Goal: Task Accomplishment & Management: Use online tool/utility

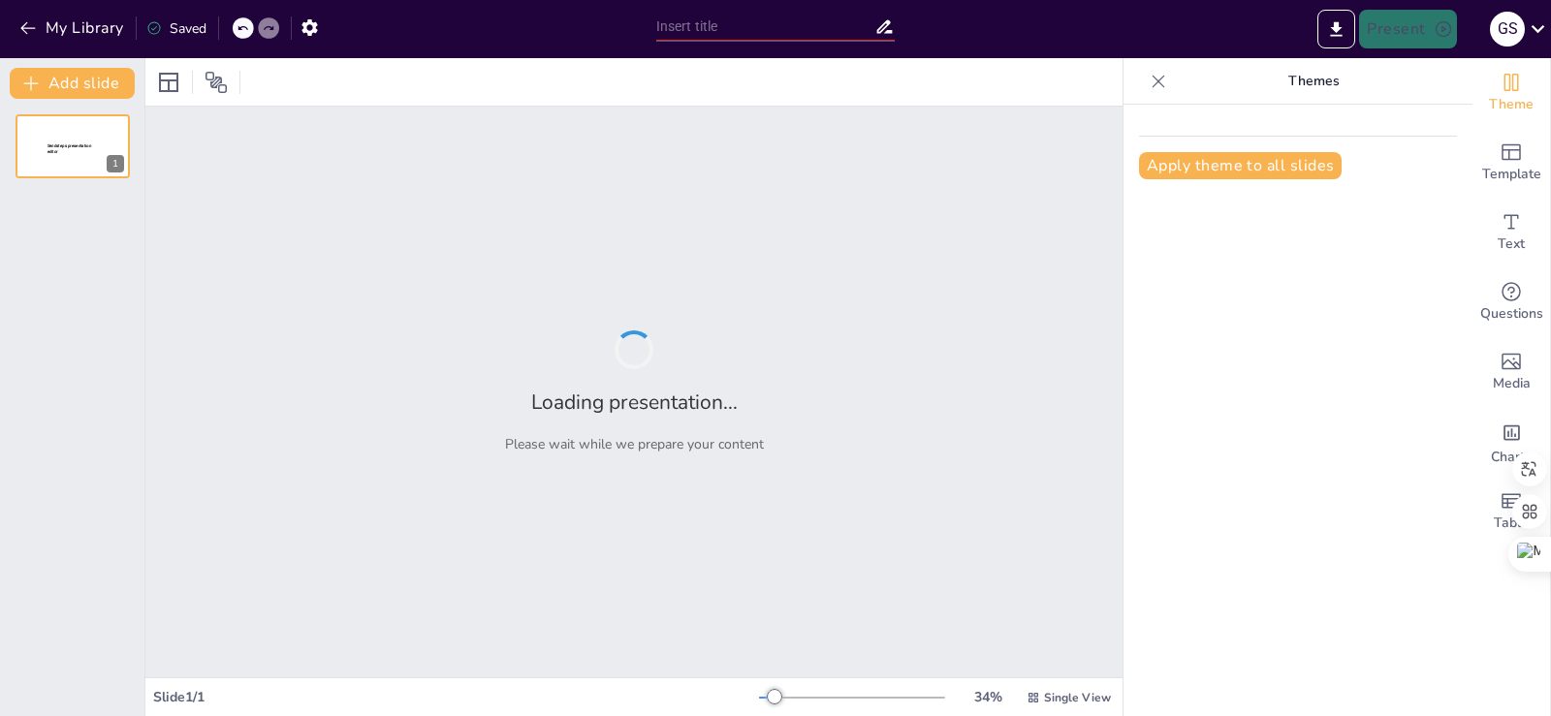
type input "Filtraciones y Hackeos: Consecuencias y Responsabilidades"
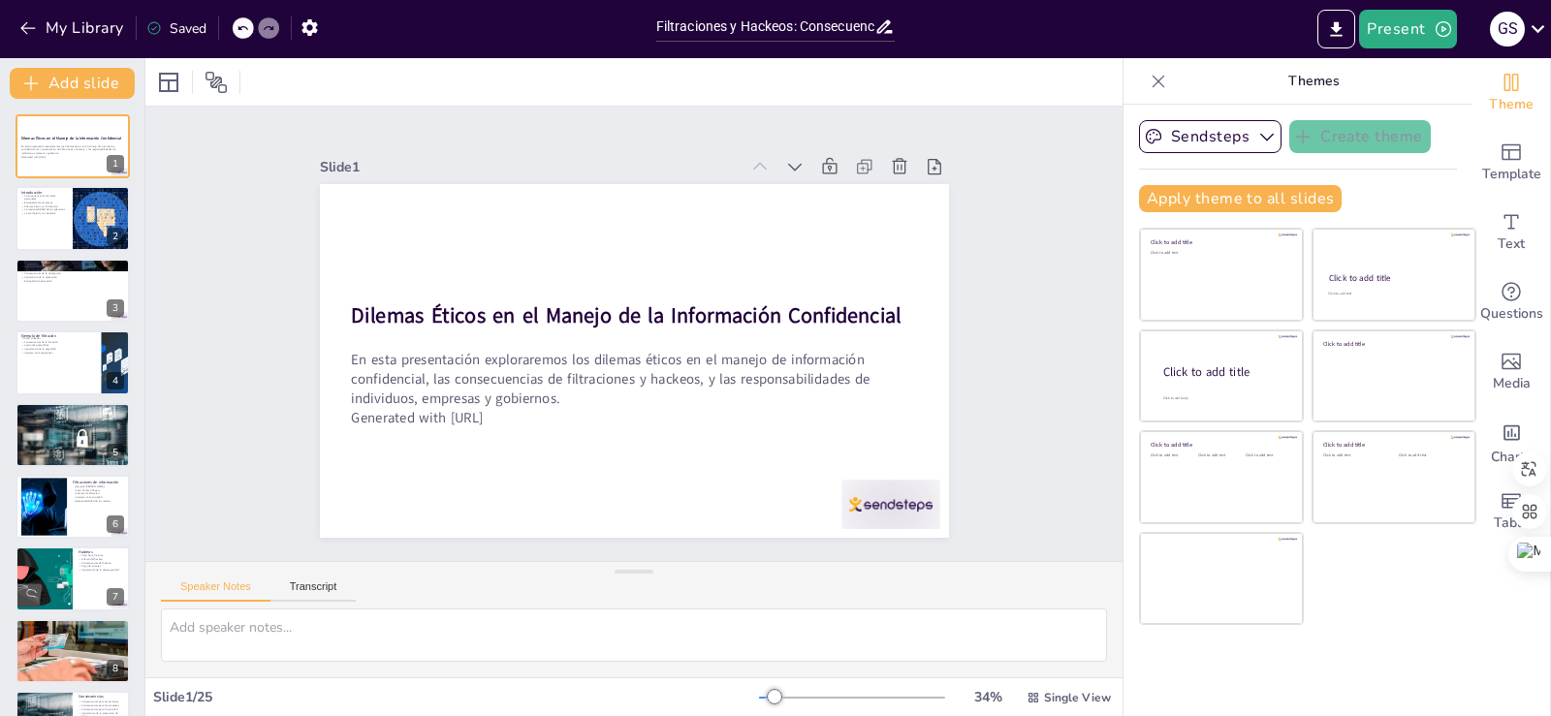
checkbox input "true"
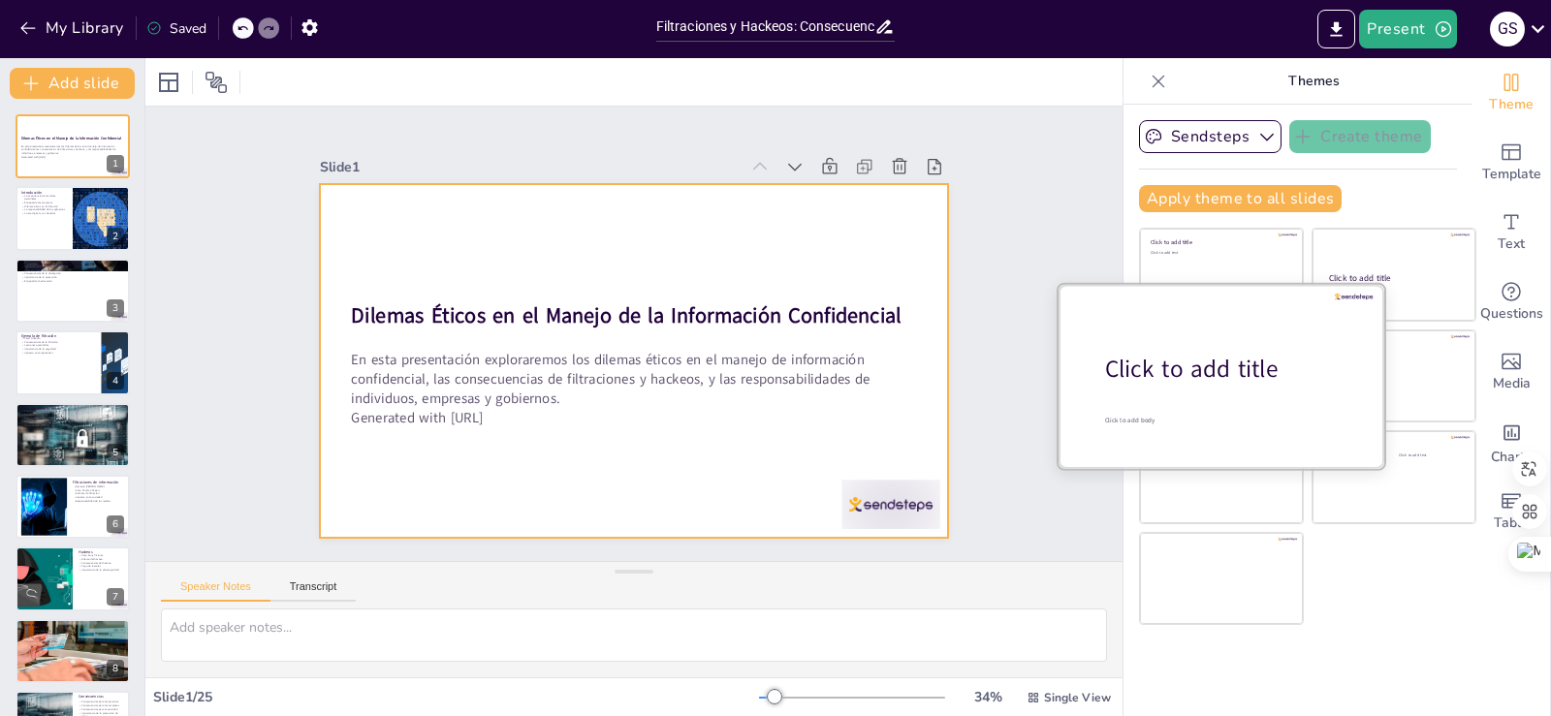
checkbox input "true"
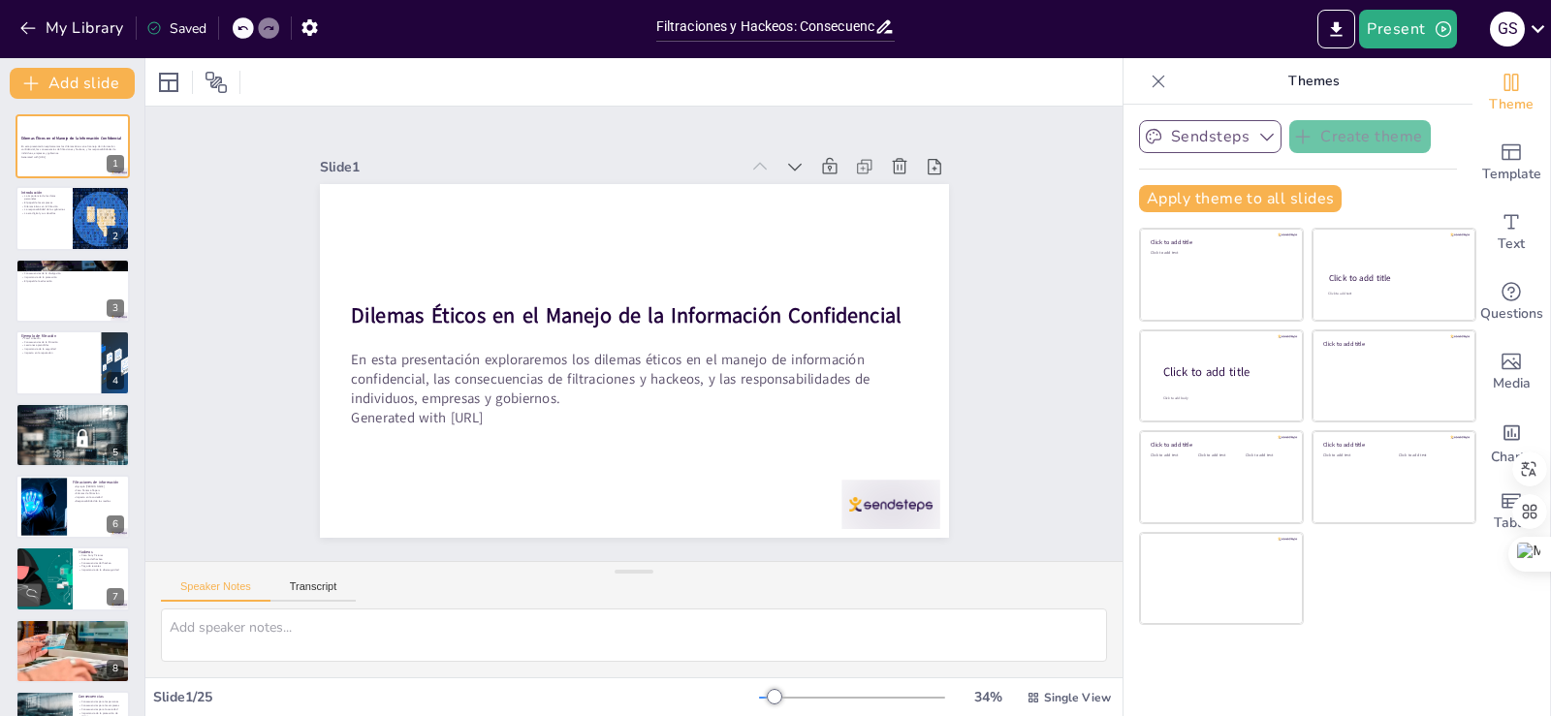
click at [1257, 127] on icon "button" at bounding box center [1266, 136] width 19 height 19
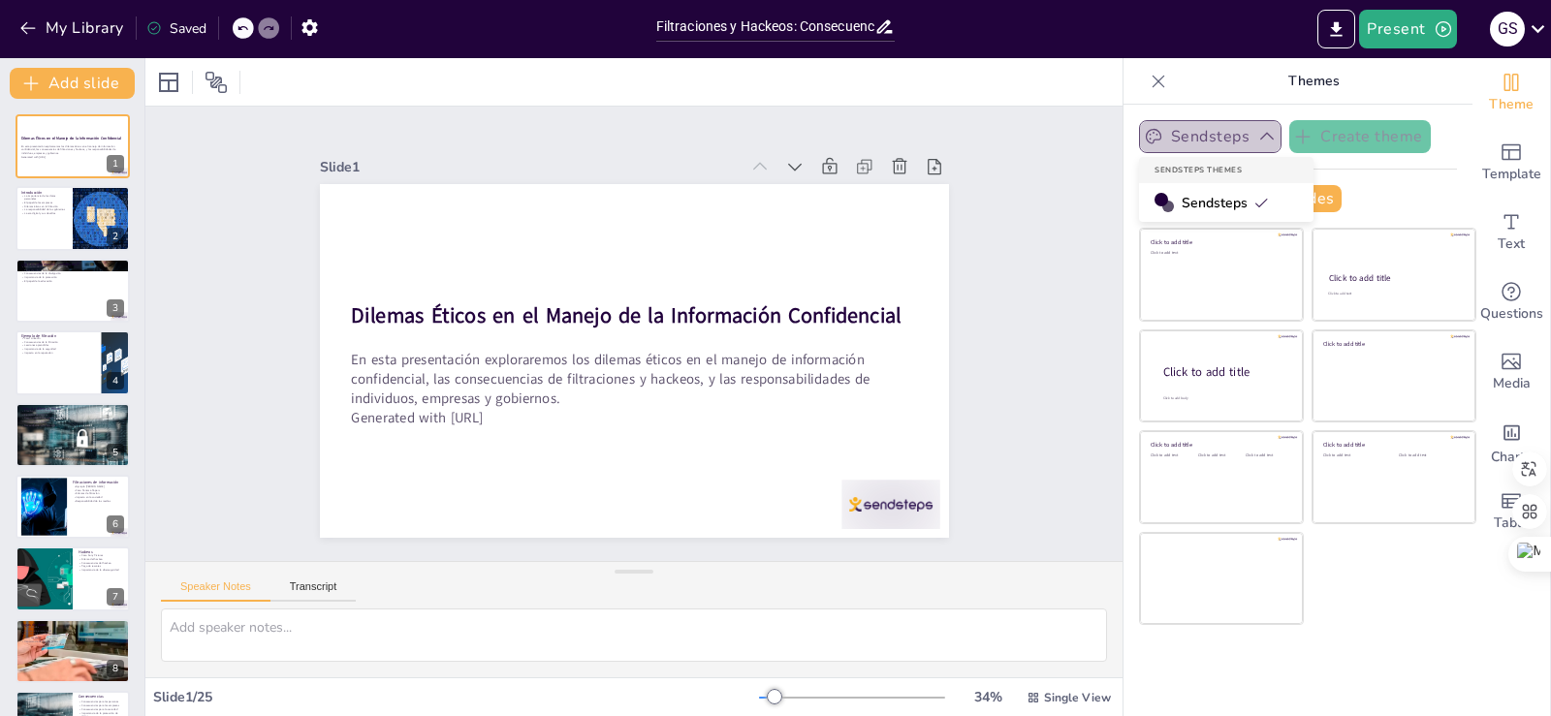
click at [1195, 130] on button "Sendsteps" at bounding box center [1210, 136] width 142 height 33
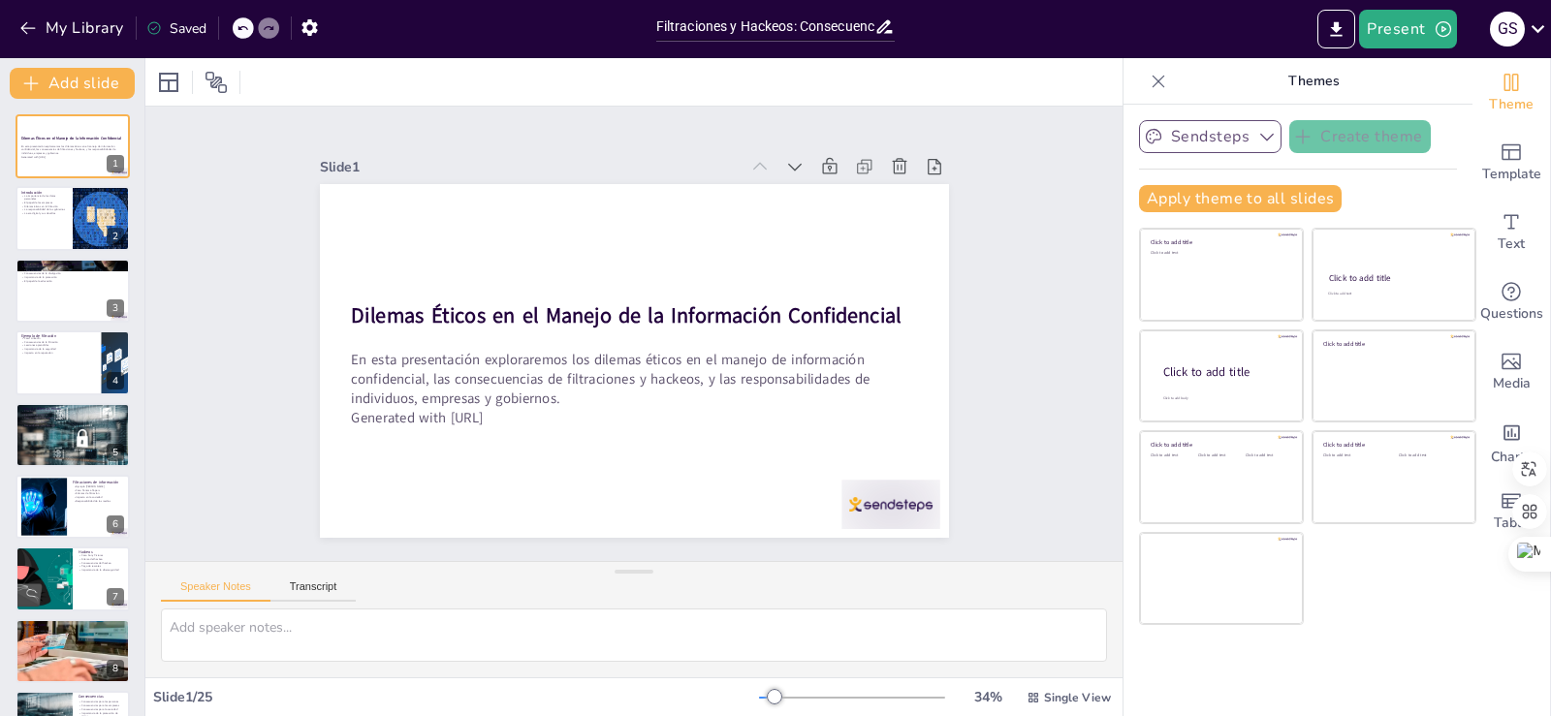
click at [1198, 131] on button "Sendsteps" at bounding box center [1210, 136] width 142 height 33
click at [1195, 203] on span "Sendsteps" at bounding box center [1224, 203] width 87 height 18
click at [1195, 203] on button "Apply theme to all slides" at bounding box center [1240, 198] width 203 height 27
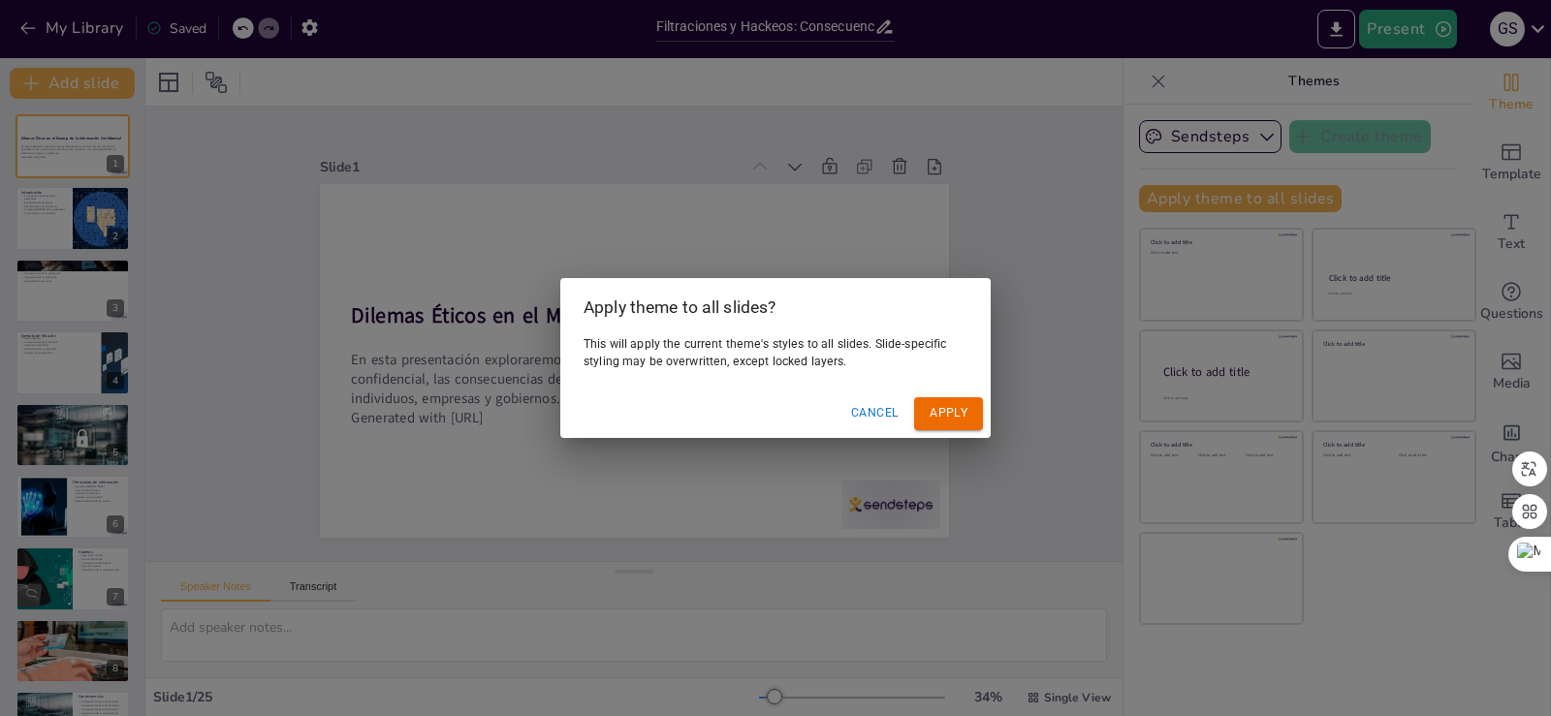
click at [945, 423] on button "Apply" at bounding box center [948, 413] width 69 height 32
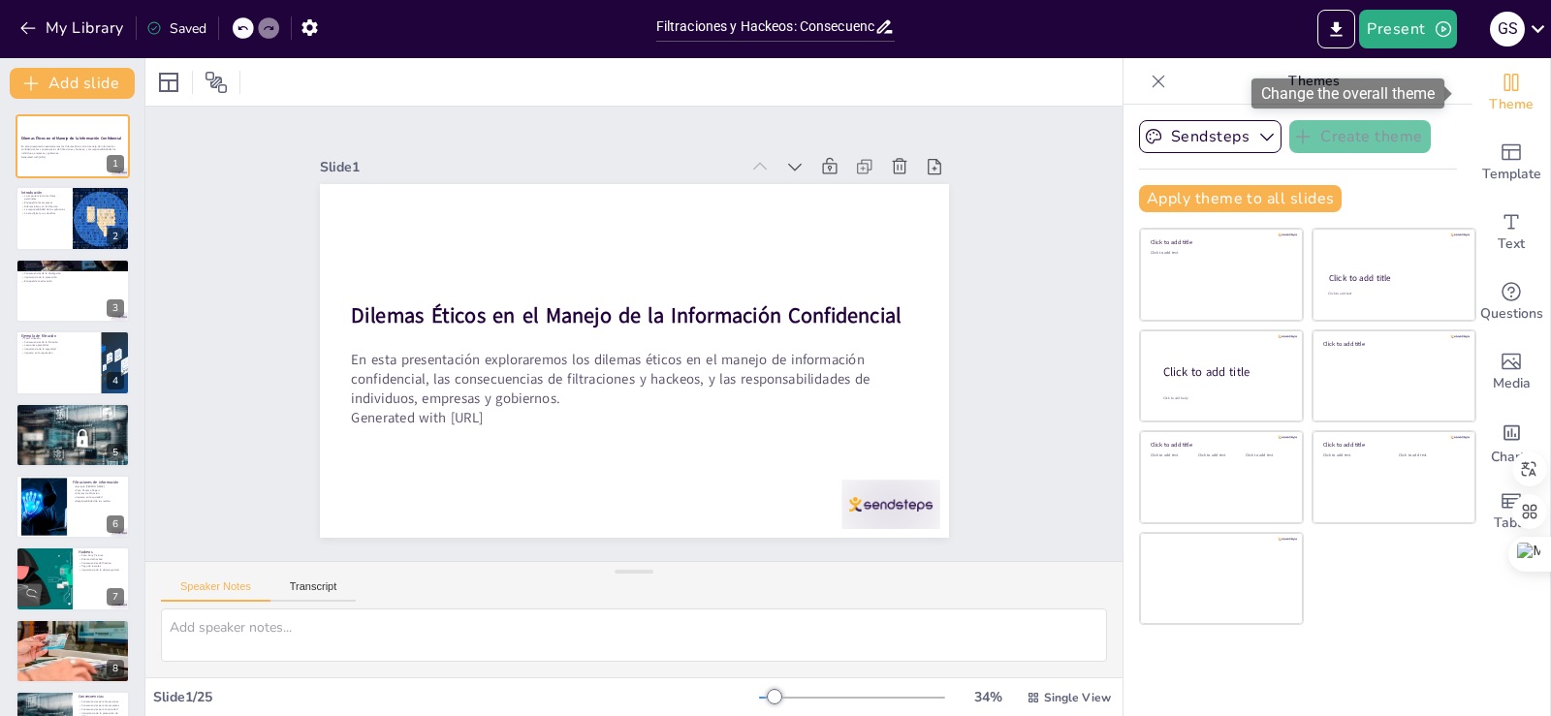
click at [1492, 98] on span "Theme" at bounding box center [1511, 104] width 45 height 21
checkbox input "true"
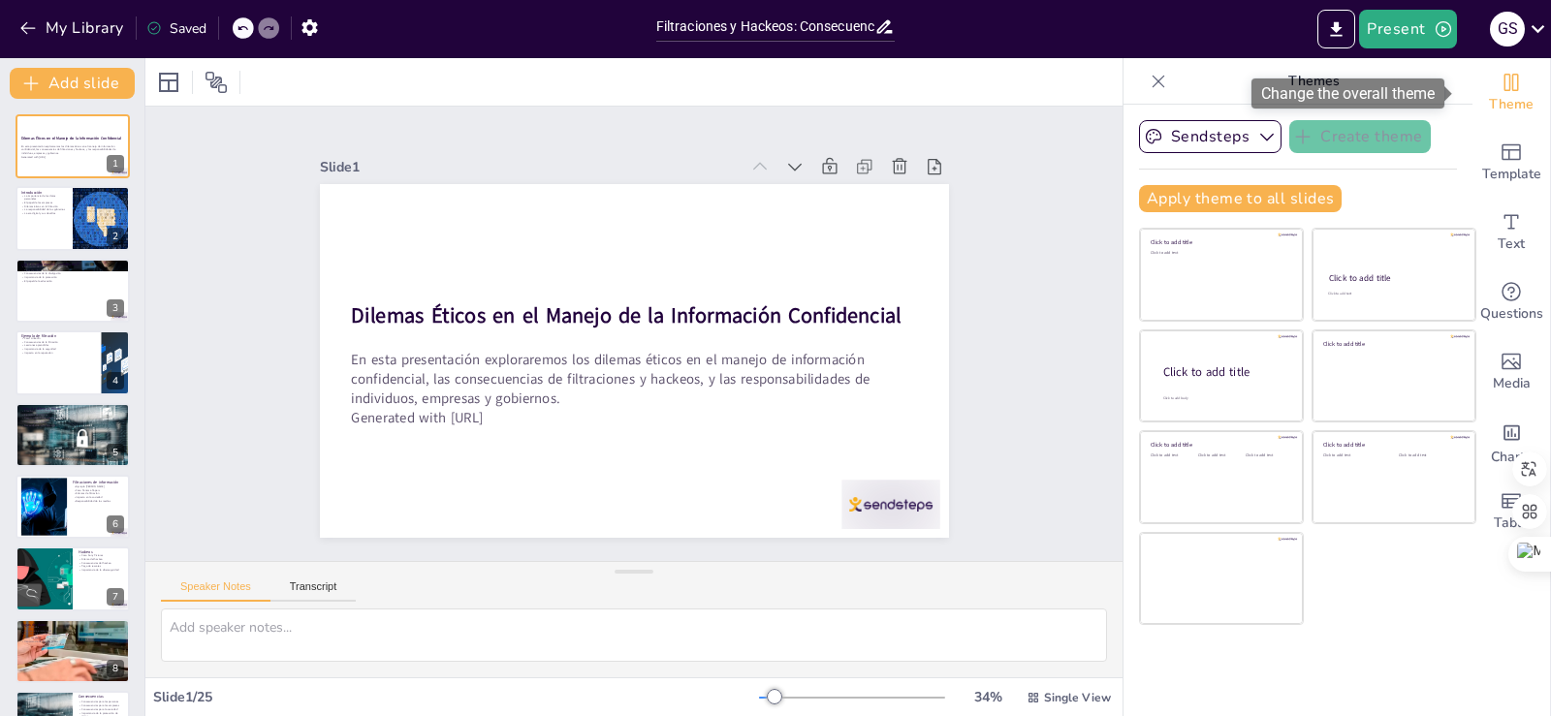
checkbox input "true"
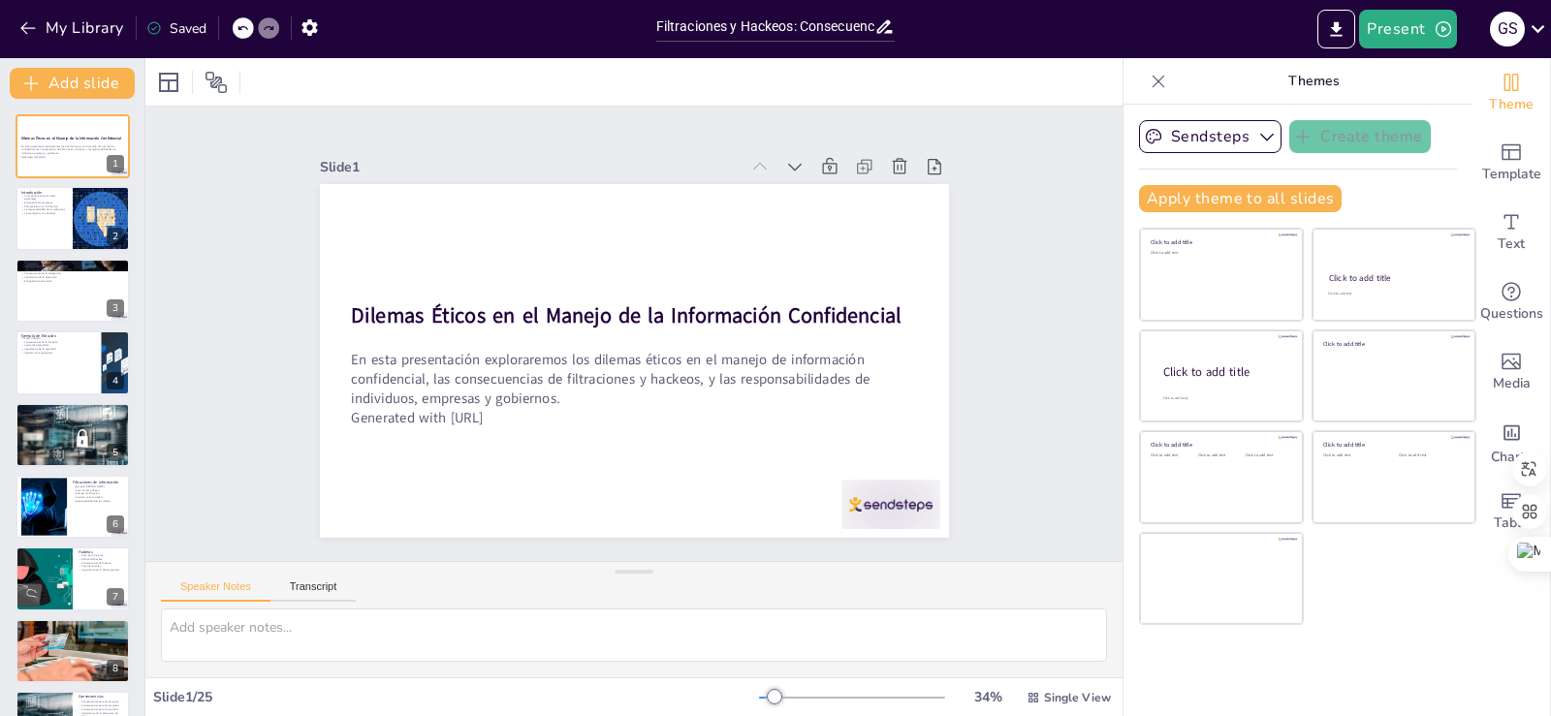
checkbox input "true"
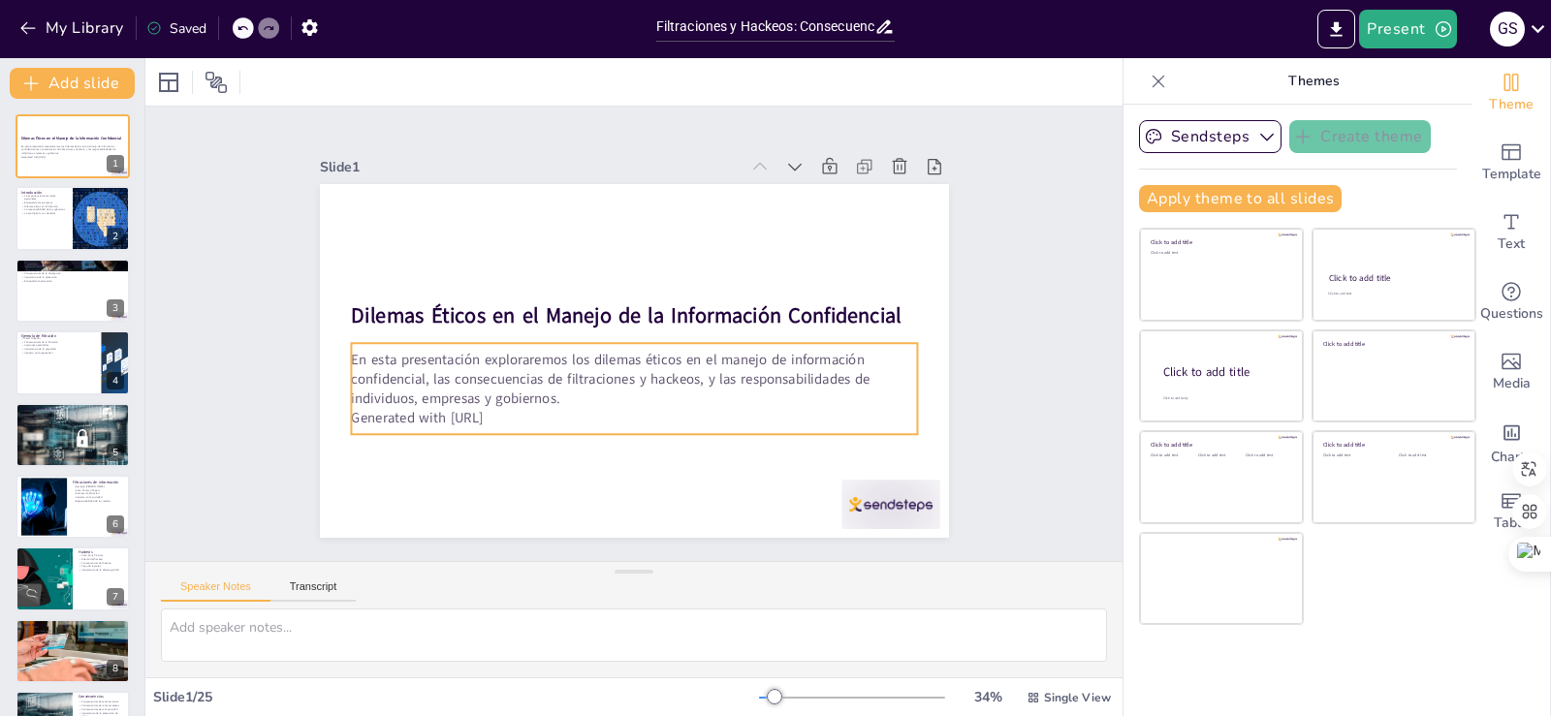
checkbox input "true"
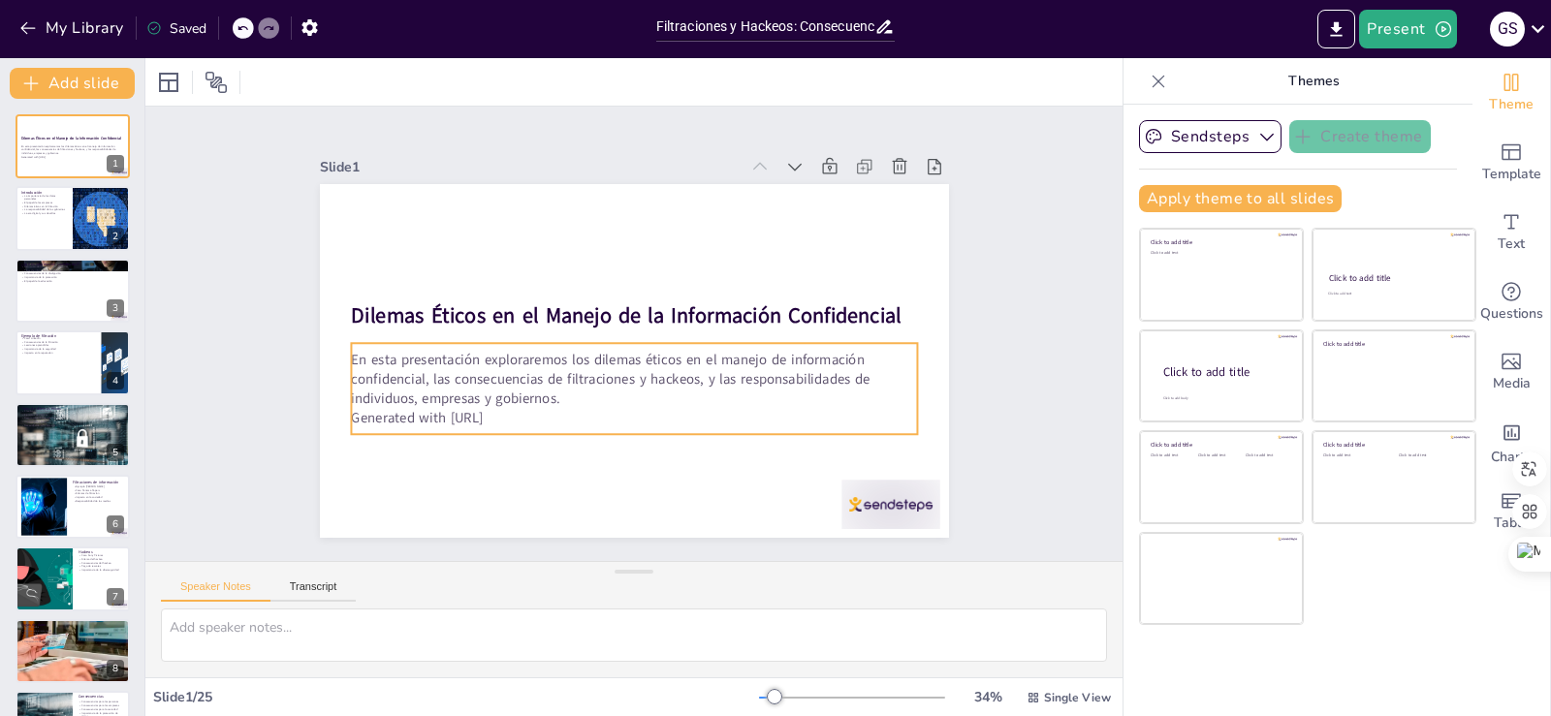
checkbox input "true"
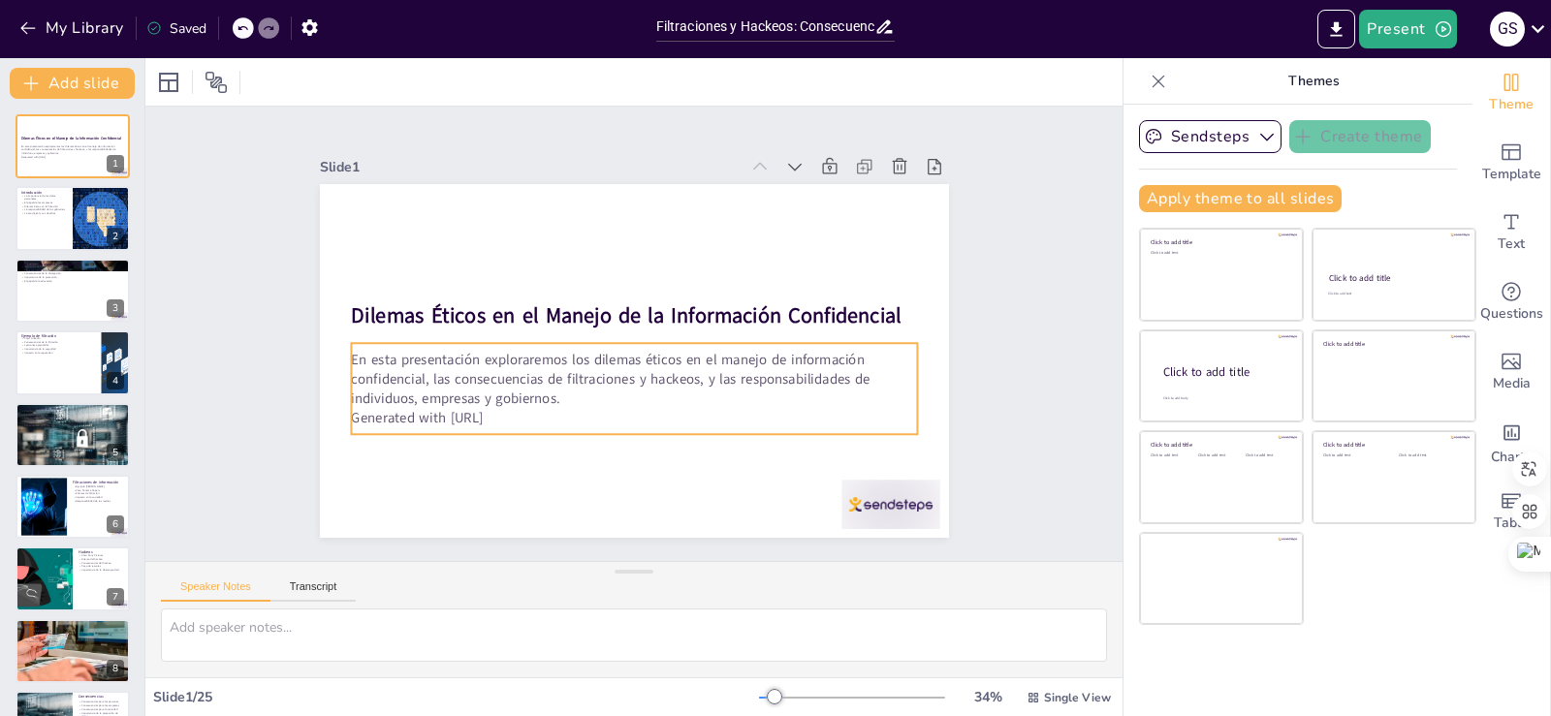
checkbox input "true"
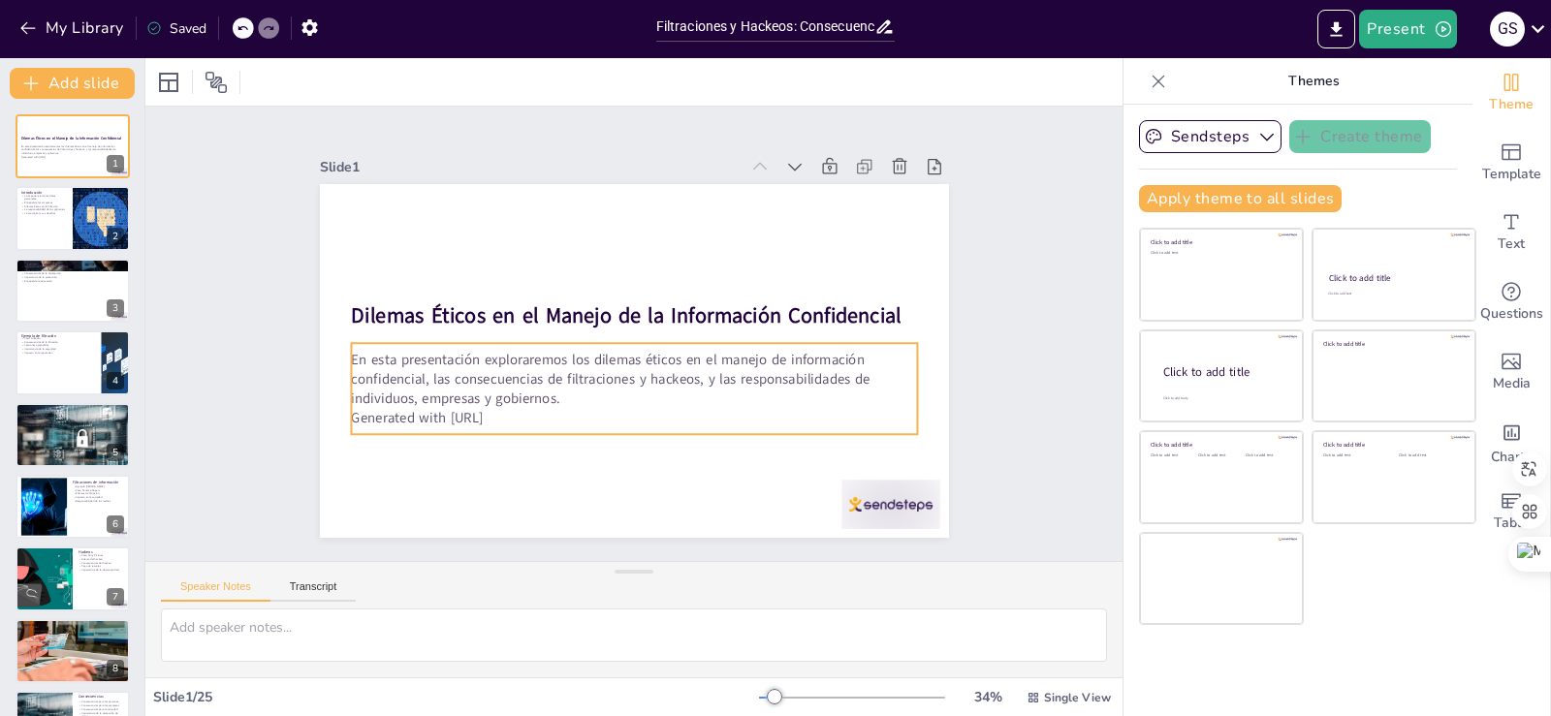
checkbox input "true"
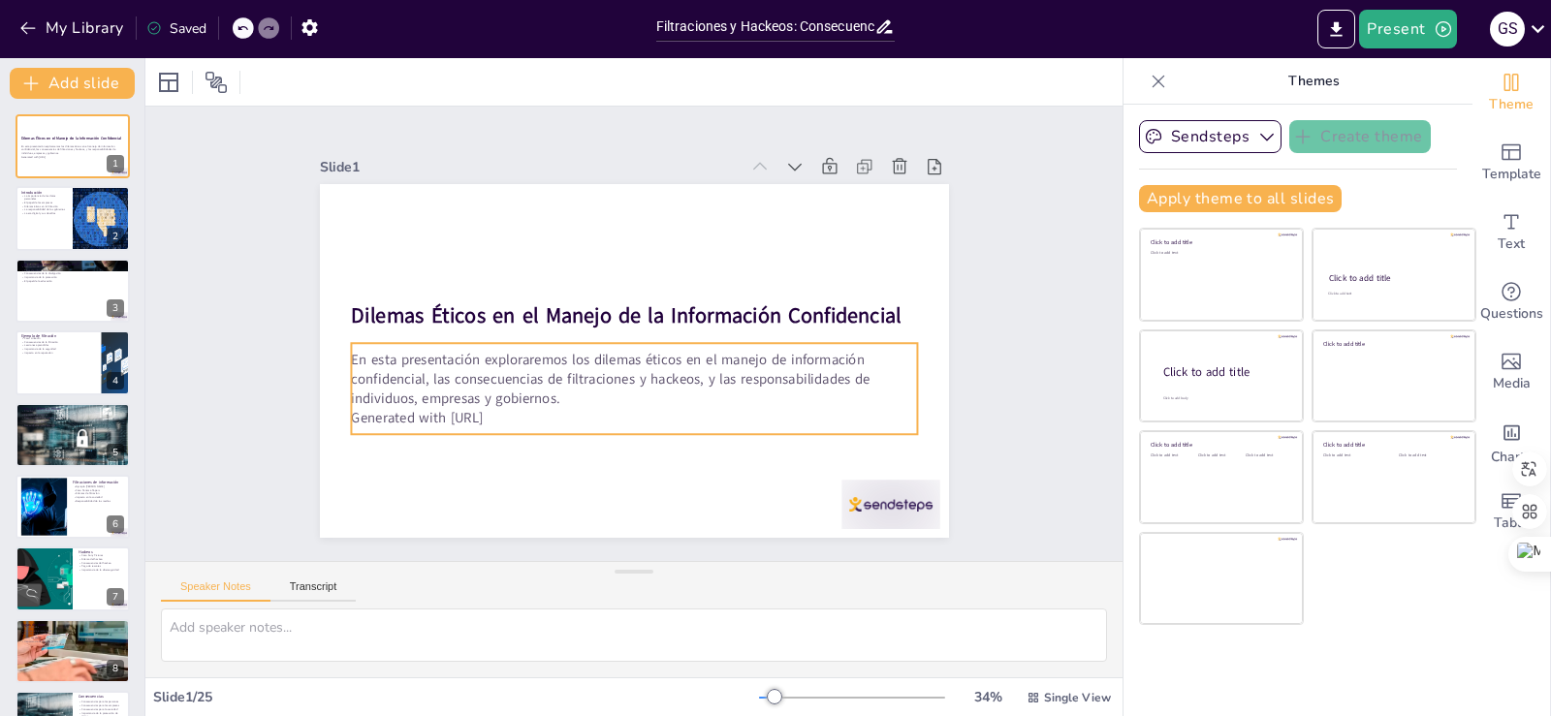
checkbox input "true"
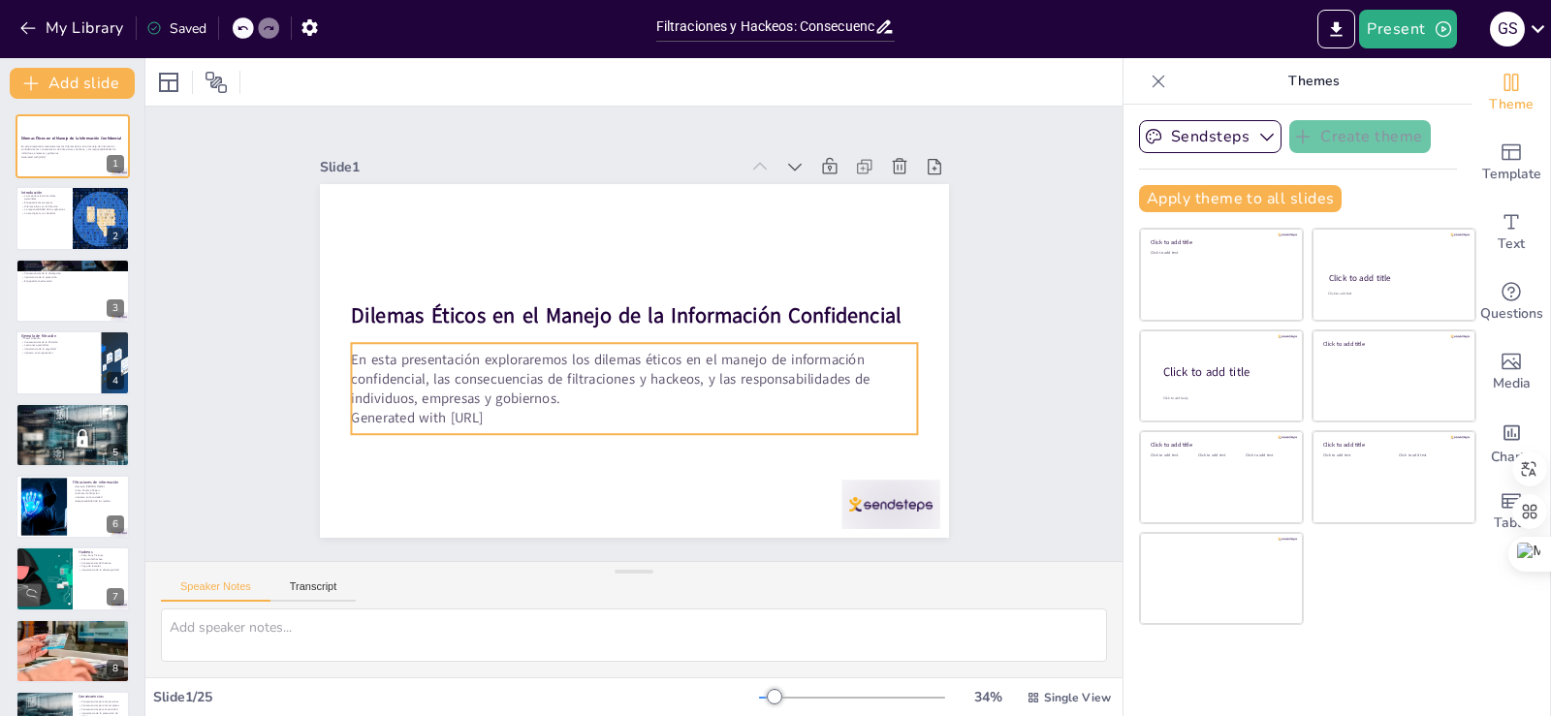
checkbox input "true"
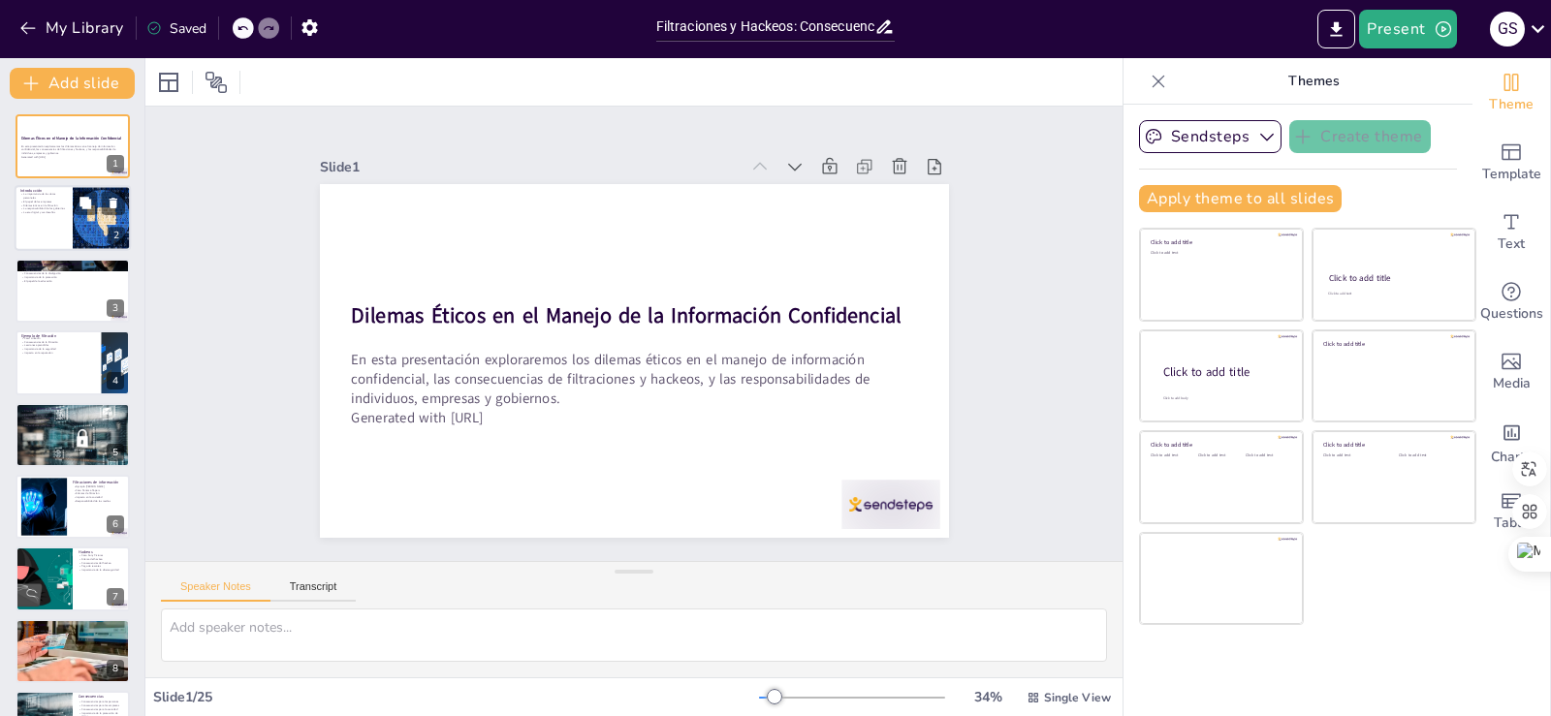
checkbox input "true"
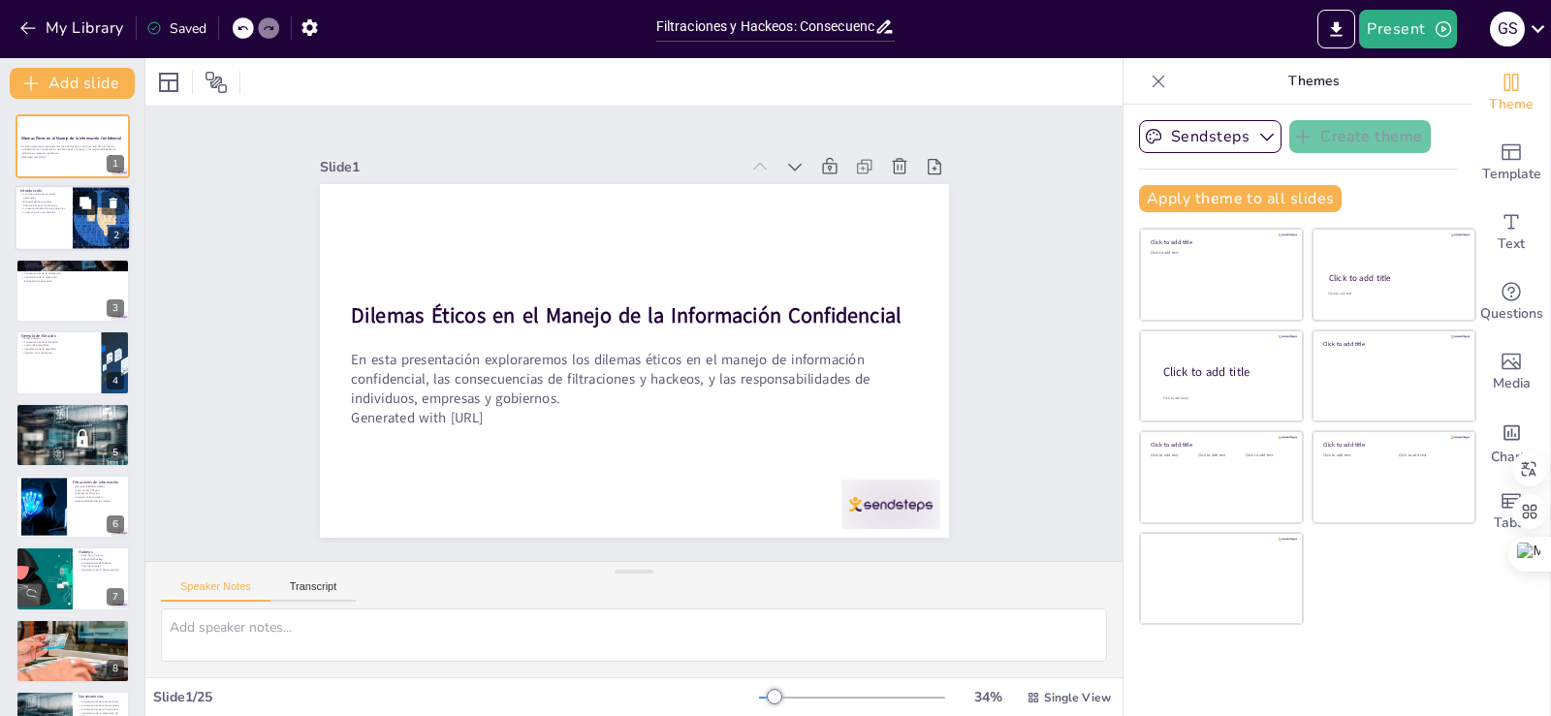
checkbox input "true"
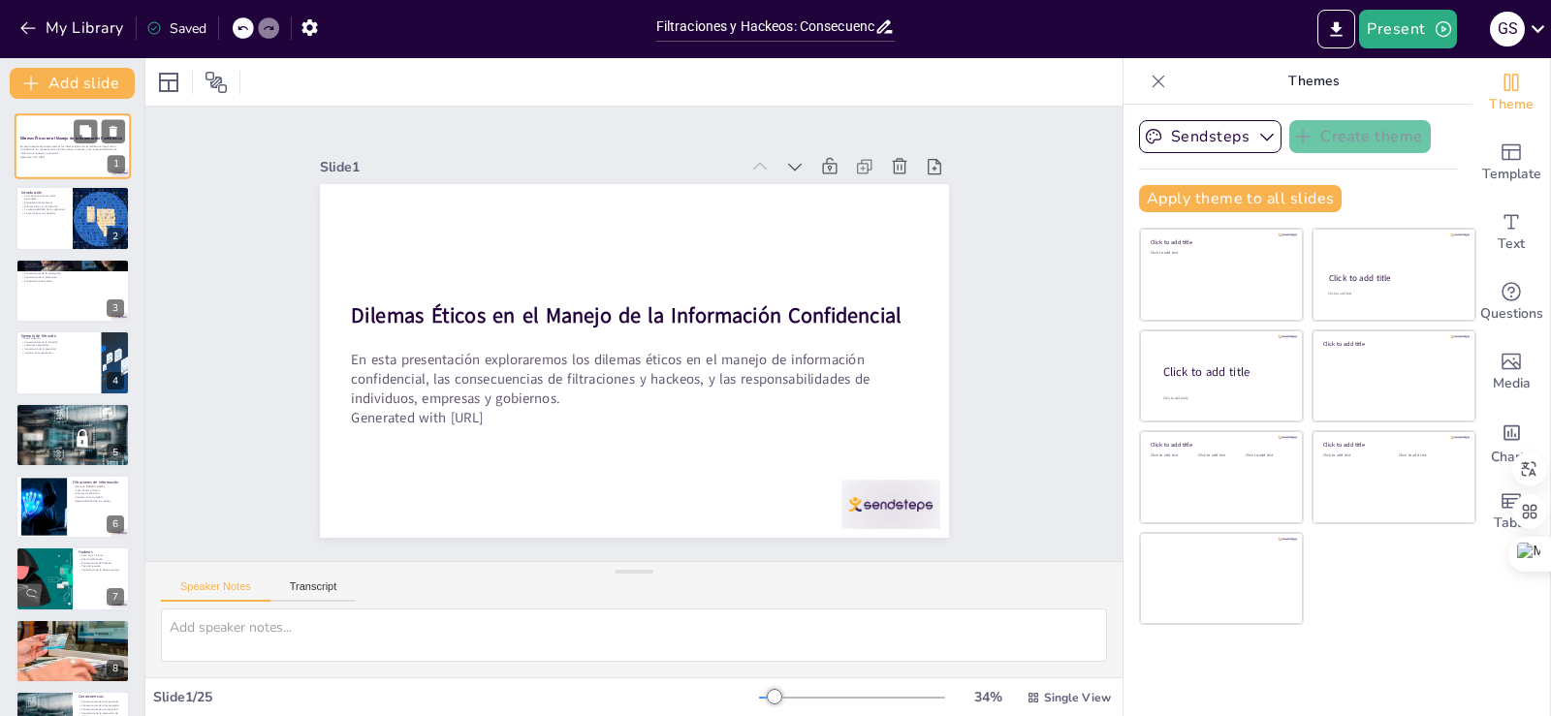
checkbox input "true"
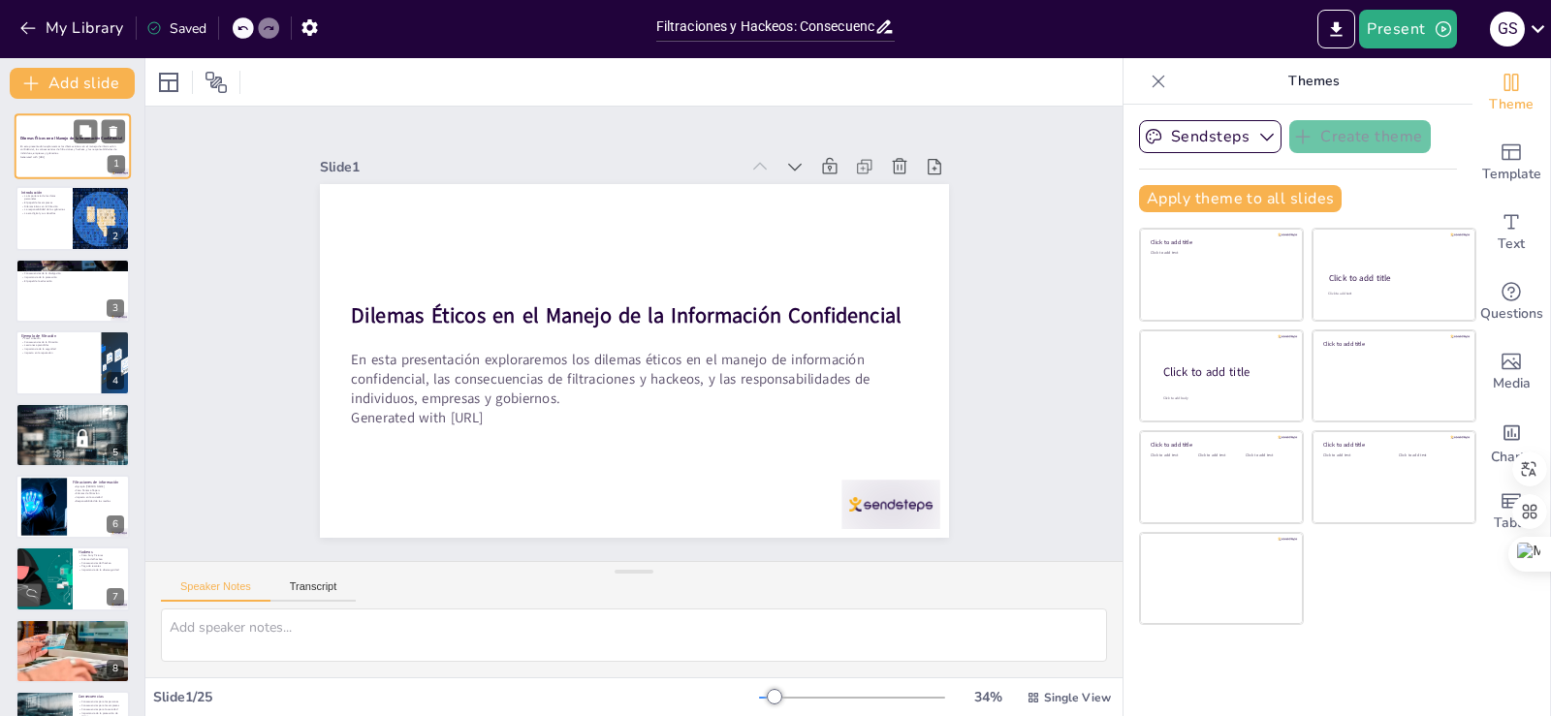
checkbox input "true"
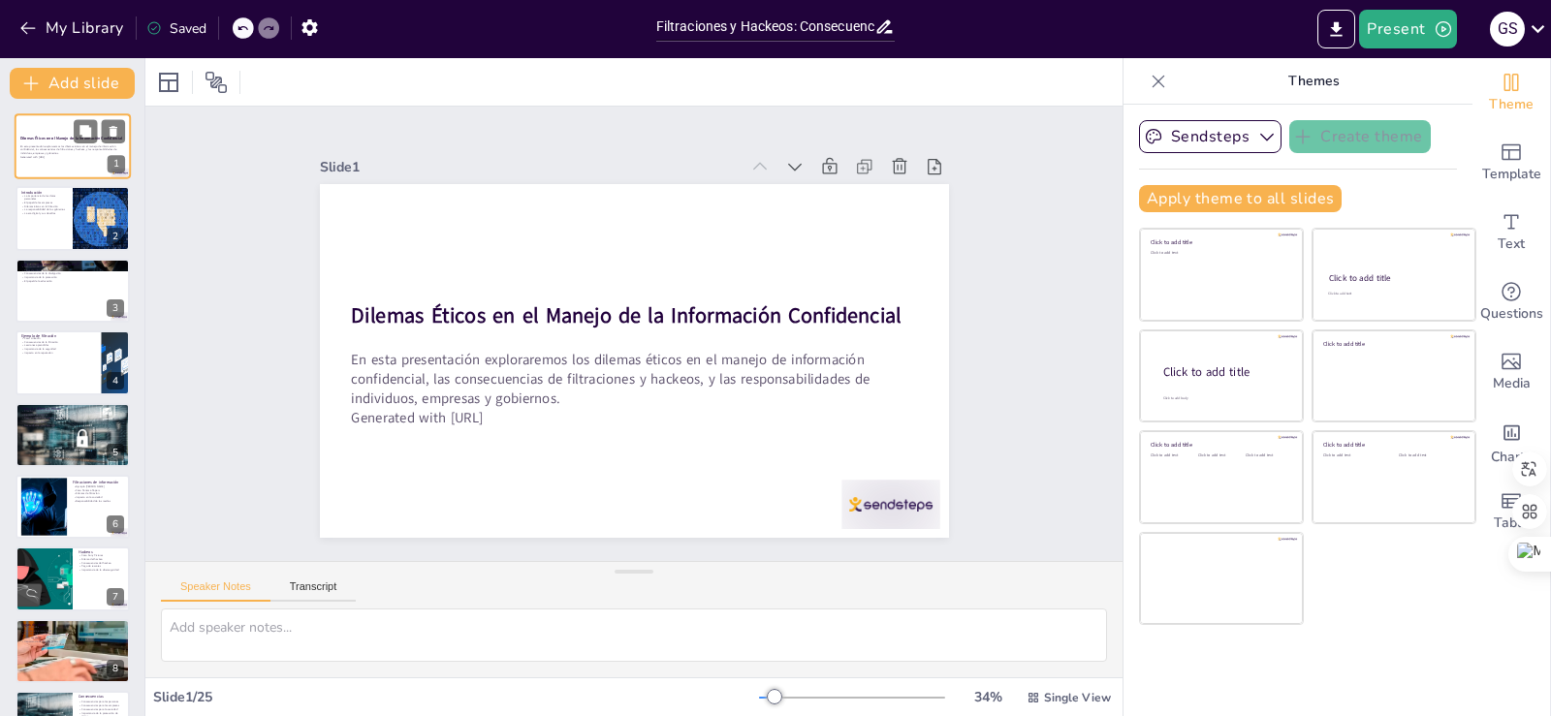
checkbox input "true"
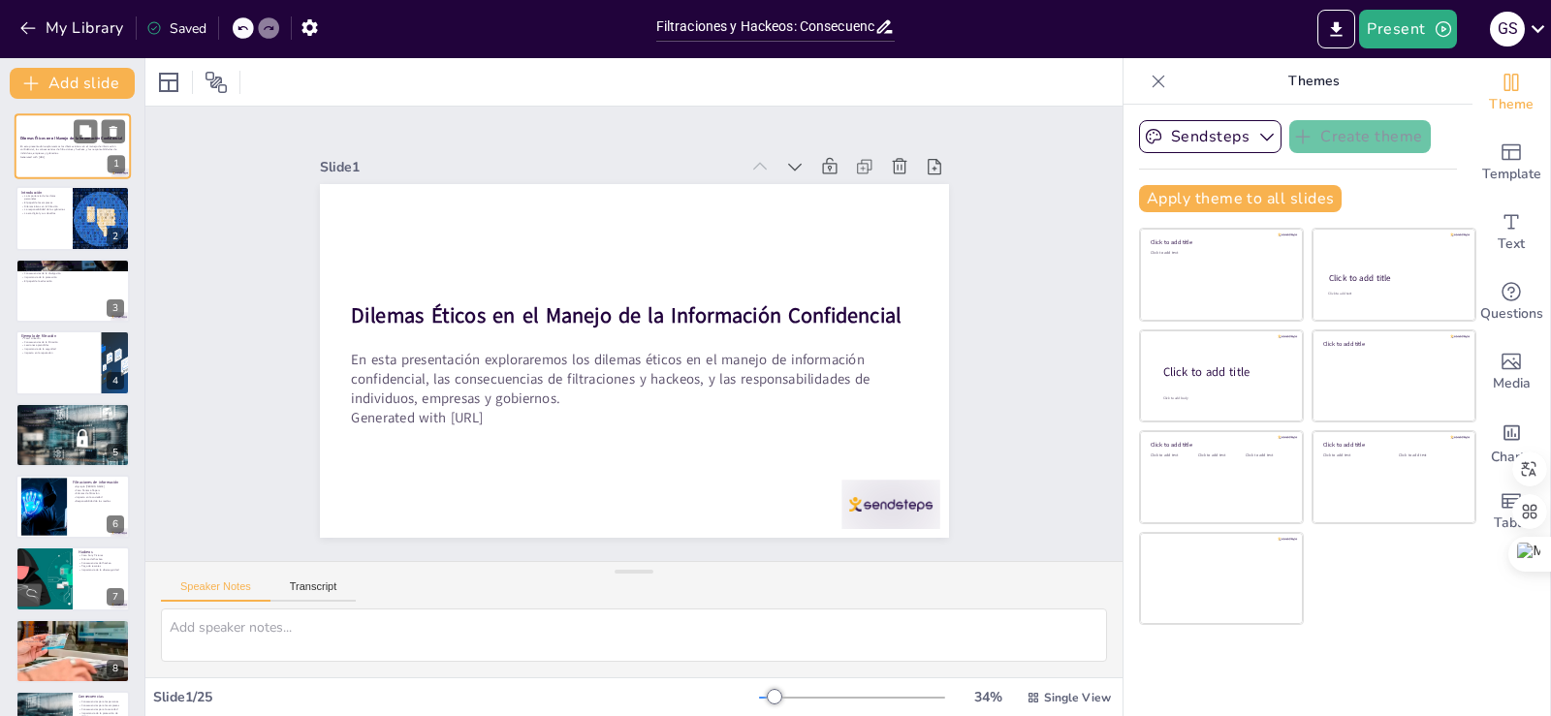
checkbox input "true"
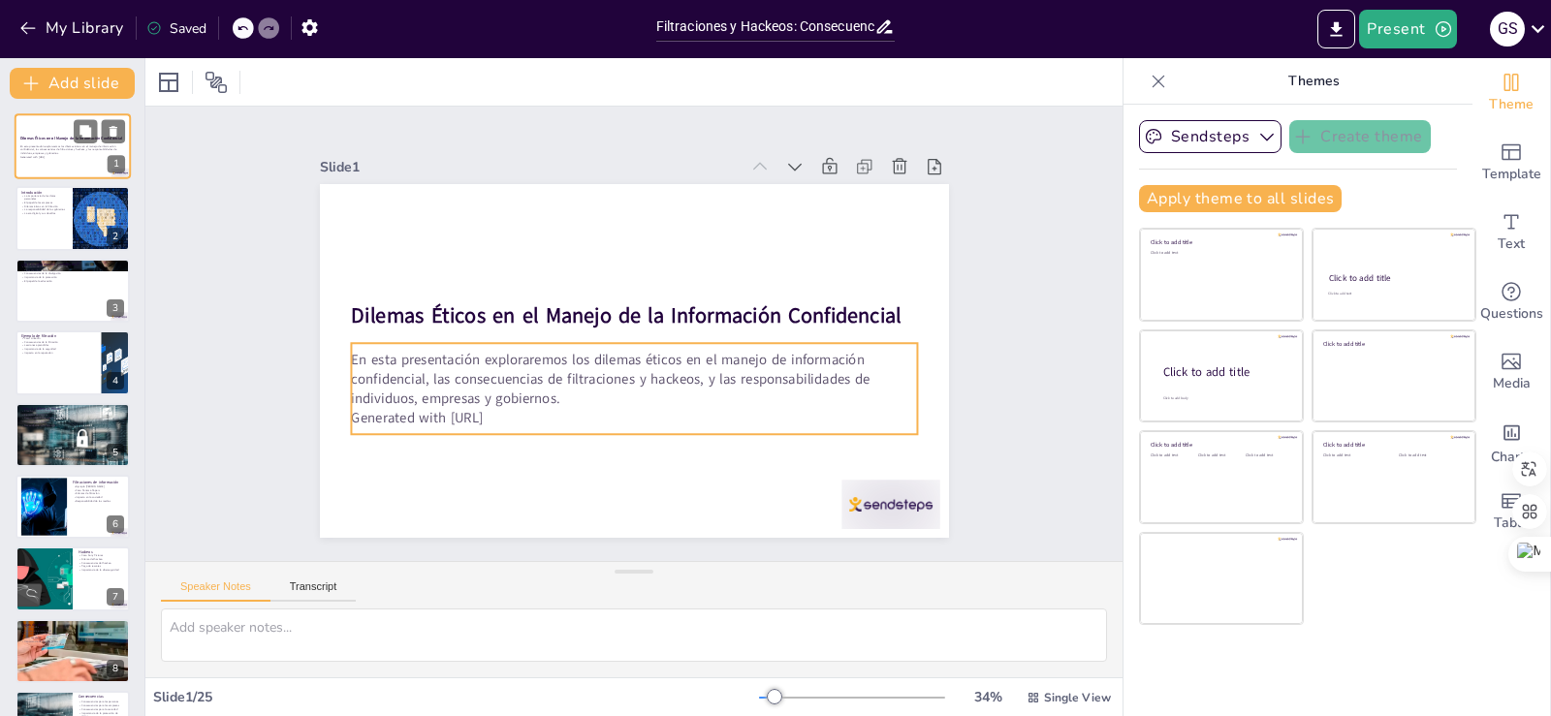
click at [62, 146] on p "En esta presentación exploraremos los dilemas éticos en el manejo de informació…" at bounding box center [72, 149] width 105 height 11
checkbox input "true"
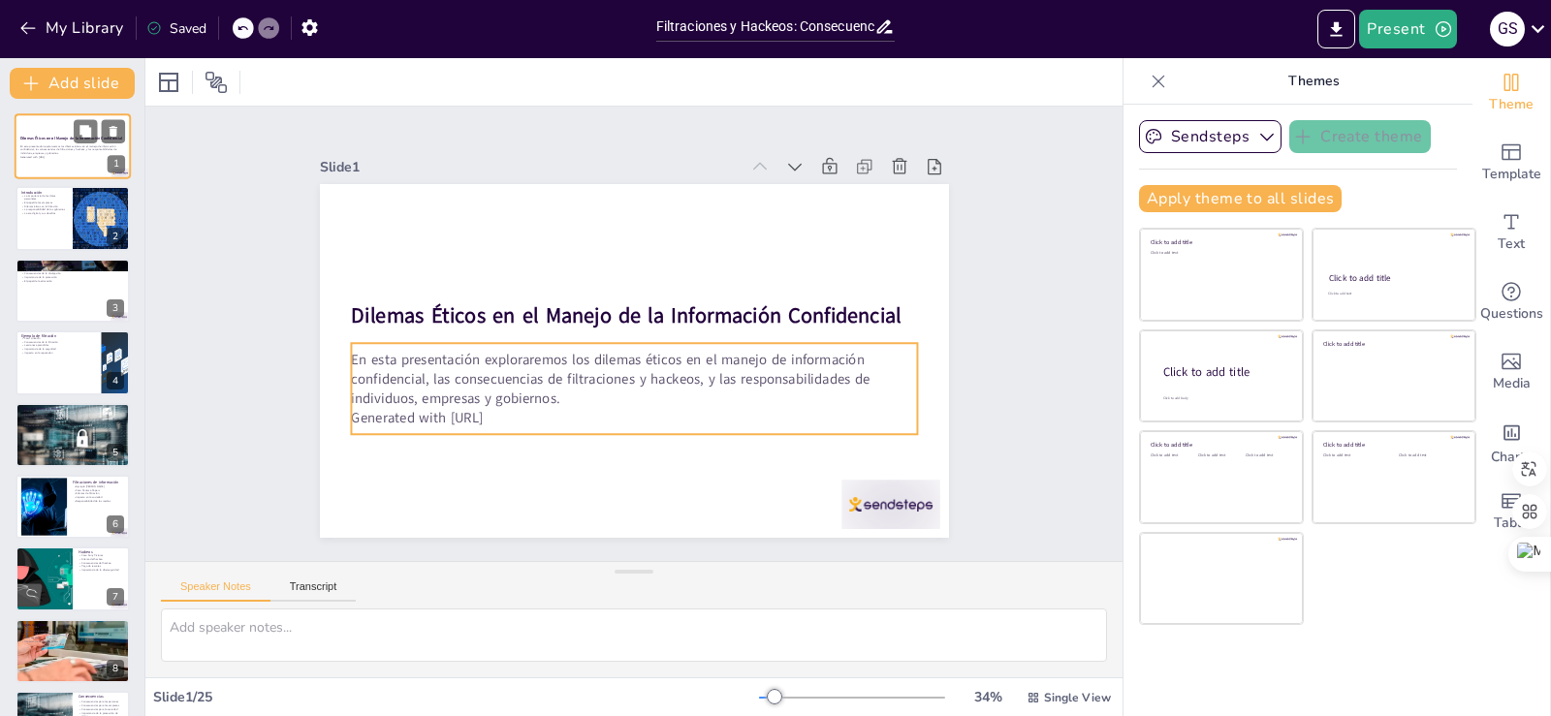
checkbox input "true"
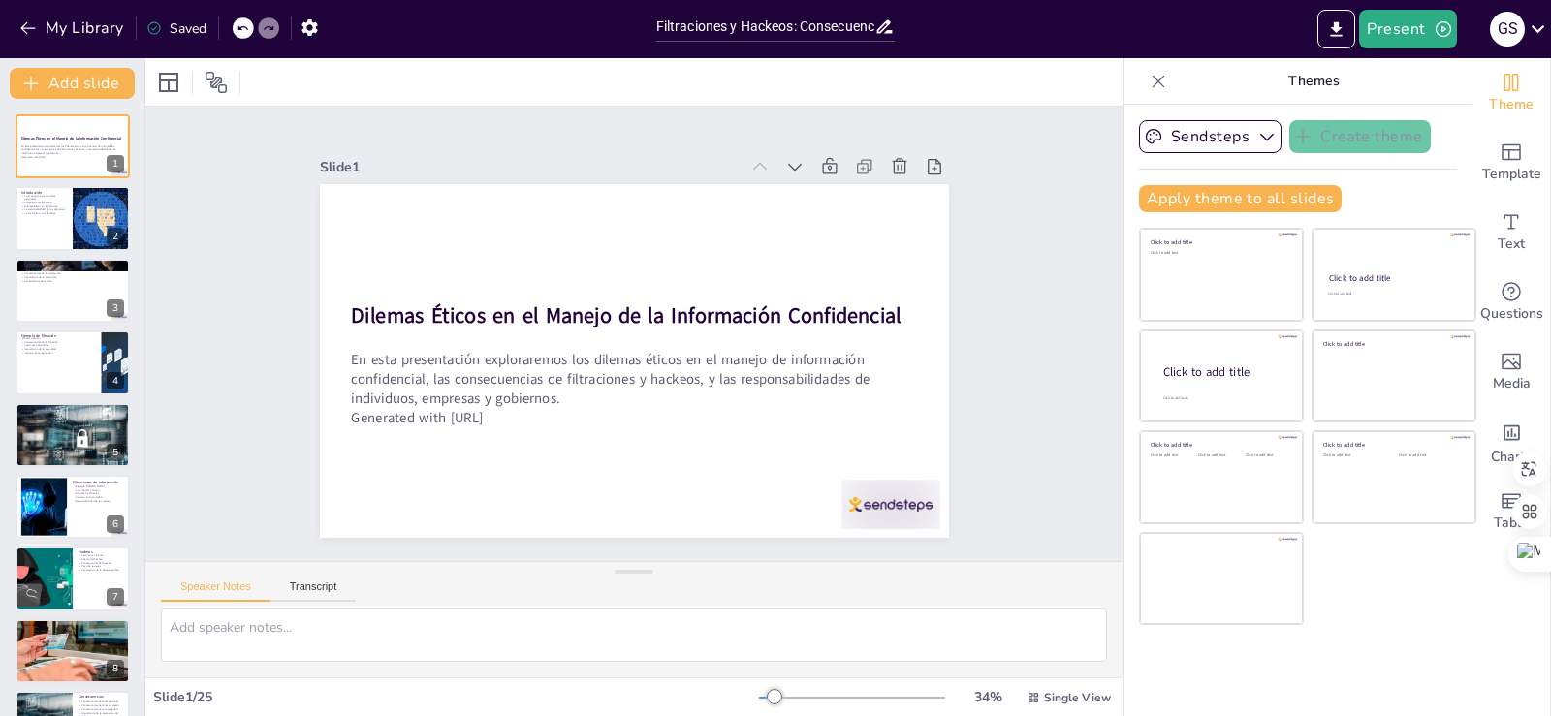
checkbox input "true"
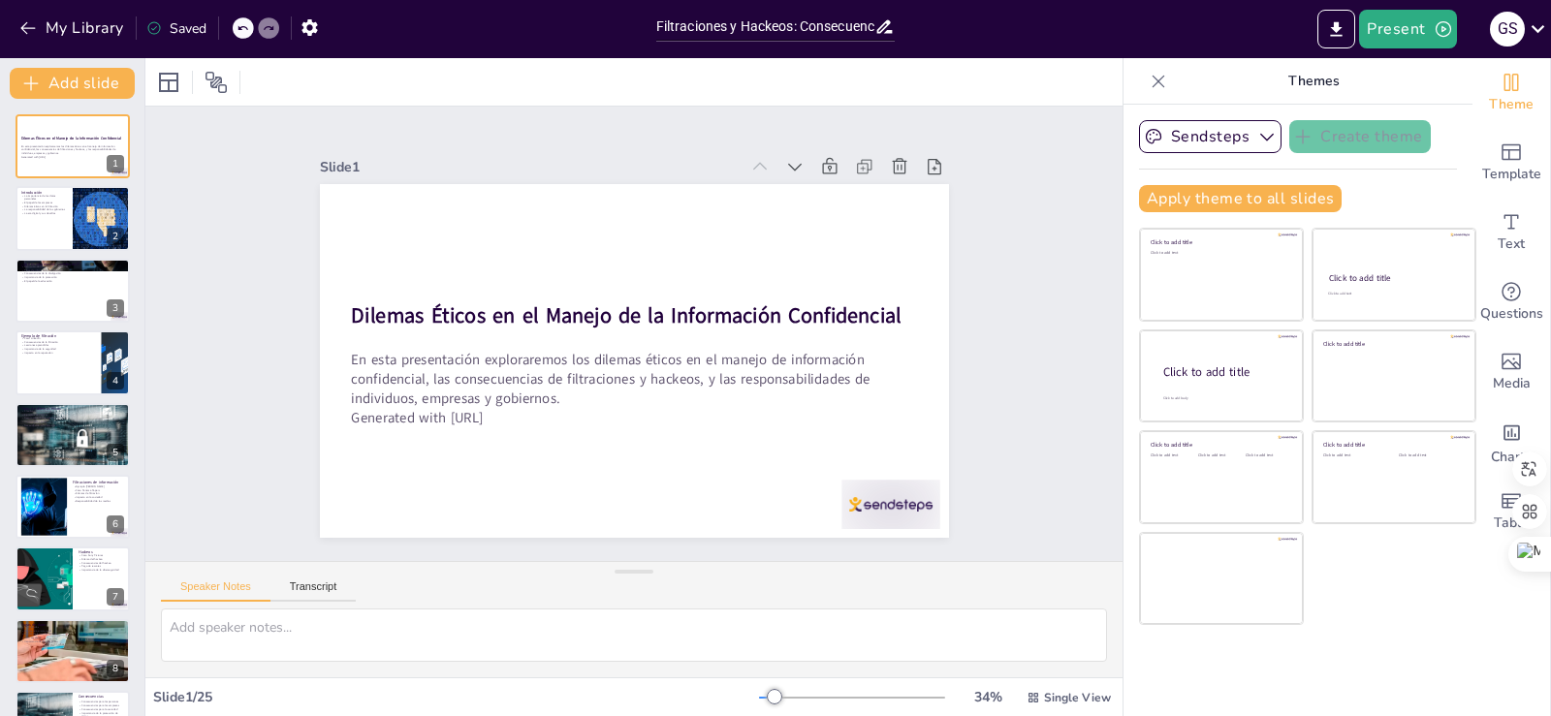
checkbox input "true"
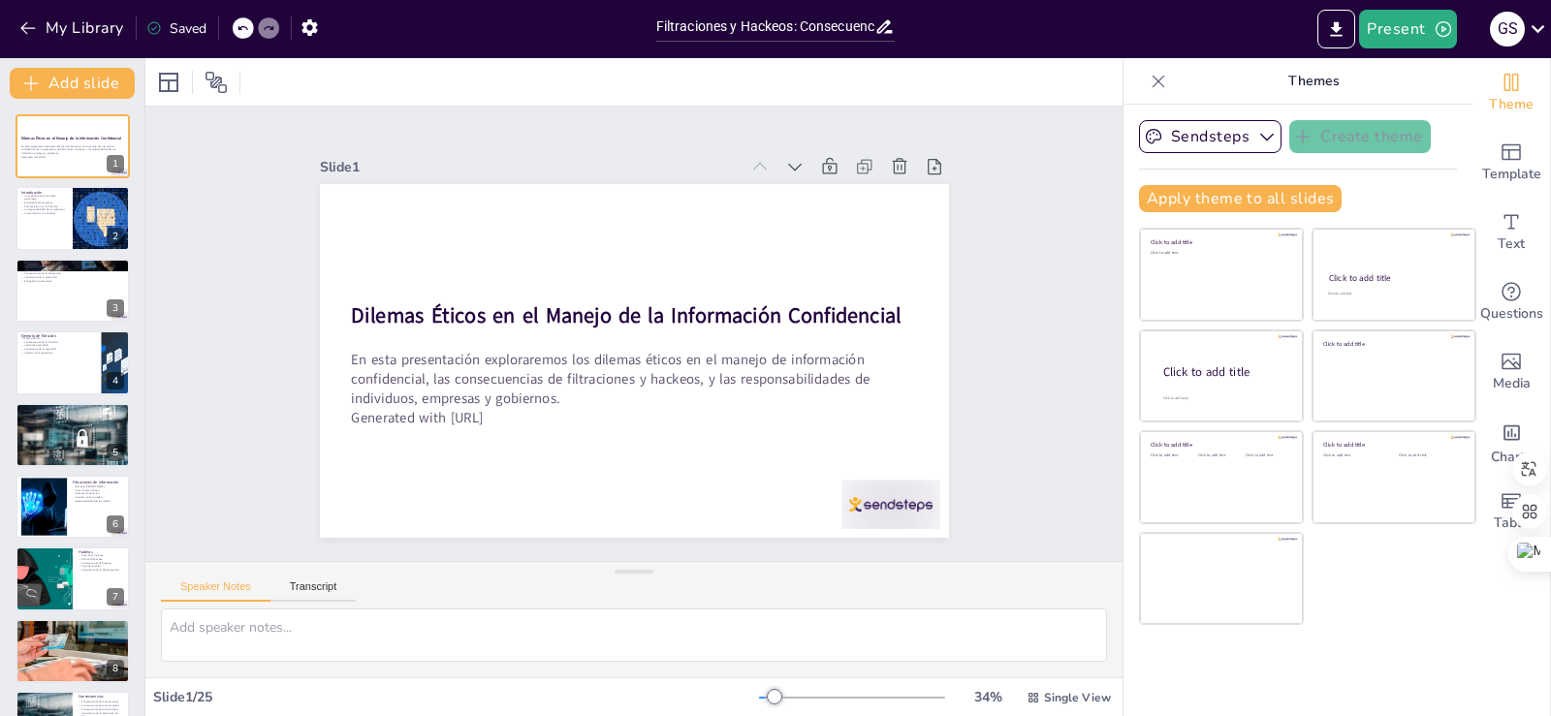
checkbox input "true"
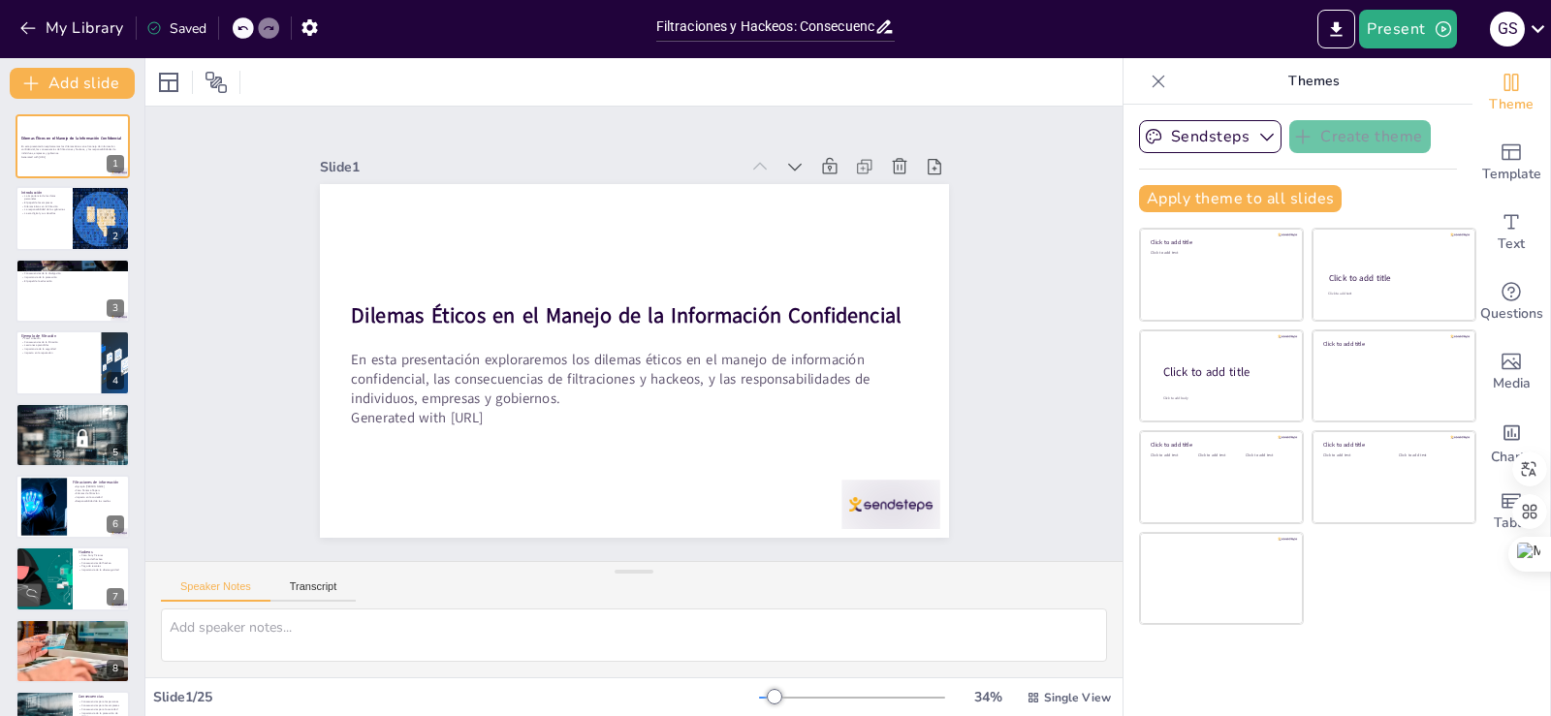
checkbox input "true"
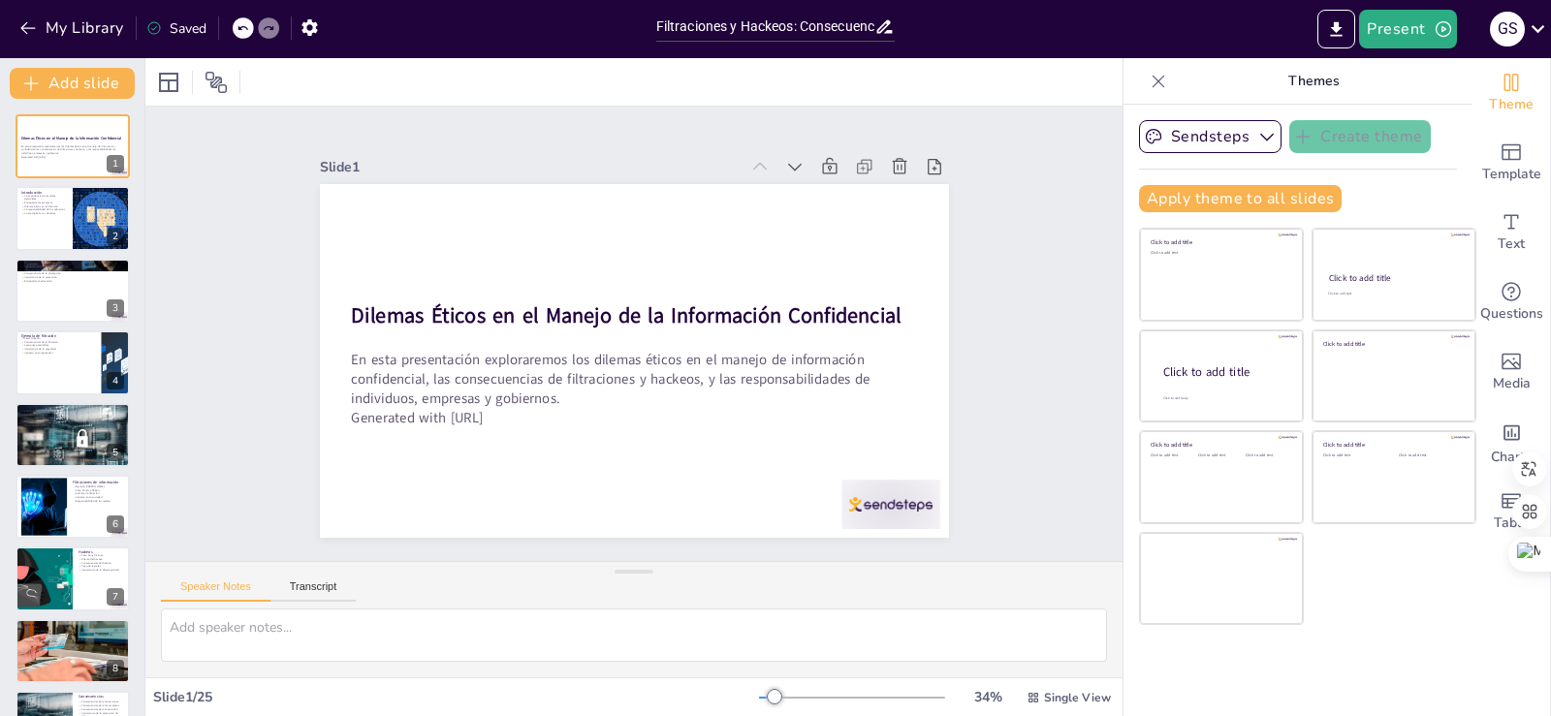
checkbox input "true"
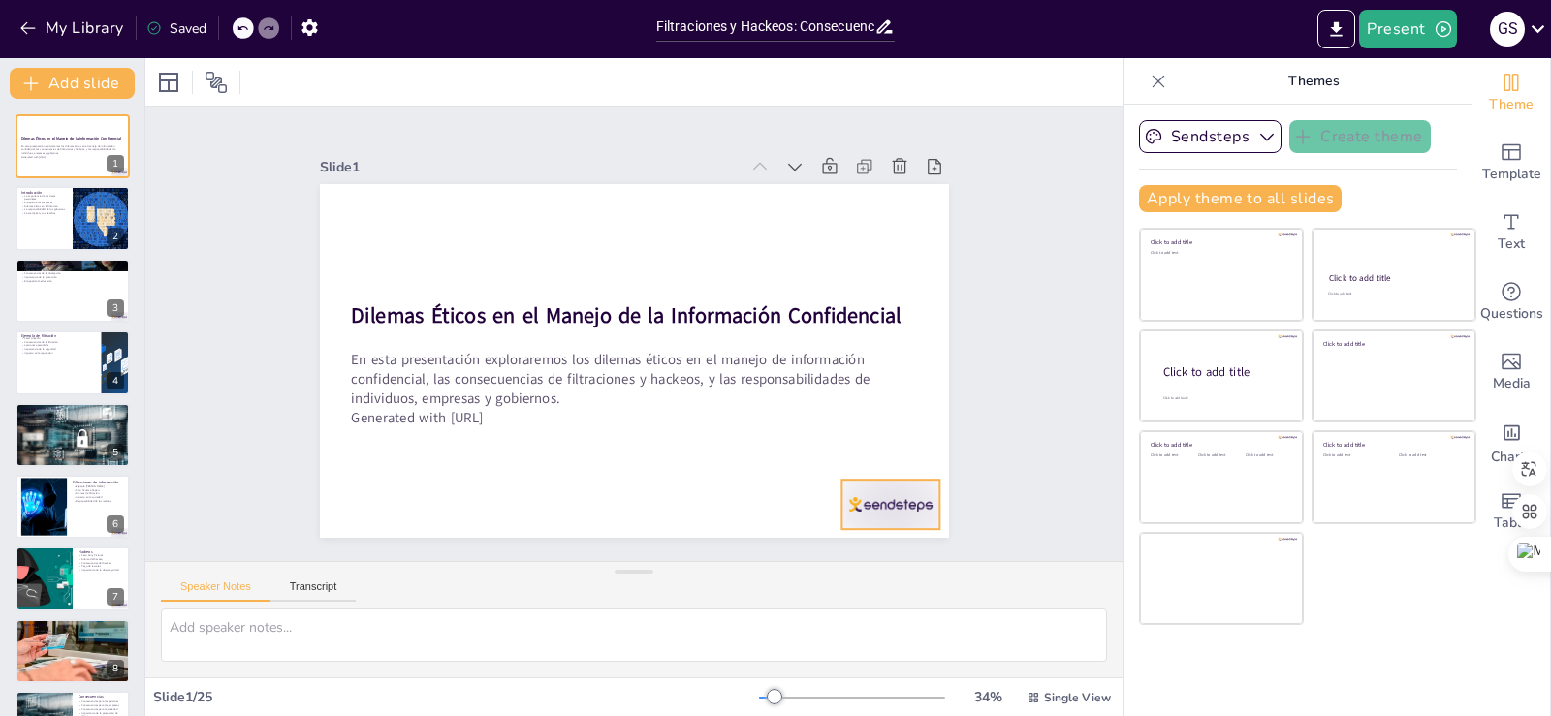
checkbox input "true"
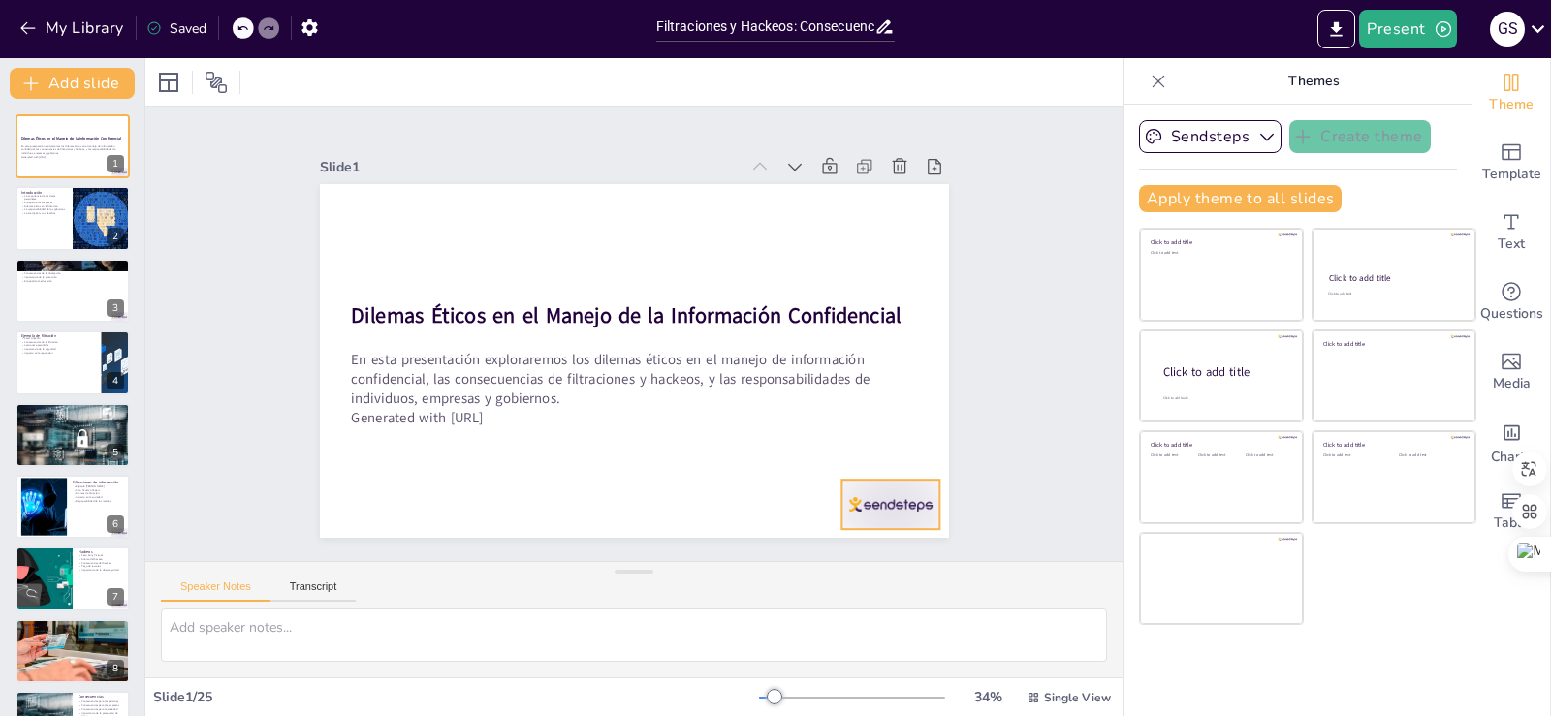
checkbox input "true"
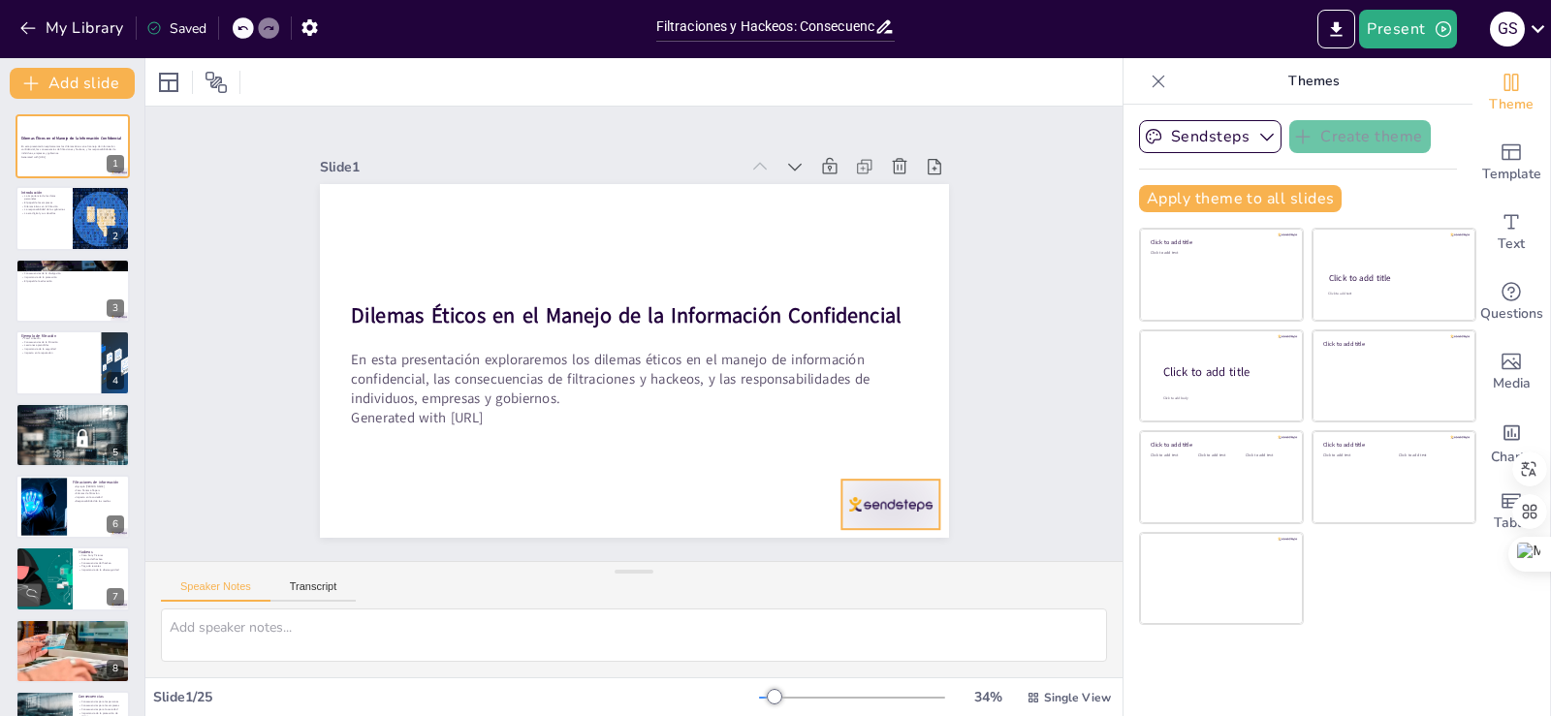
checkbox input "true"
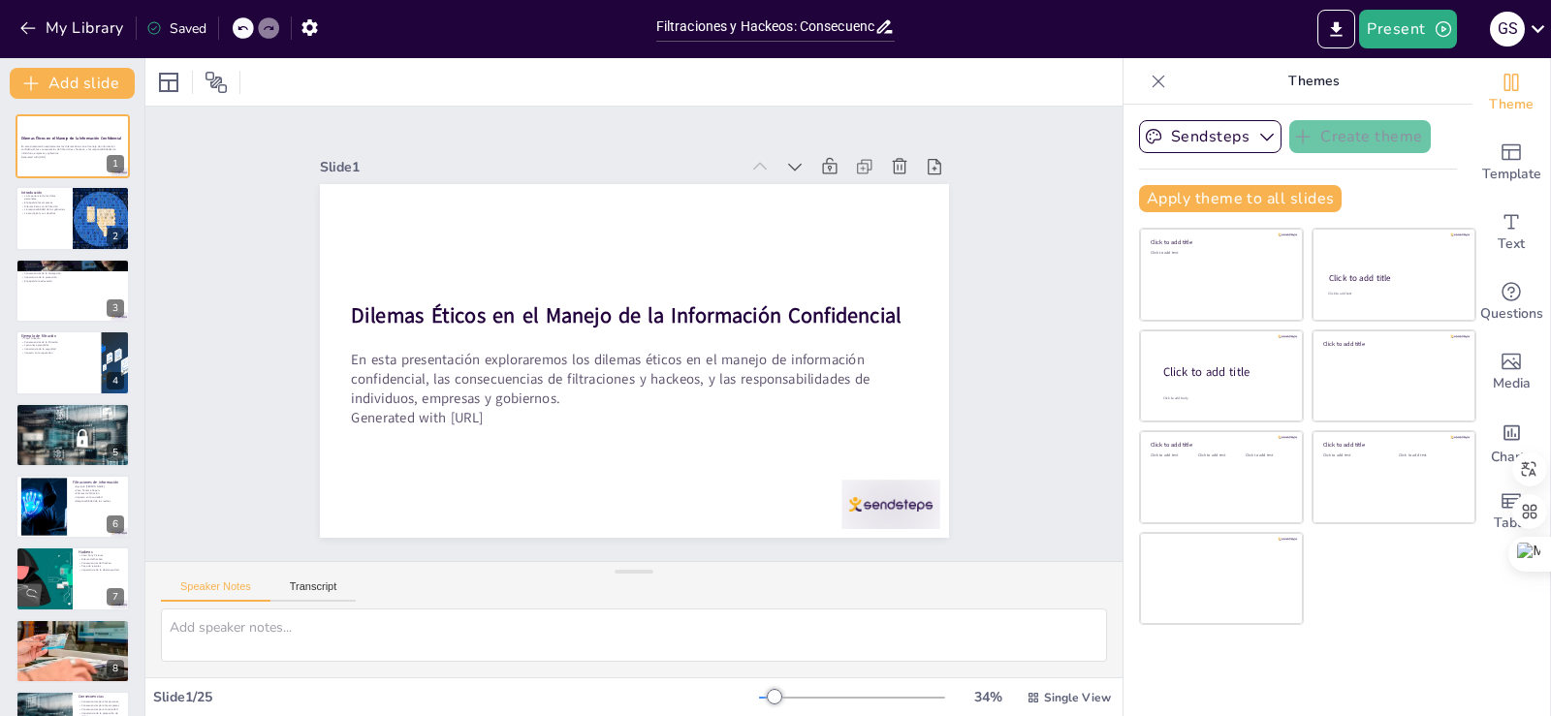
checkbox input "true"
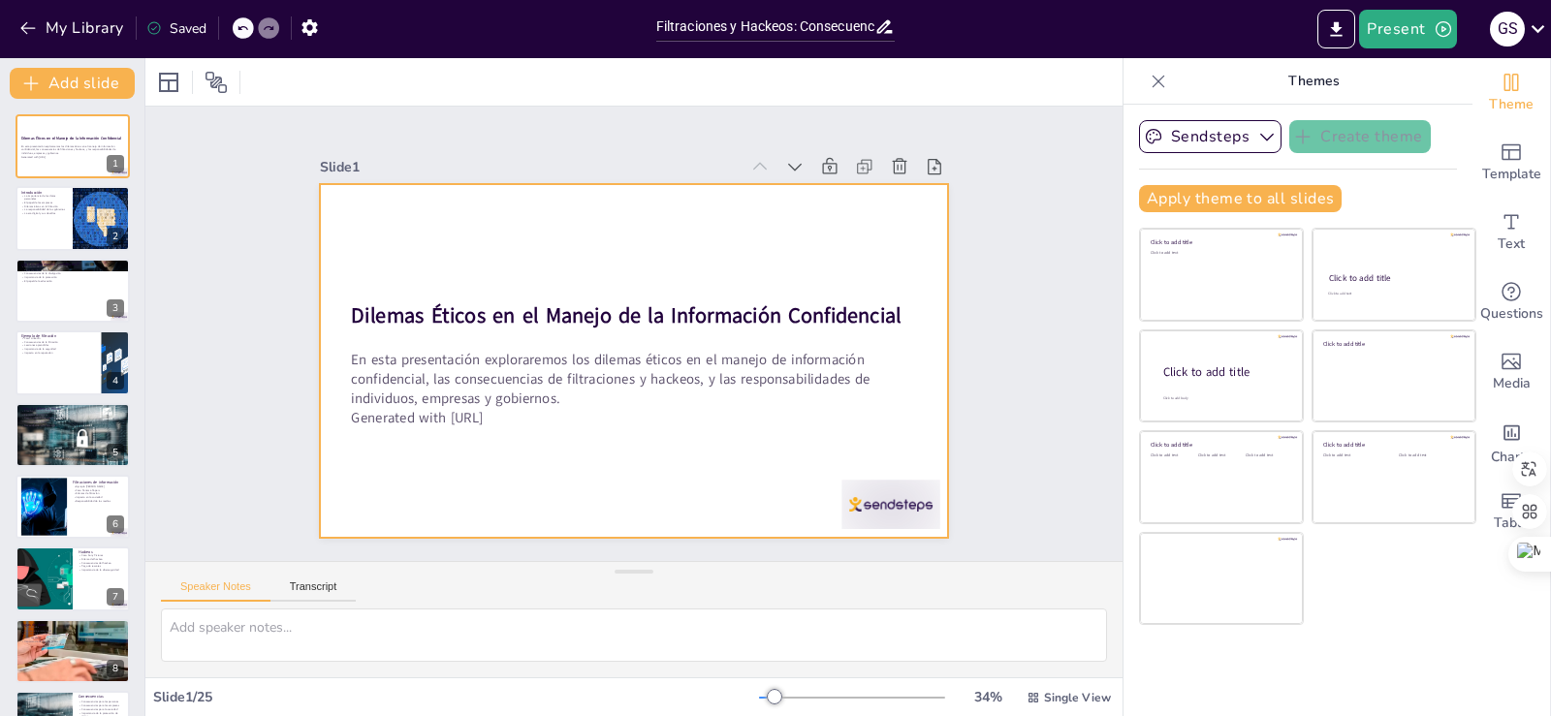
checkbox input "true"
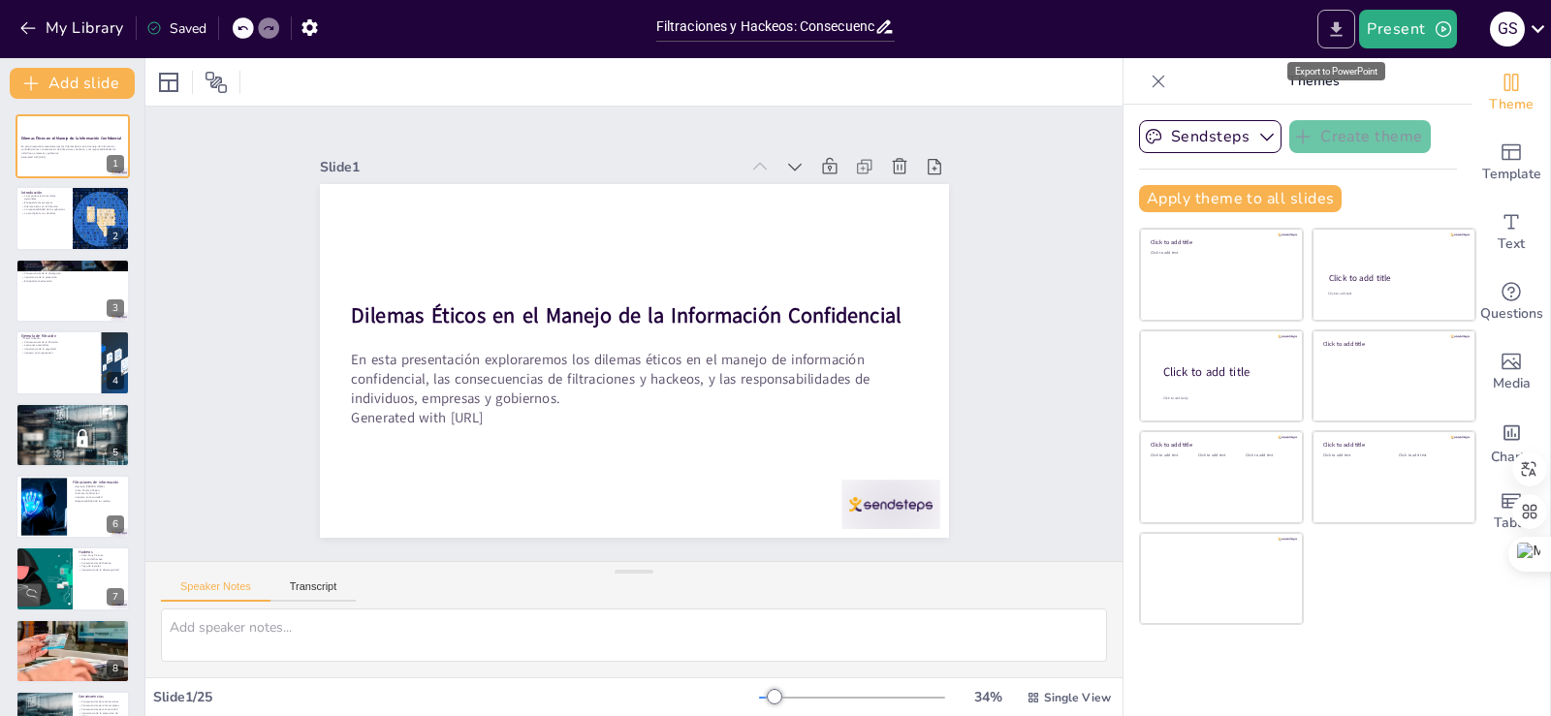
click at [1336, 29] on icon "Export to PowerPoint" at bounding box center [1337, 28] width 12 height 15
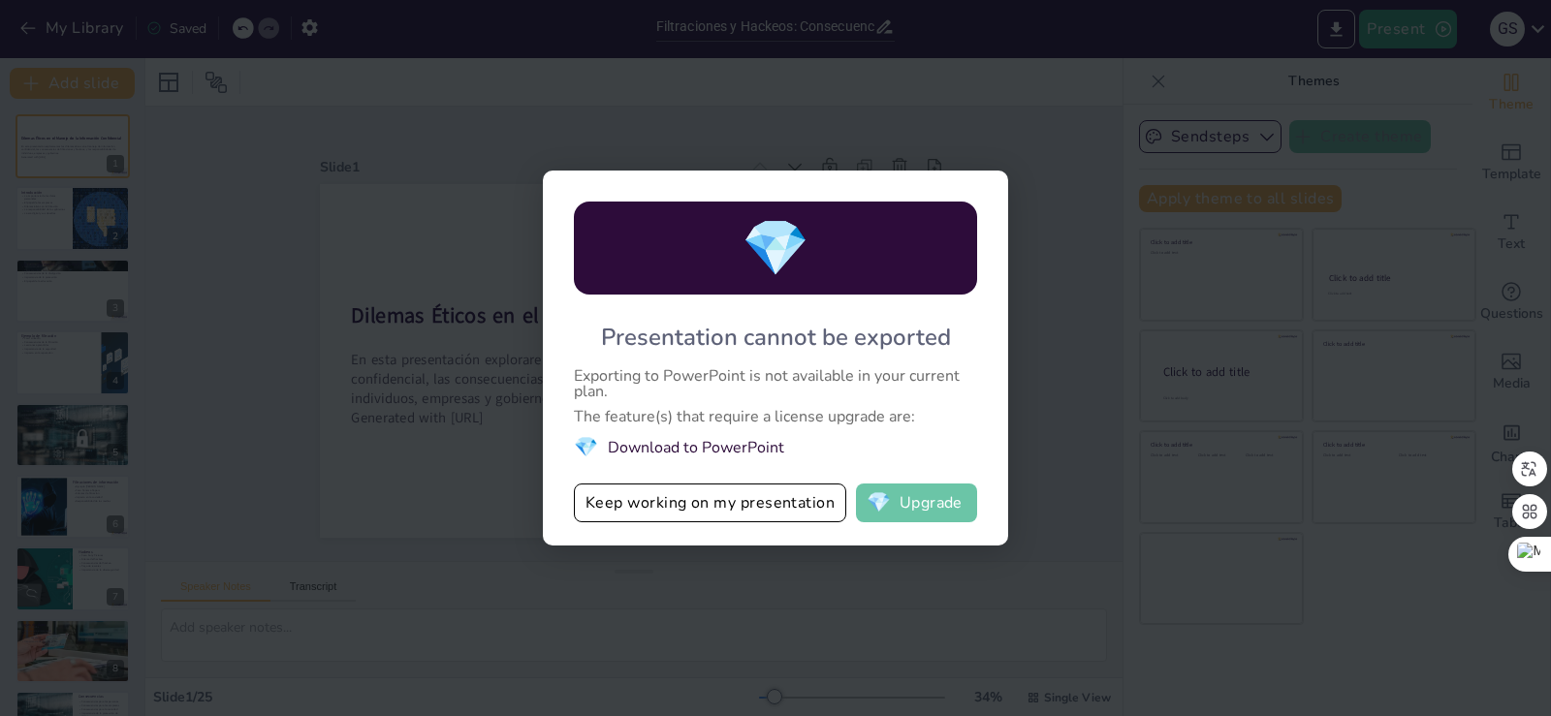
click at [937, 511] on button "💎 Upgrade" at bounding box center [916, 503] width 121 height 39
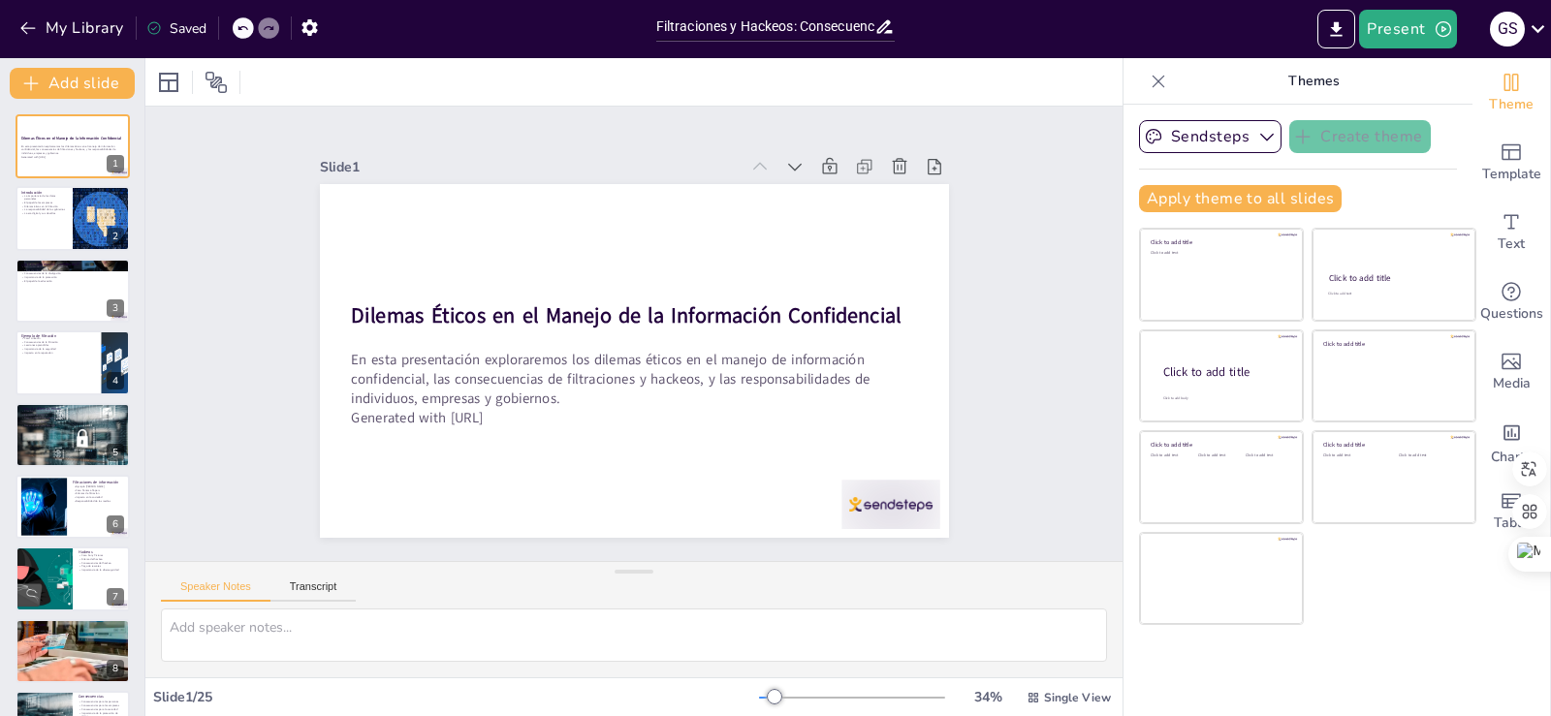
checkbox input "true"
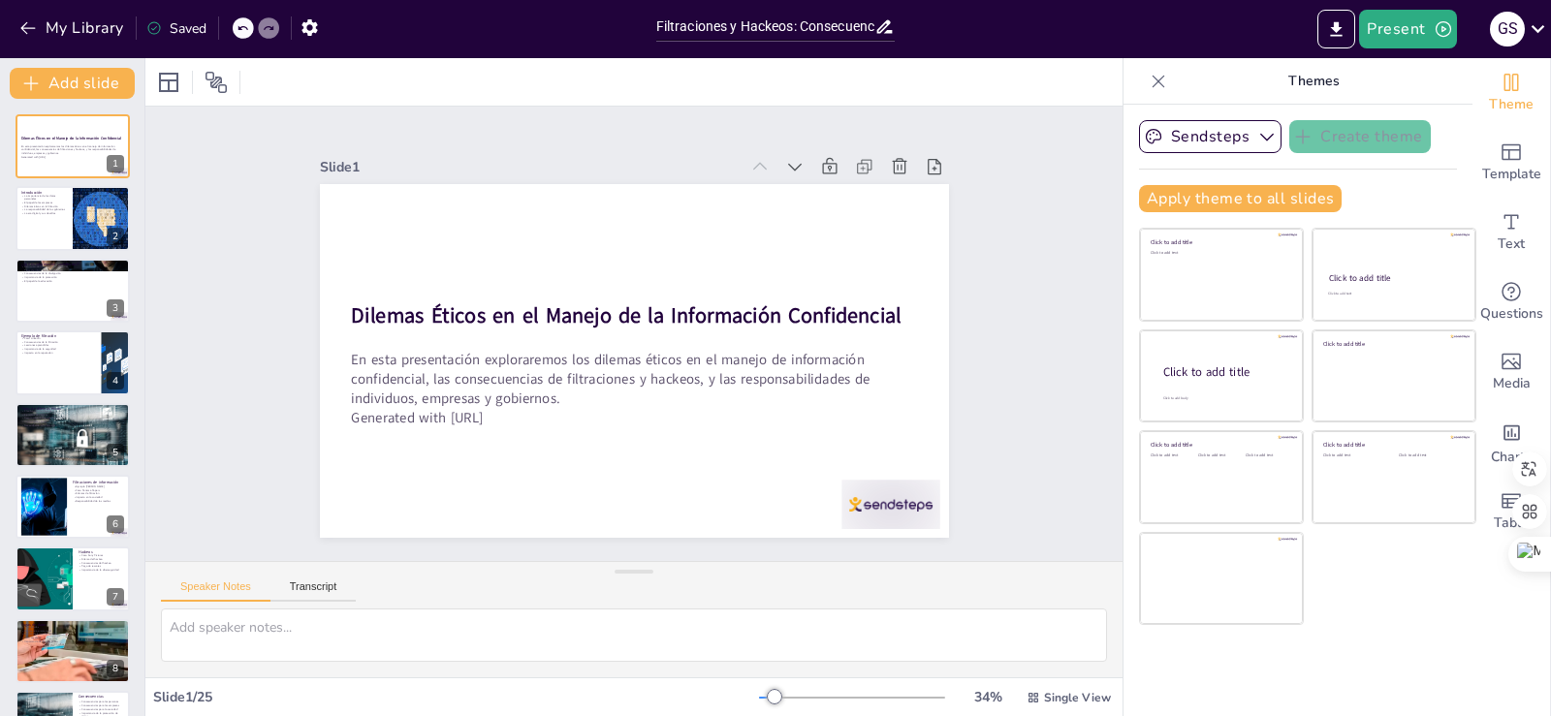
checkbox input "true"
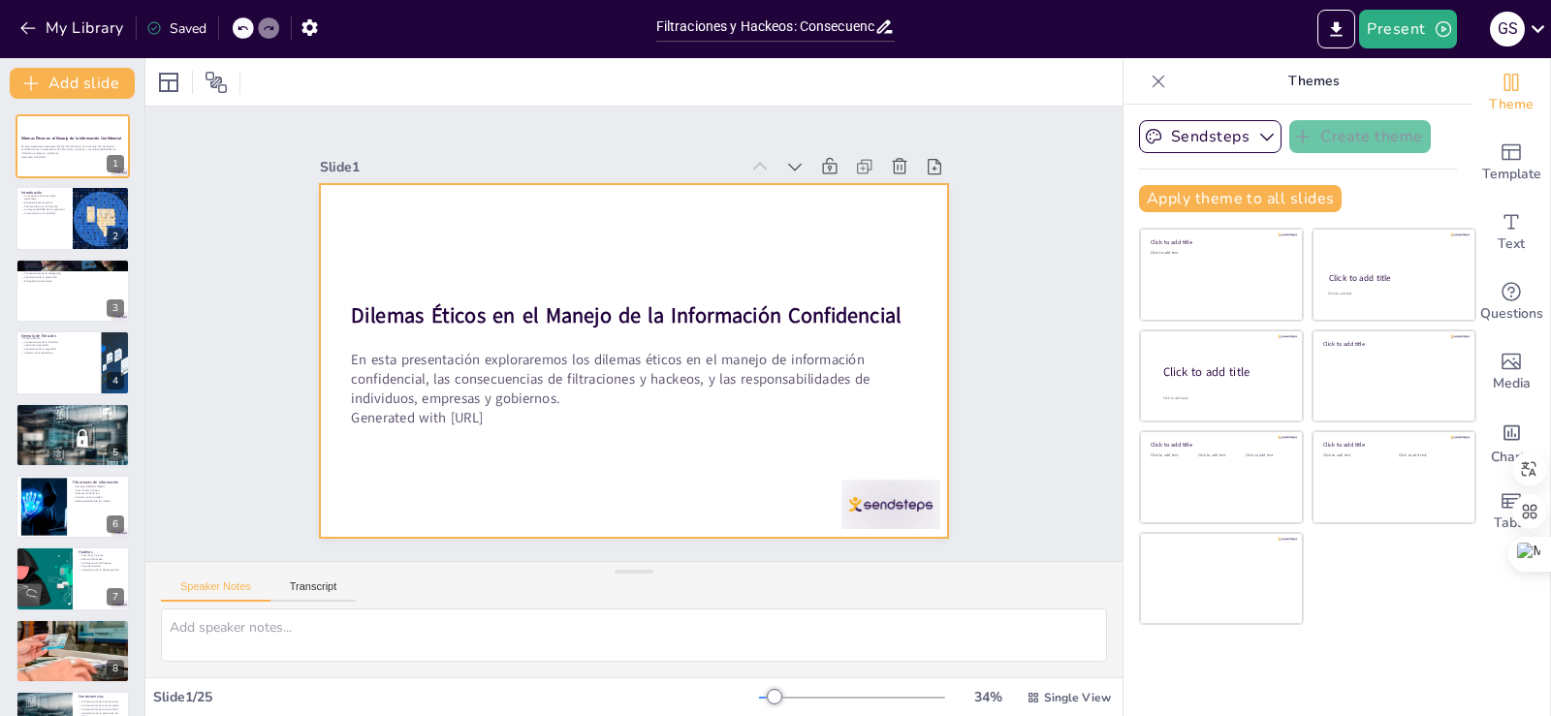
checkbox input "true"
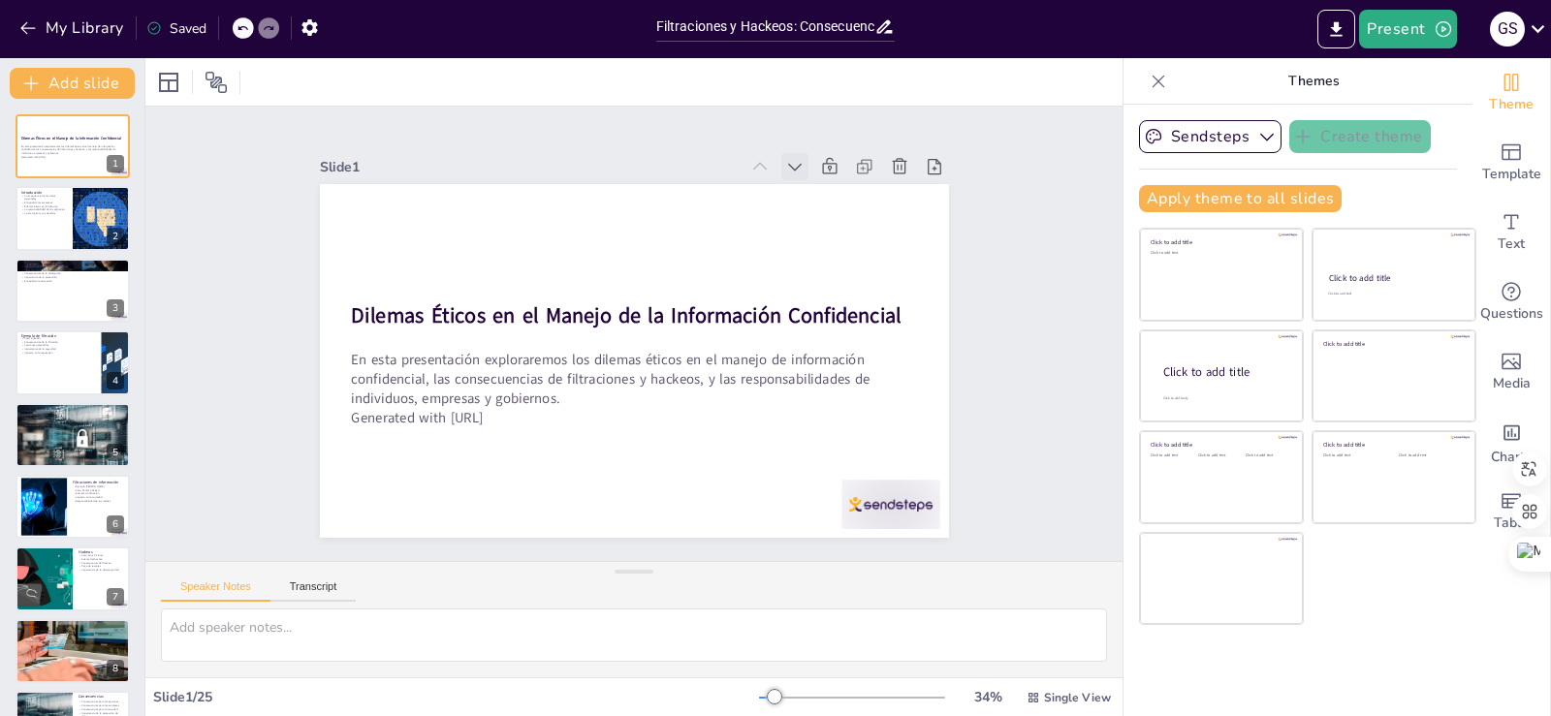
click at [802, 173] on icon at bounding box center [812, 183] width 21 height 21
checkbox input "true"
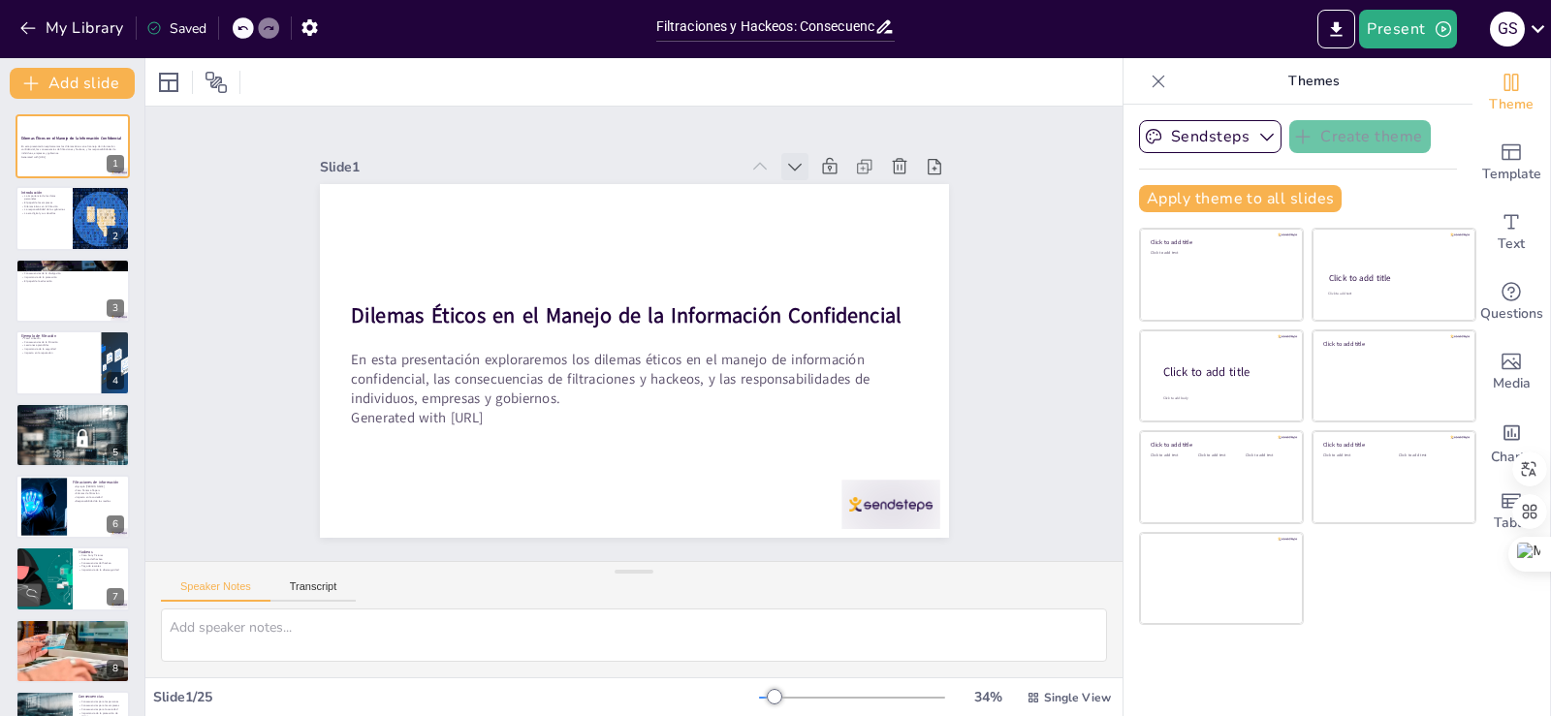
checkbox input "true"
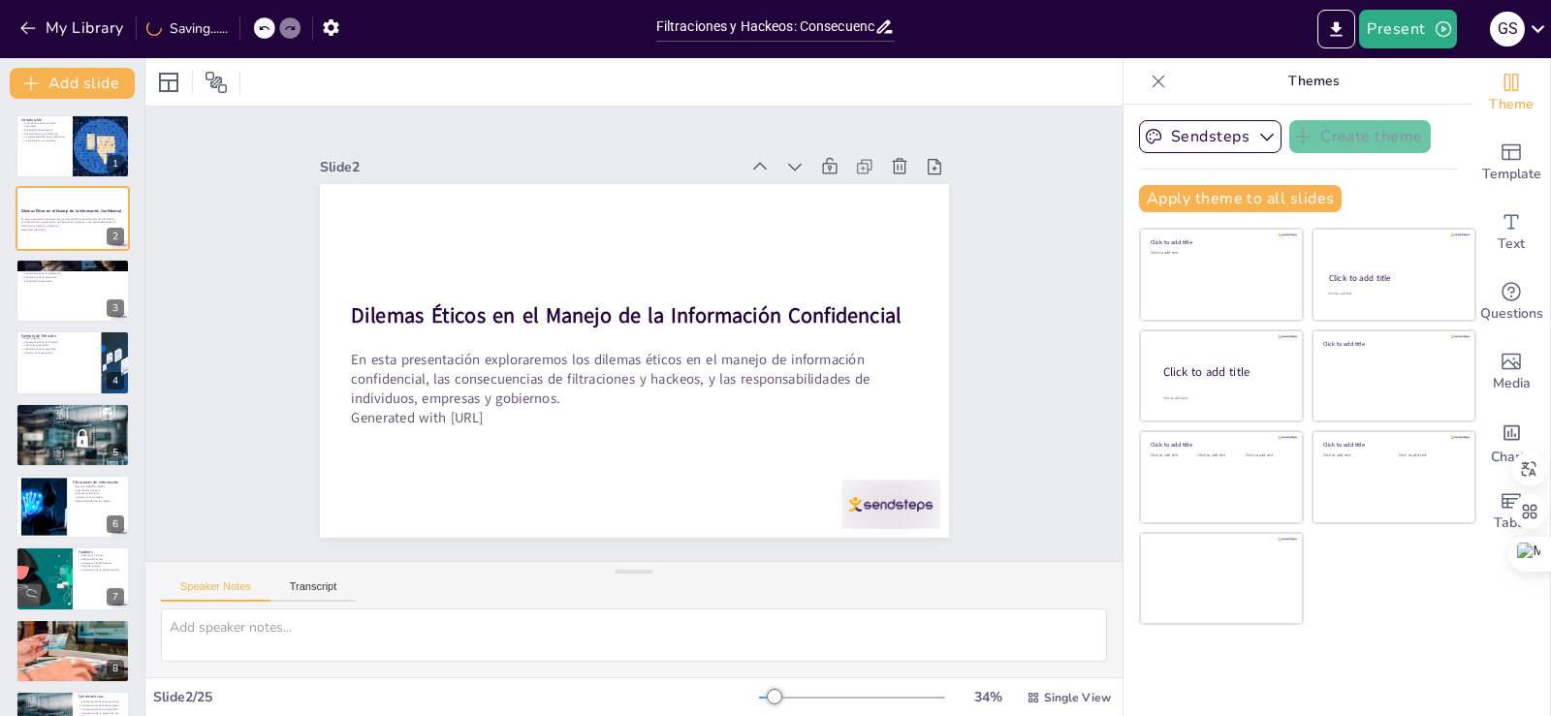
click at [802, 173] on icon at bounding box center [812, 183] width 21 height 21
click at [0, 0] on icon at bounding box center [0, 0] width 0 height 0
checkbox input "true"
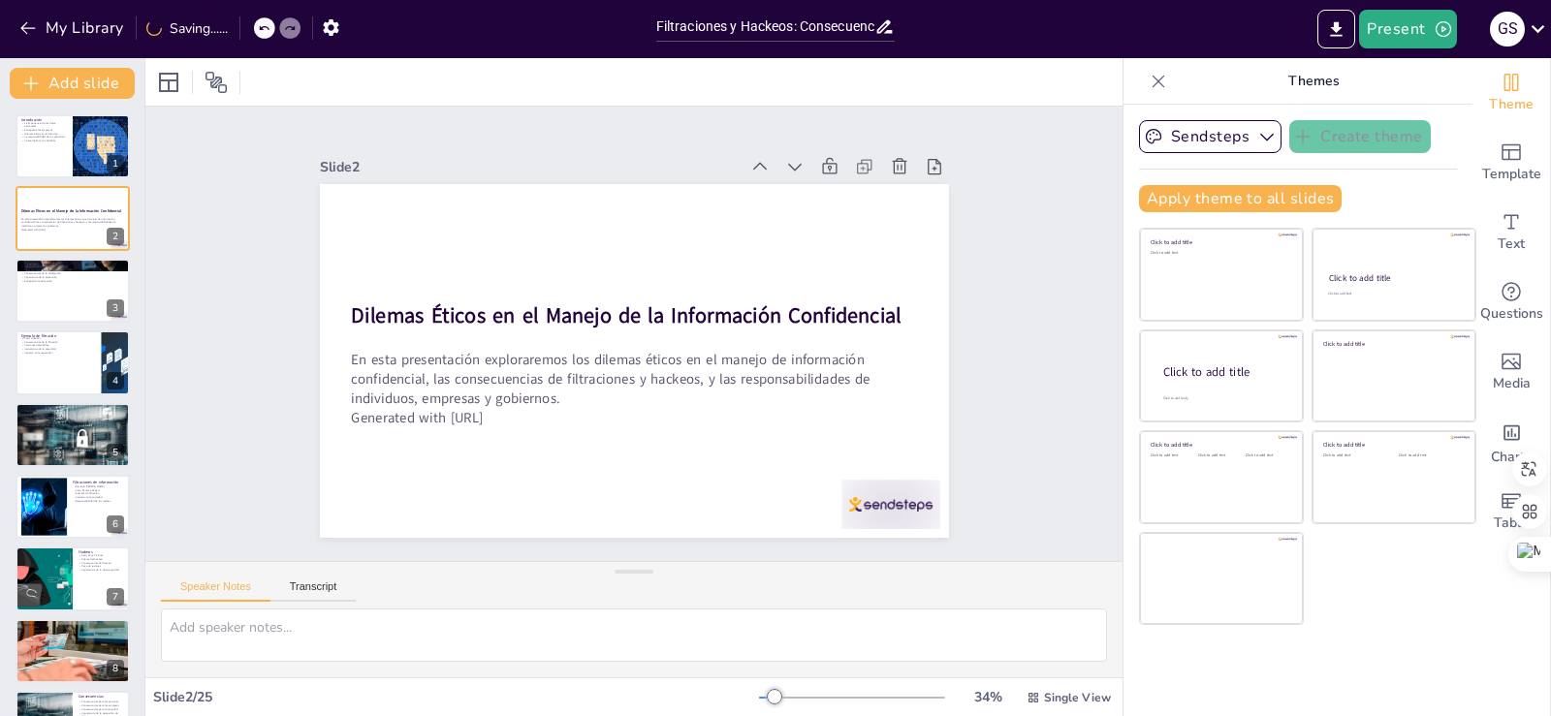
checkbox input "true"
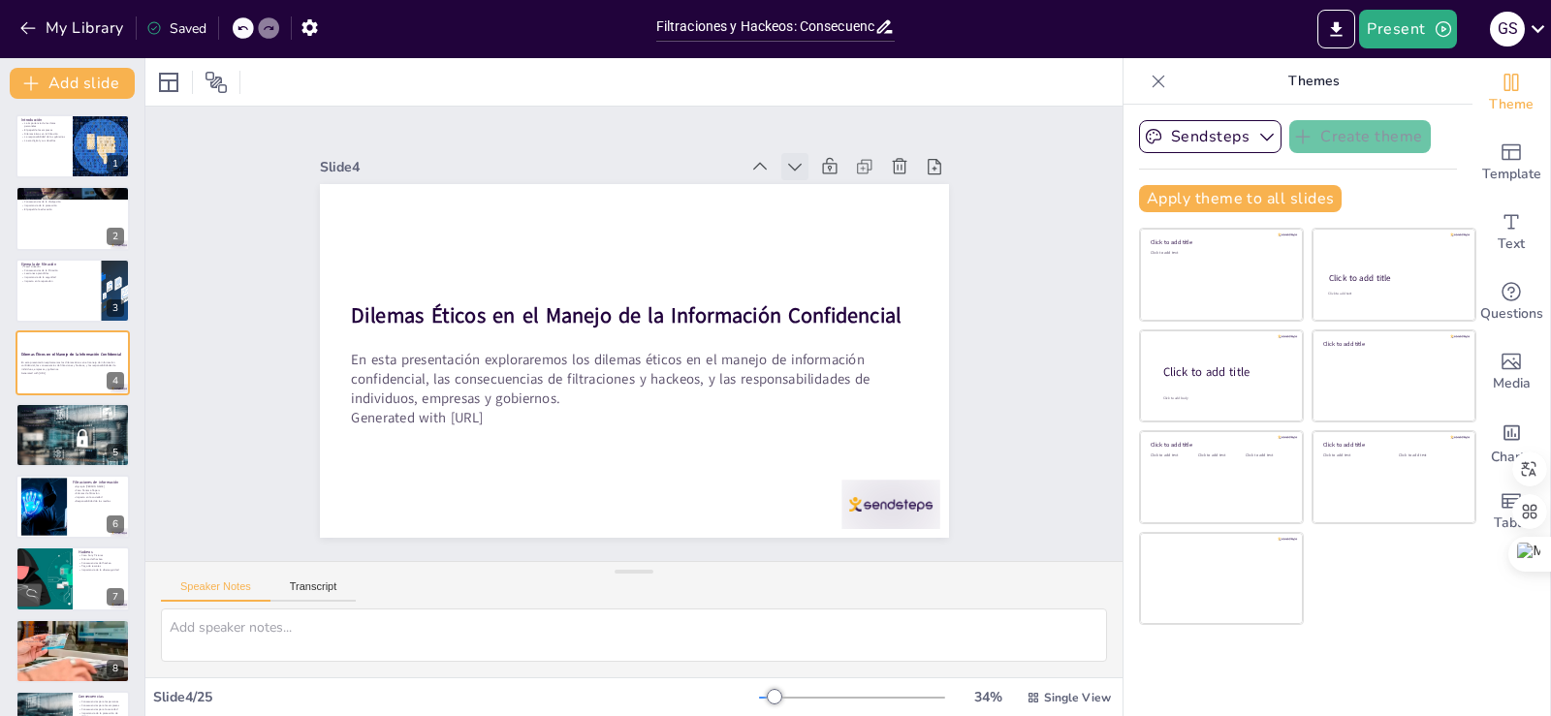
click at [815, 192] on icon at bounding box center [826, 203] width 23 height 23
checkbox input "true"
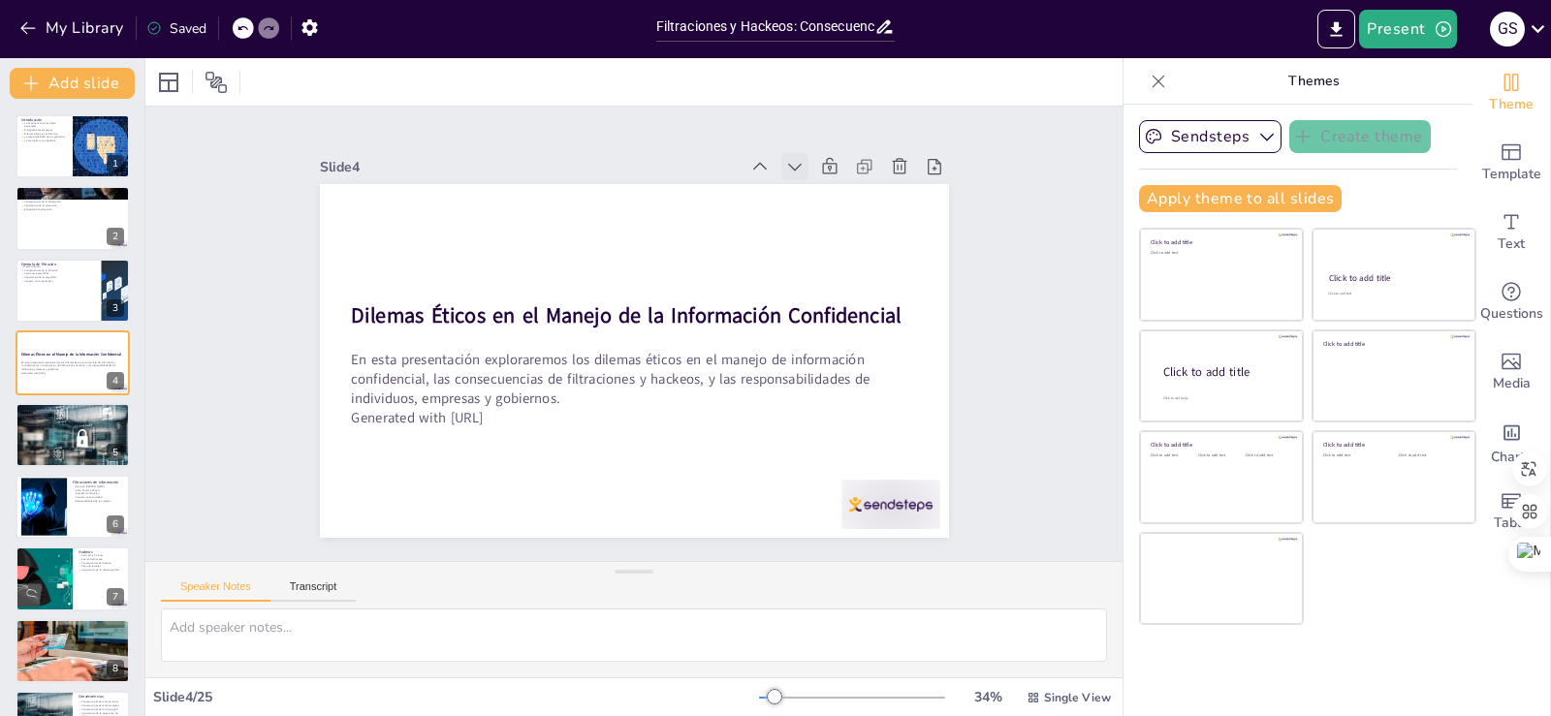
checkbox input "true"
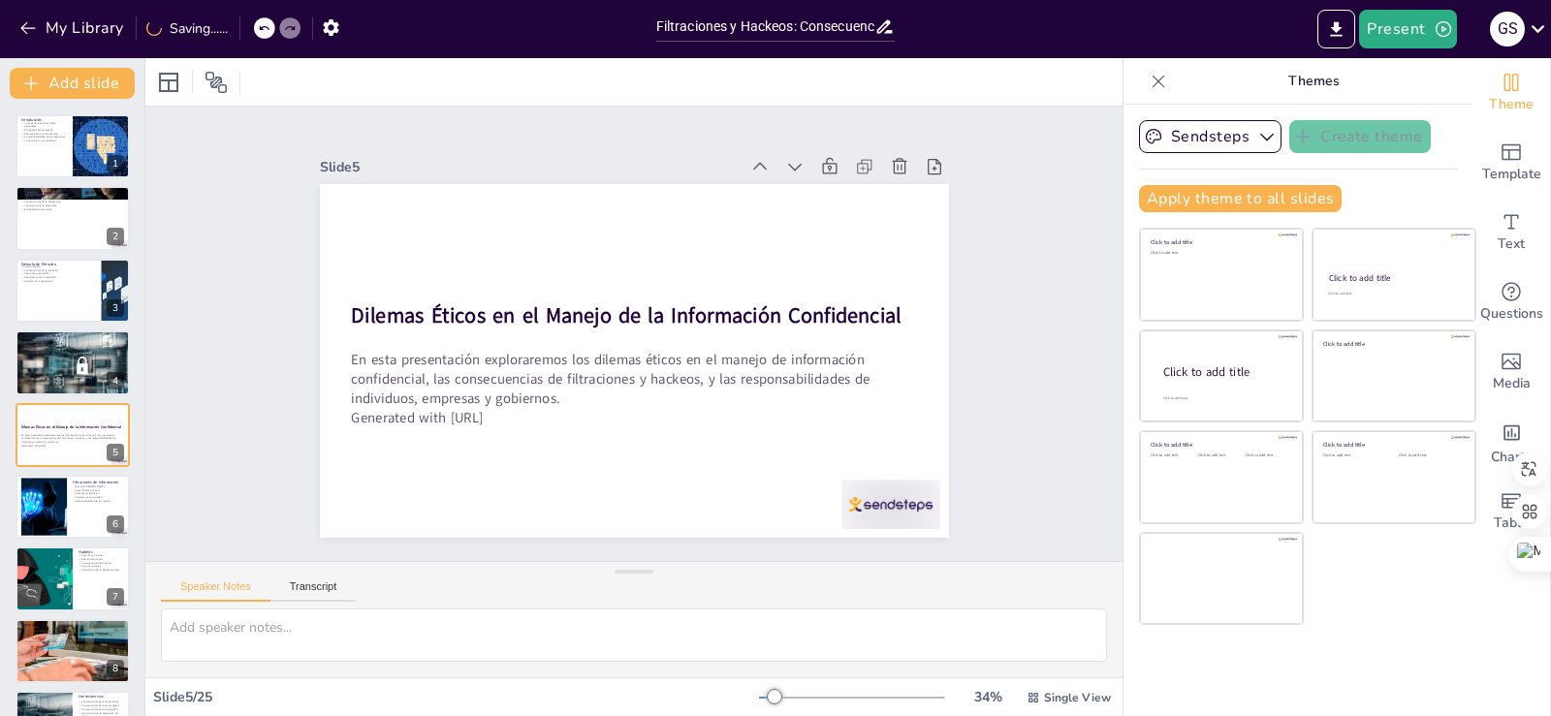
click at [785, 157] on icon at bounding box center [794, 166] width 19 height 19
click at [0, 0] on icon at bounding box center [0, 0] width 0 height 0
checkbox input "true"
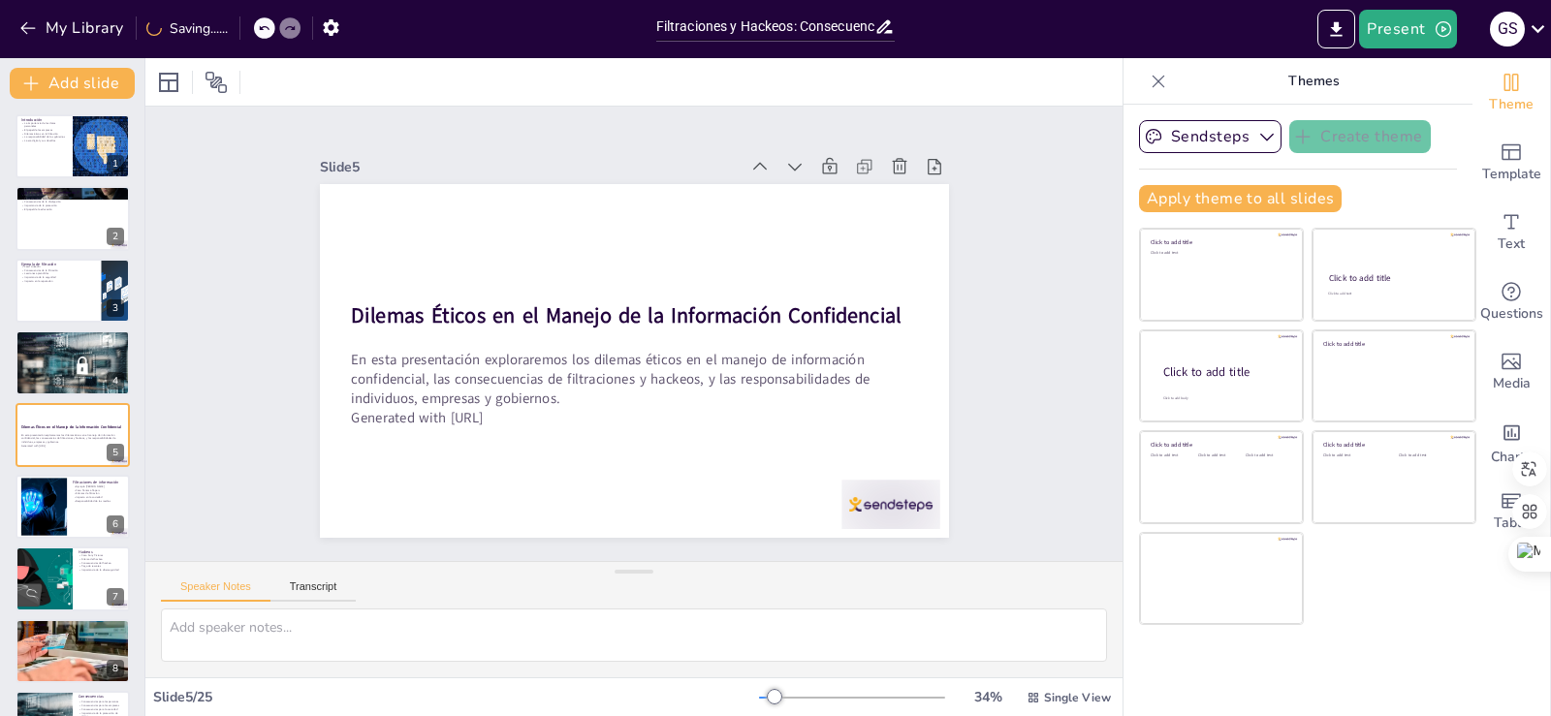
checkbox input "true"
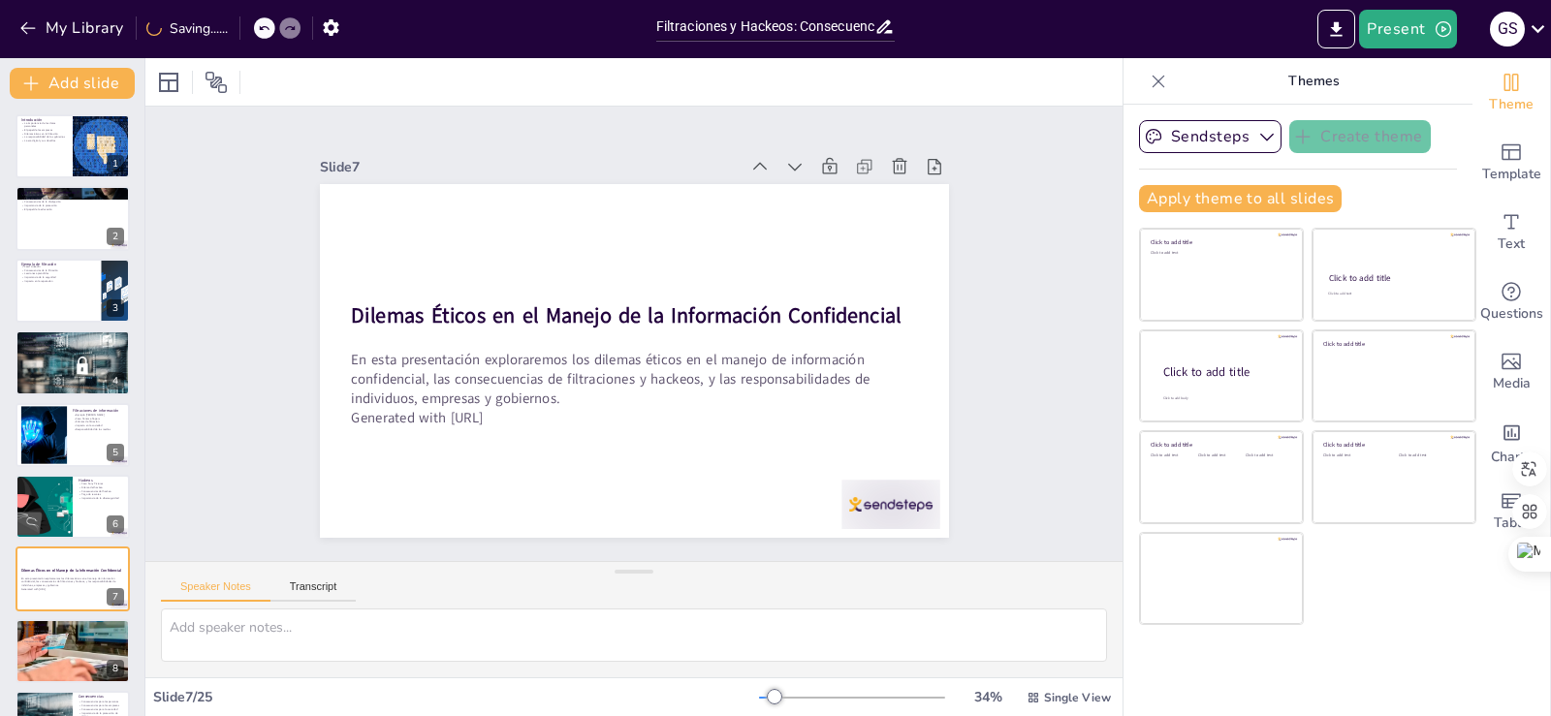
click at [802, 173] on icon at bounding box center [812, 183] width 21 height 21
checkbox input "true"
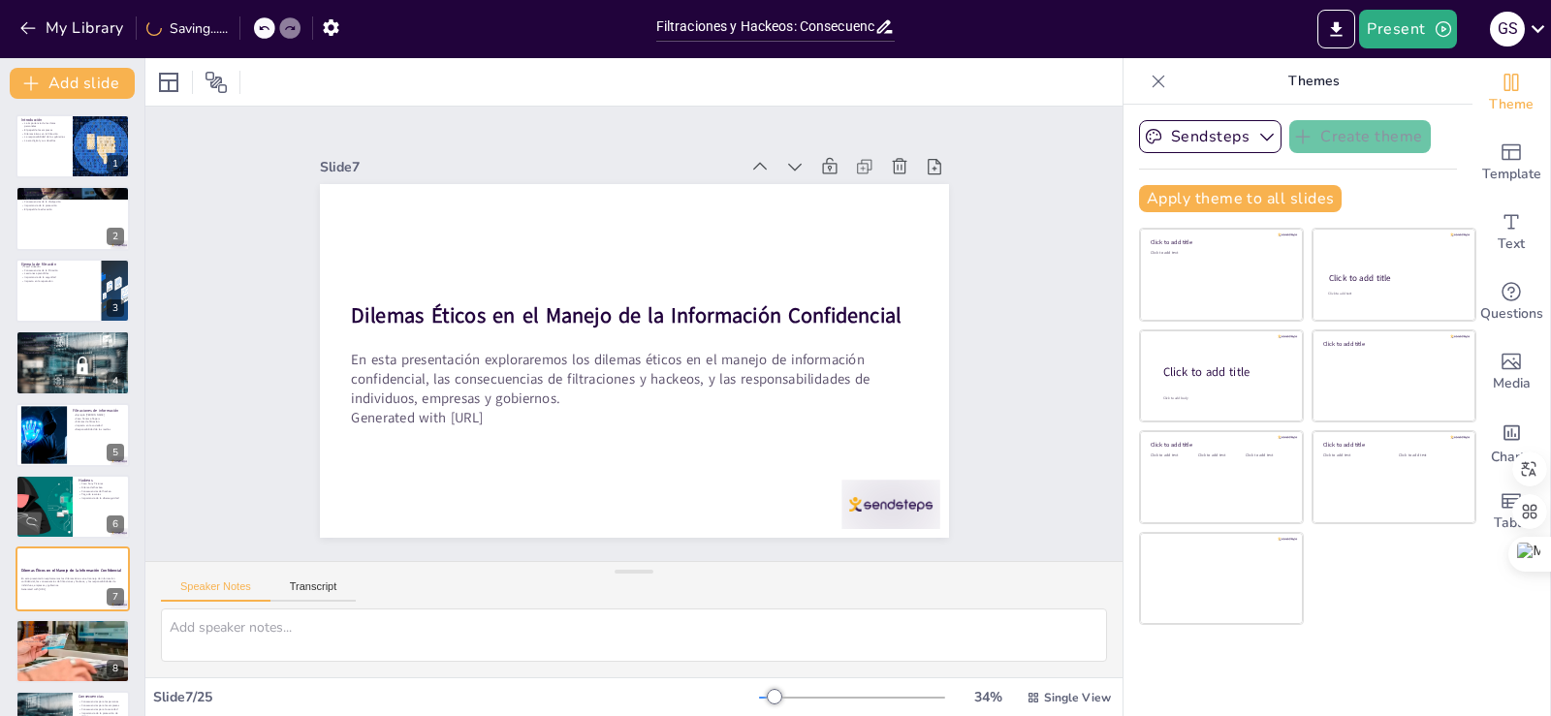
checkbox input "true"
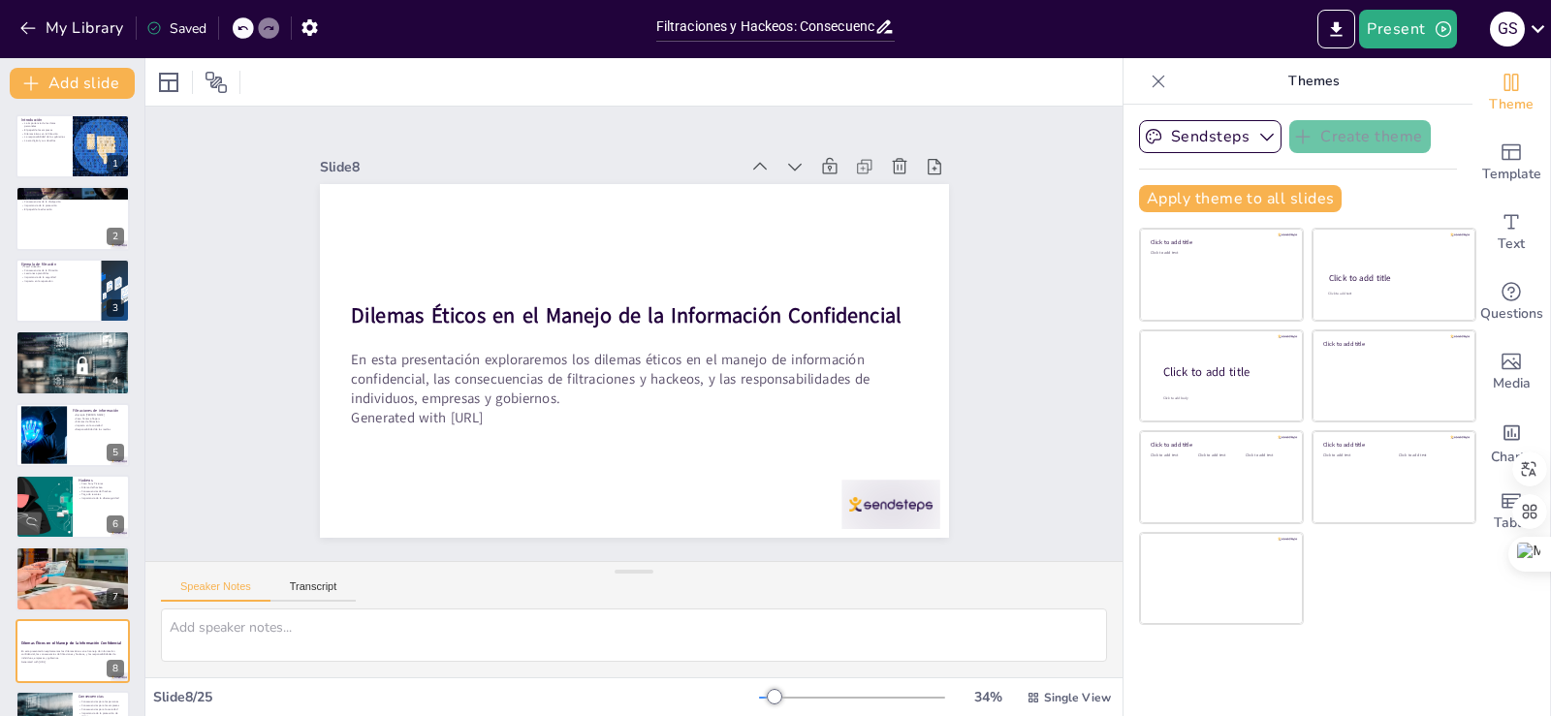
checkbox input "true"
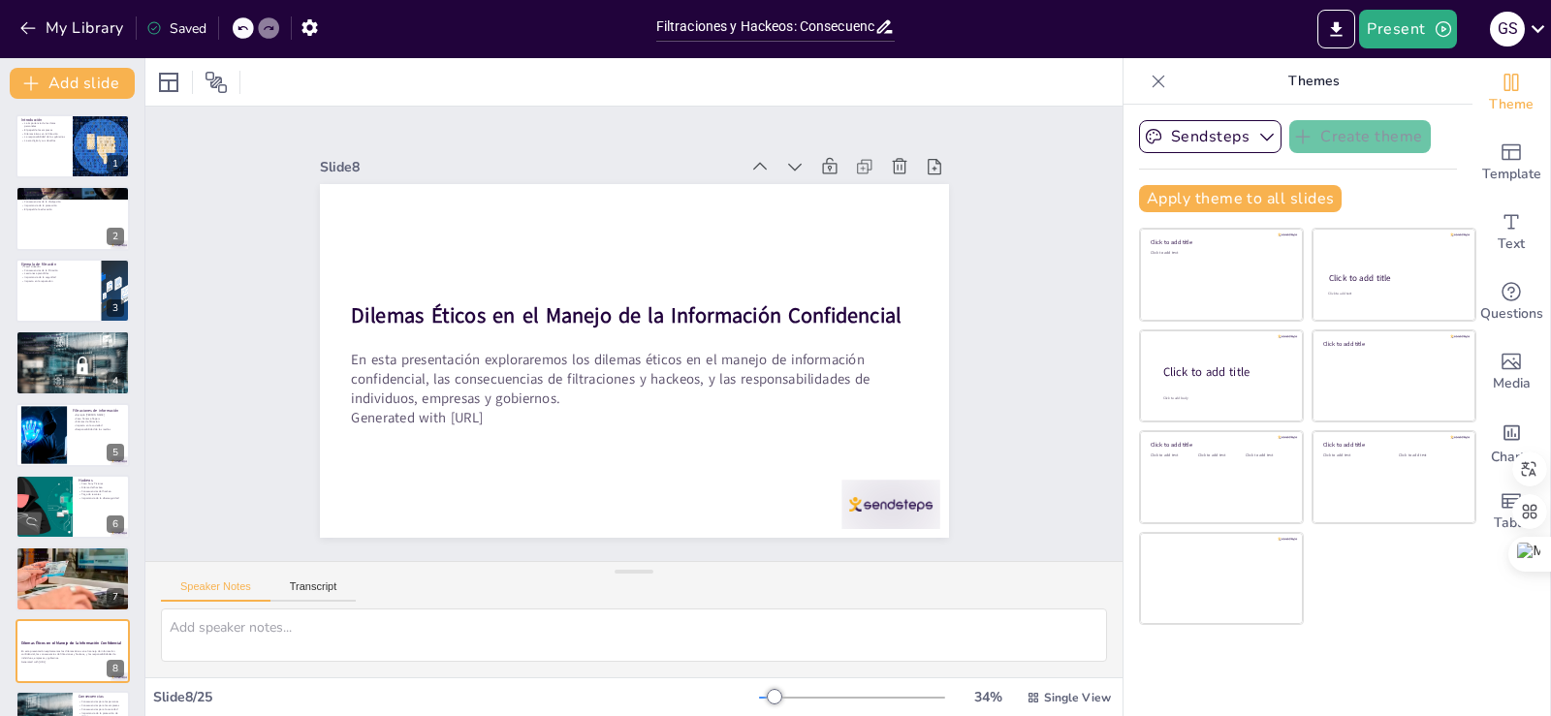
click at [433, 138] on div "Slide 1 Introducción La importancia de los datos personales El papel de las emp…" at bounding box center [633, 333] width 668 height 471
checkbox input "true"
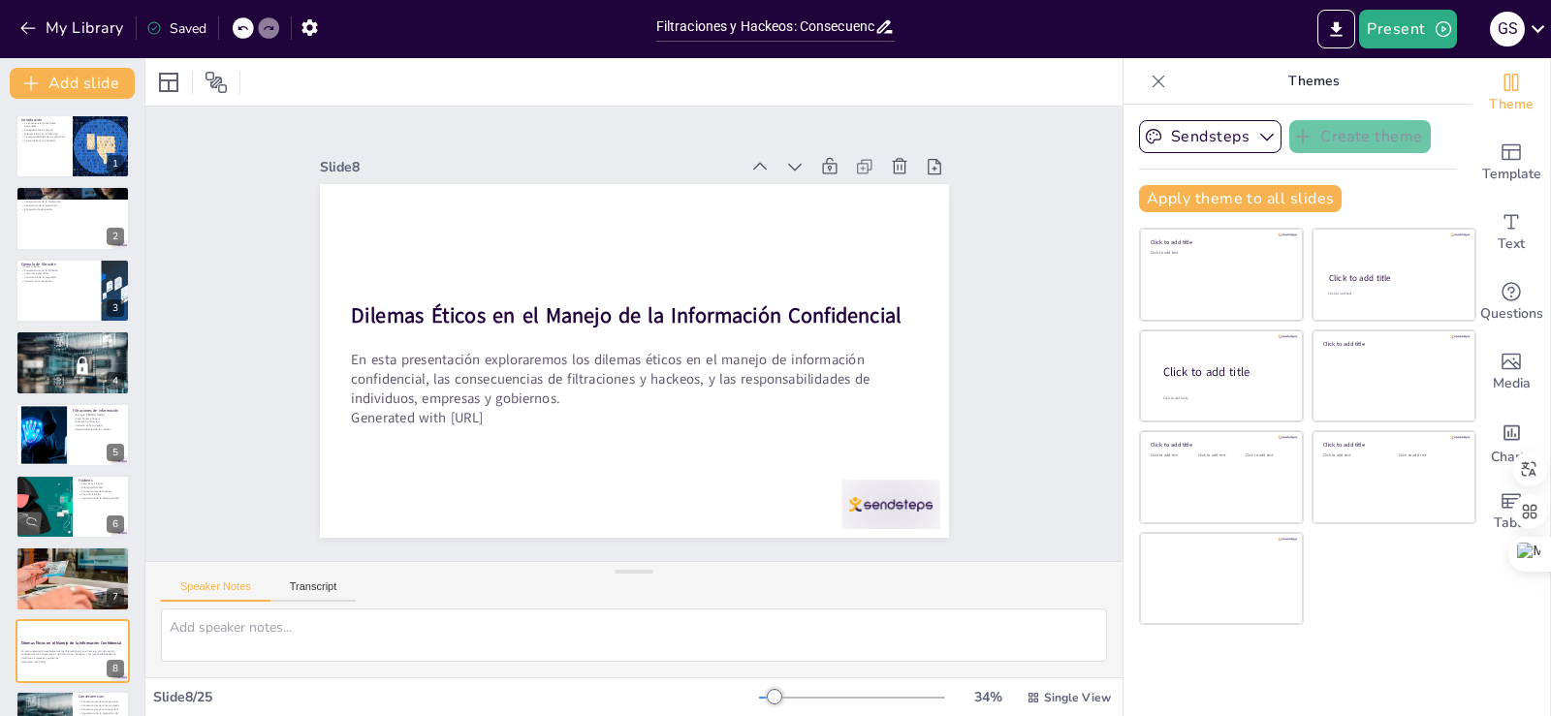
checkbox input "true"
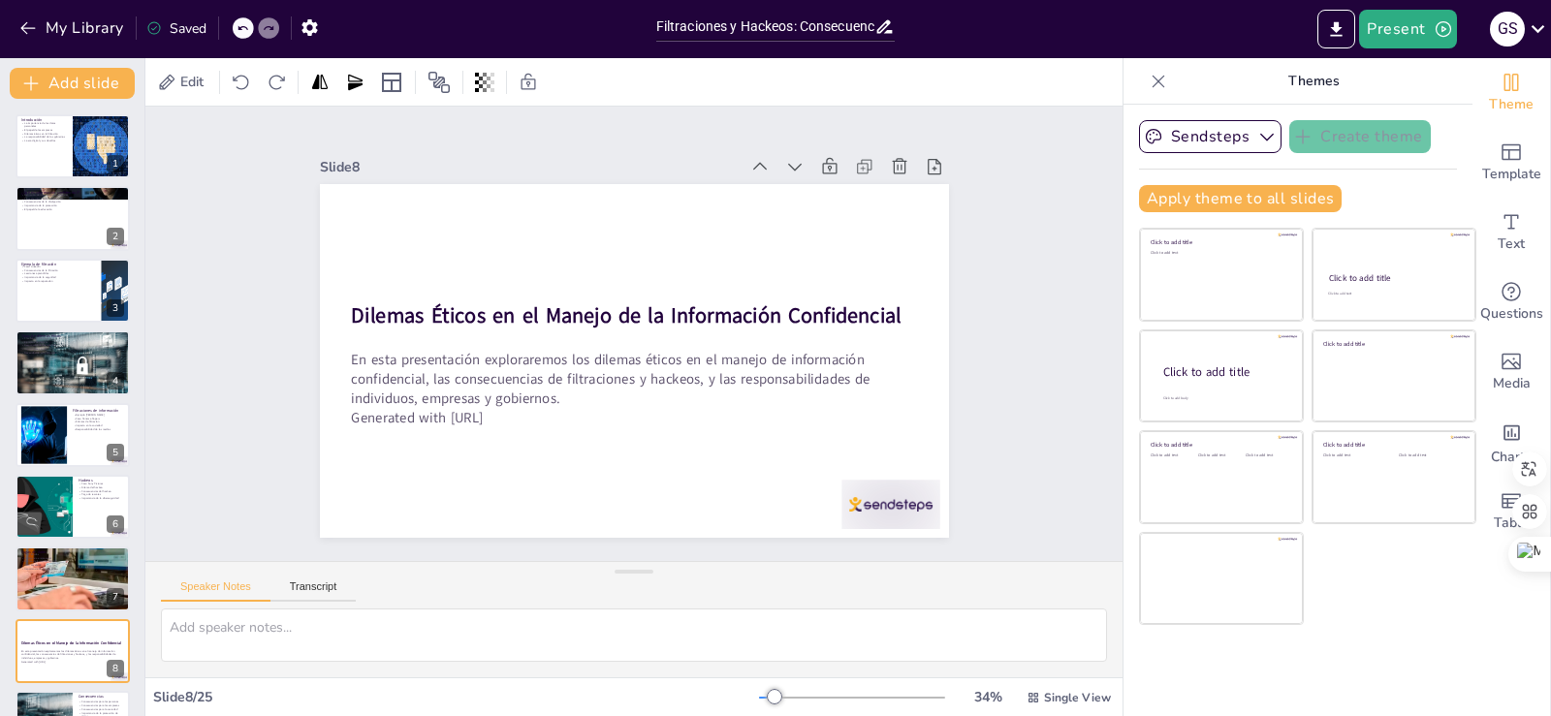
checkbox input "true"
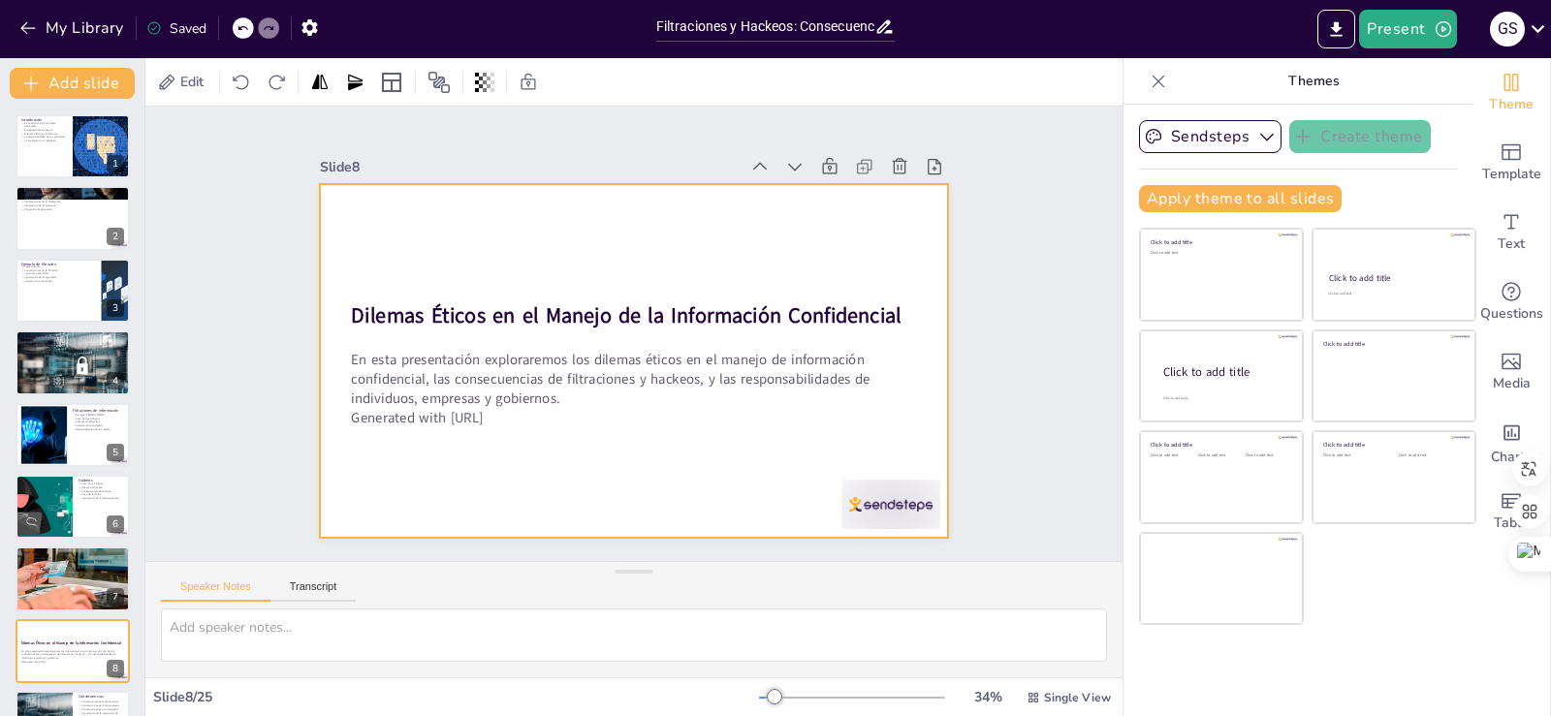
checkbox input "true"
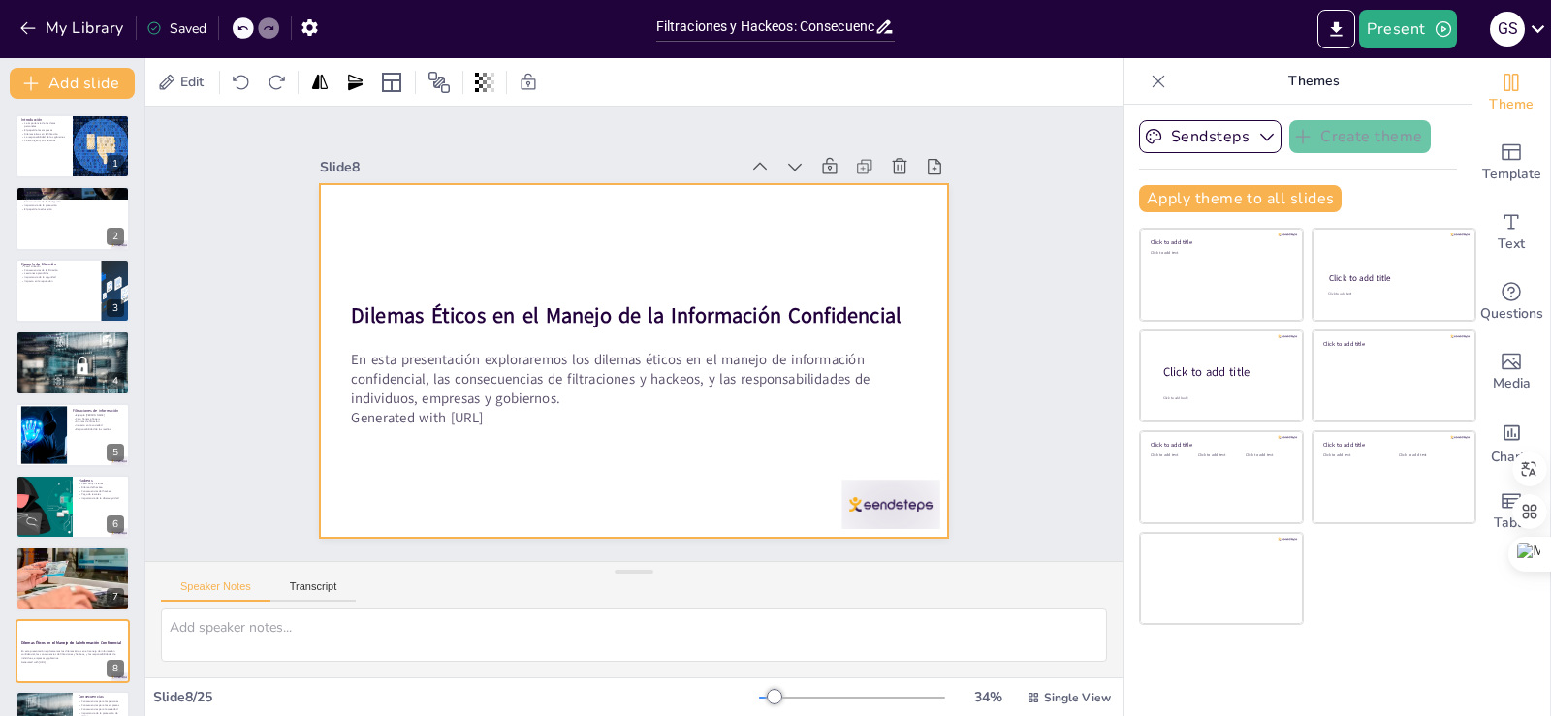
checkbox input "true"
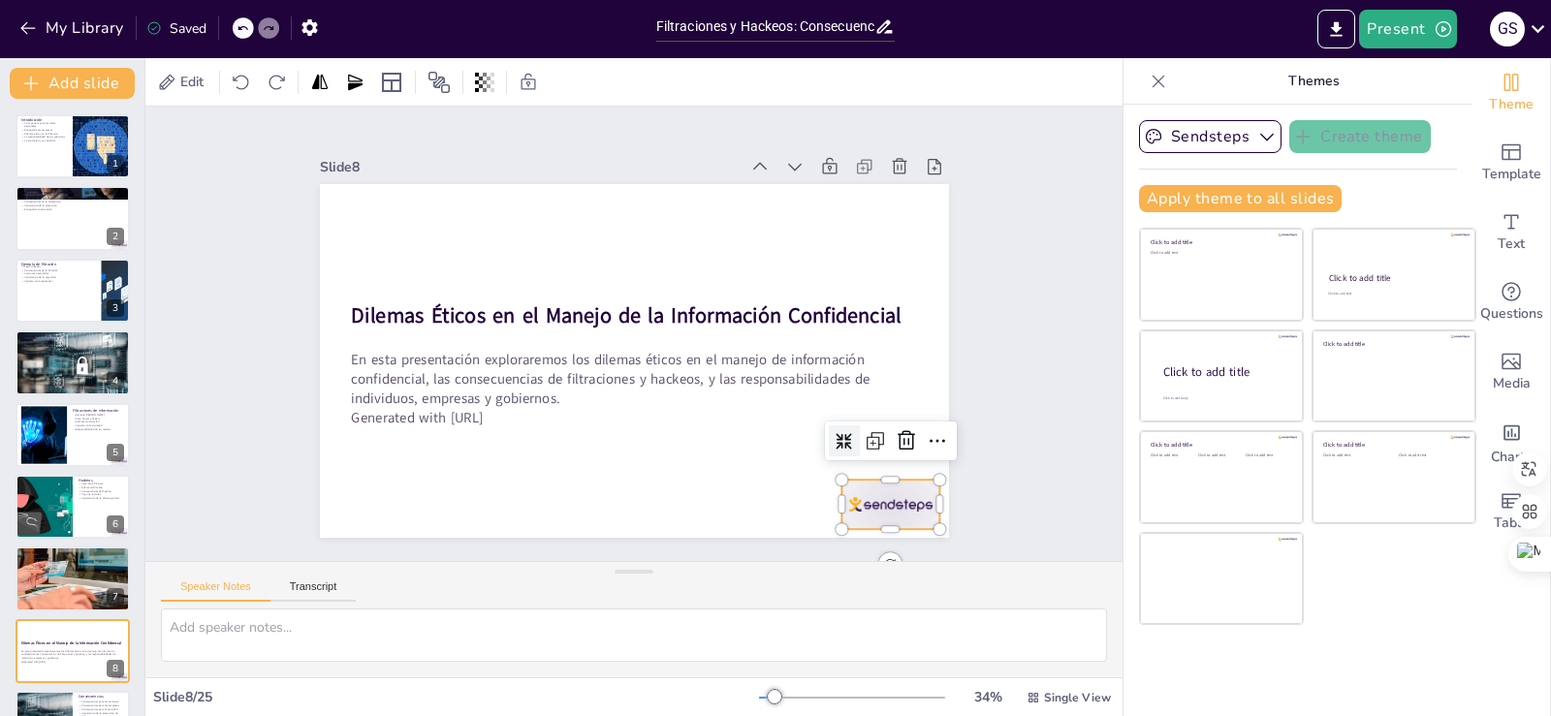
click at [887, 501] on div at bounding box center [871, 530] width 103 height 59
click at [890, 456] on icon at bounding box center [892, 468] width 25 height 25
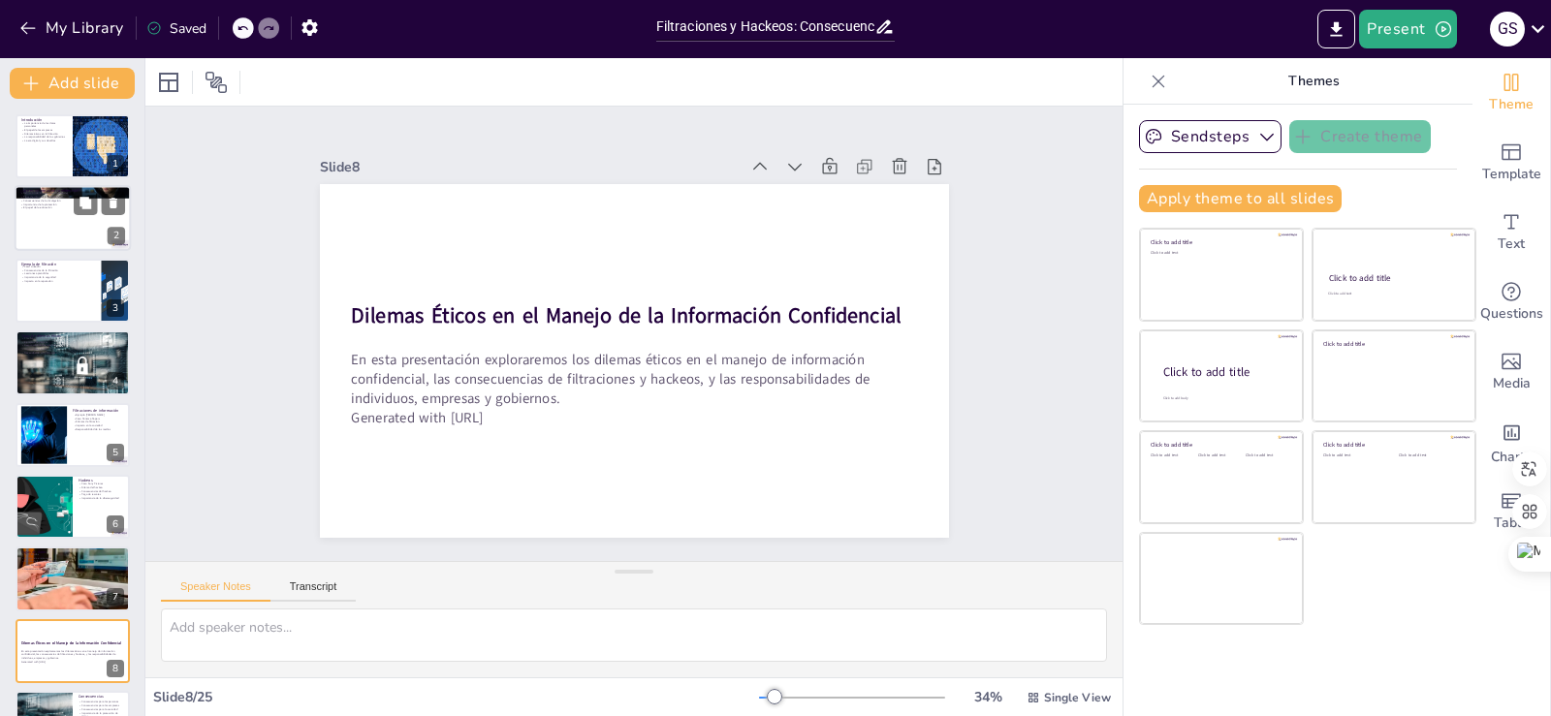
click at [52, 217] on div at bounding box center [73, 219] width 116 height 66
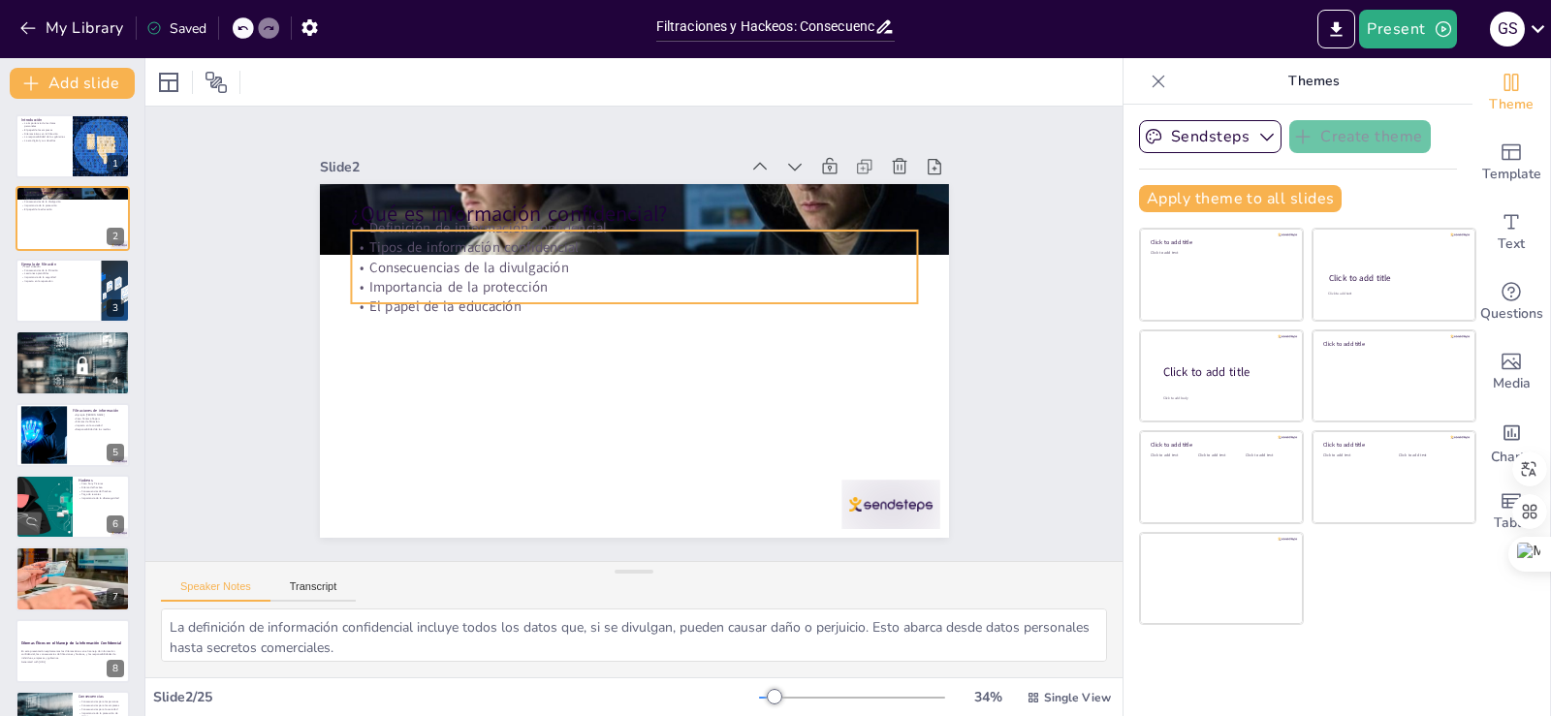
click at [406, 246] on p "Tipos de información confidencial" at bounding box center [668, 255] width 525 height 248
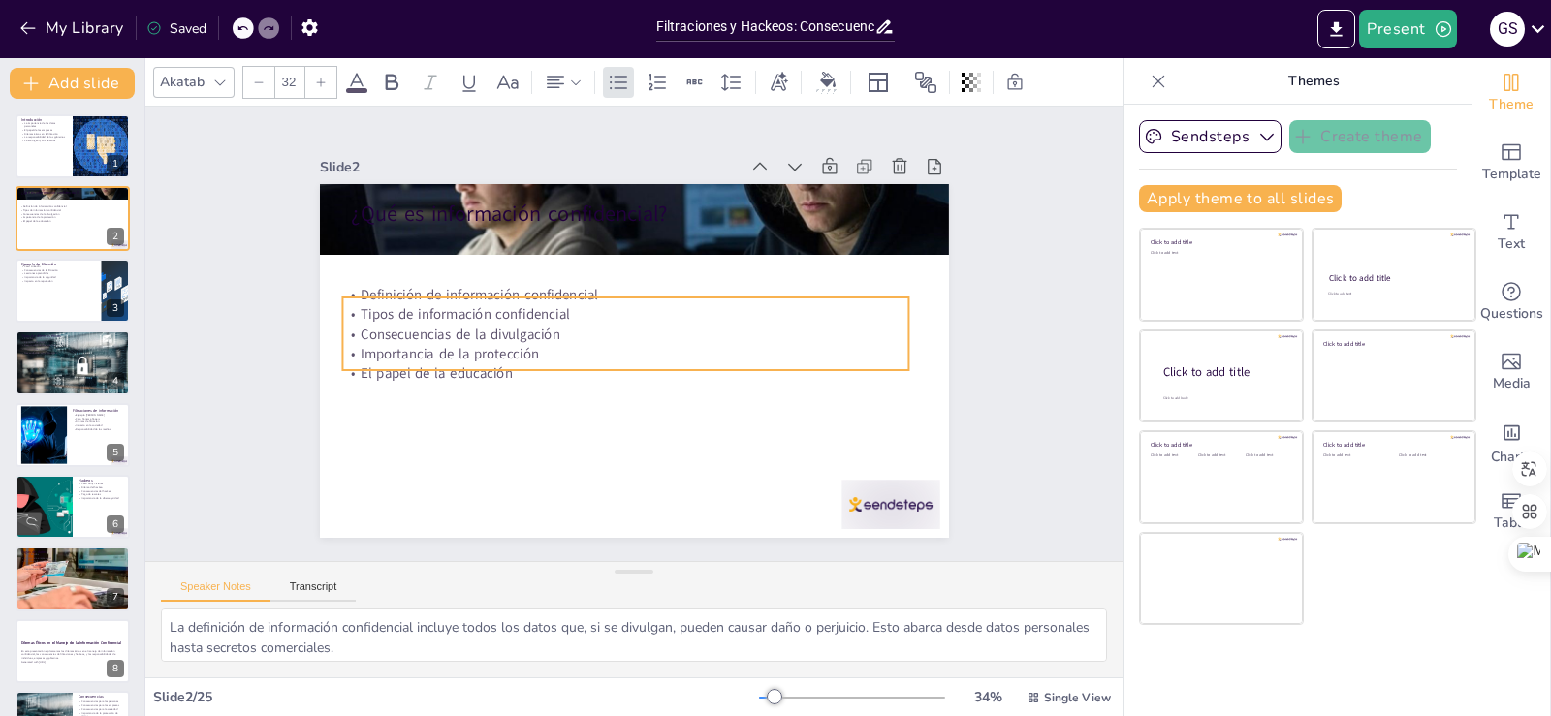
drag, startPoint x: 610, startPoint y: 280, endPoint x: 601, endPoint y: 347, distance: 67.4
click at [601, 347] on p "Importancia de la protección" at bounding box center [619, 350] width 545 height 194
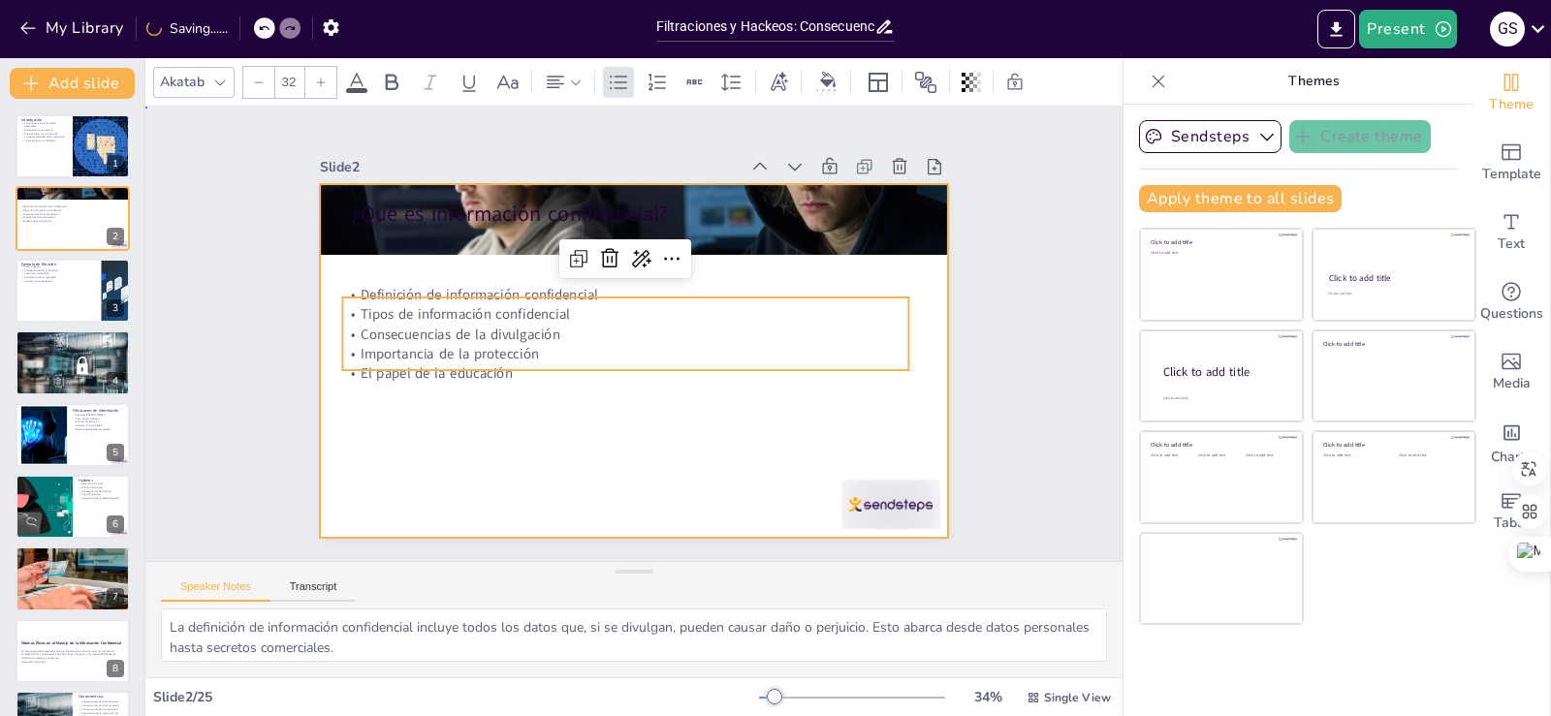
click at [592, 424] on div at bounding box center [612, 349] width 656 height 717
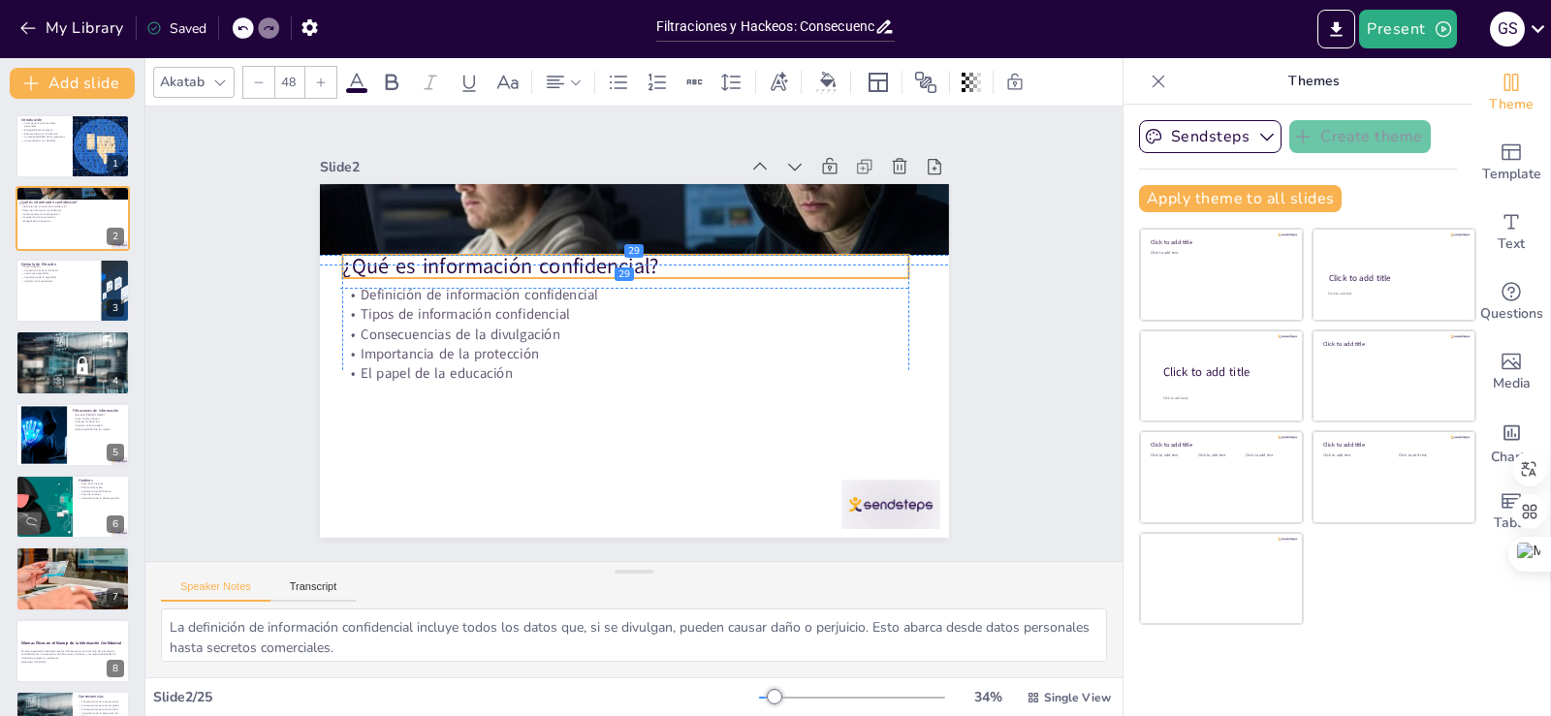
drag, startPoint x: 485, startPoint y: 207, endPoint x: 474, endPoint y: 264, distance: 57.2
click at [478, 264] on p "¿Qué es información confidencial?" at bounding box center [678, 282] width 400 height 440
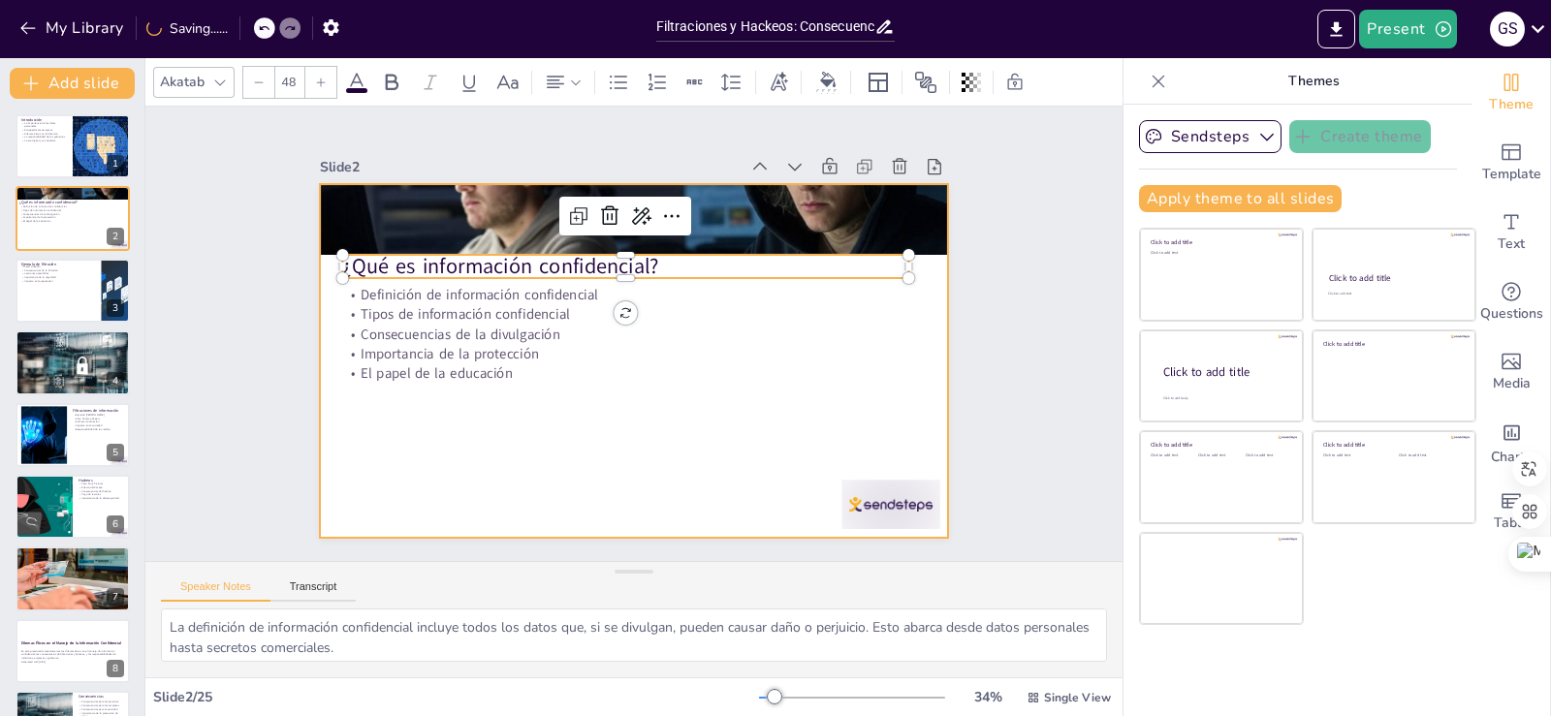
click at [595, 483] on div at bounding box center [634, 361] width 629 height 354
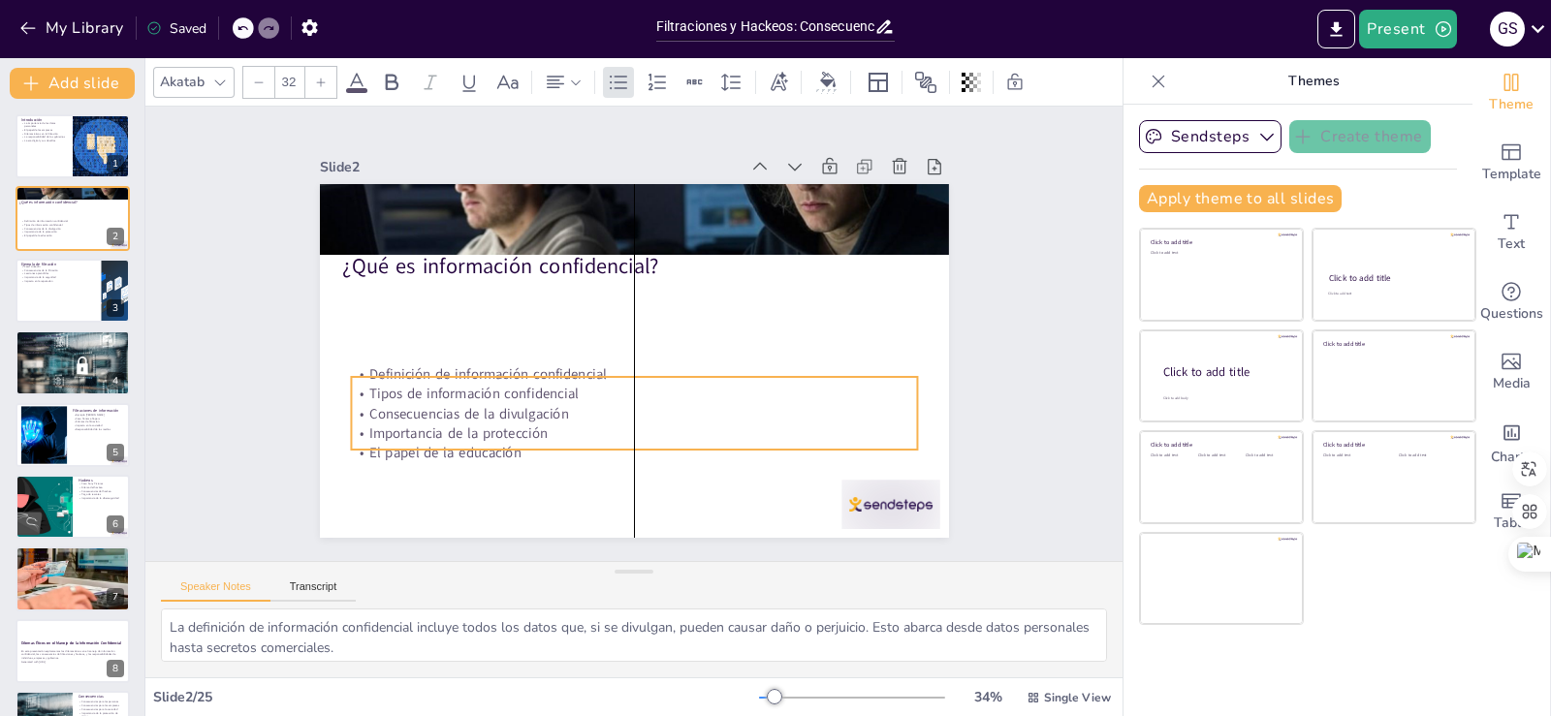
drag, startPoint x: 454, startPoint y: 333, endPoint x: 467, endPoint y: 413, distance: 80.6
click at [467, 413] on p "Consecuencias de la divulgación" at bounding box center [594, 402] width 500 height 299
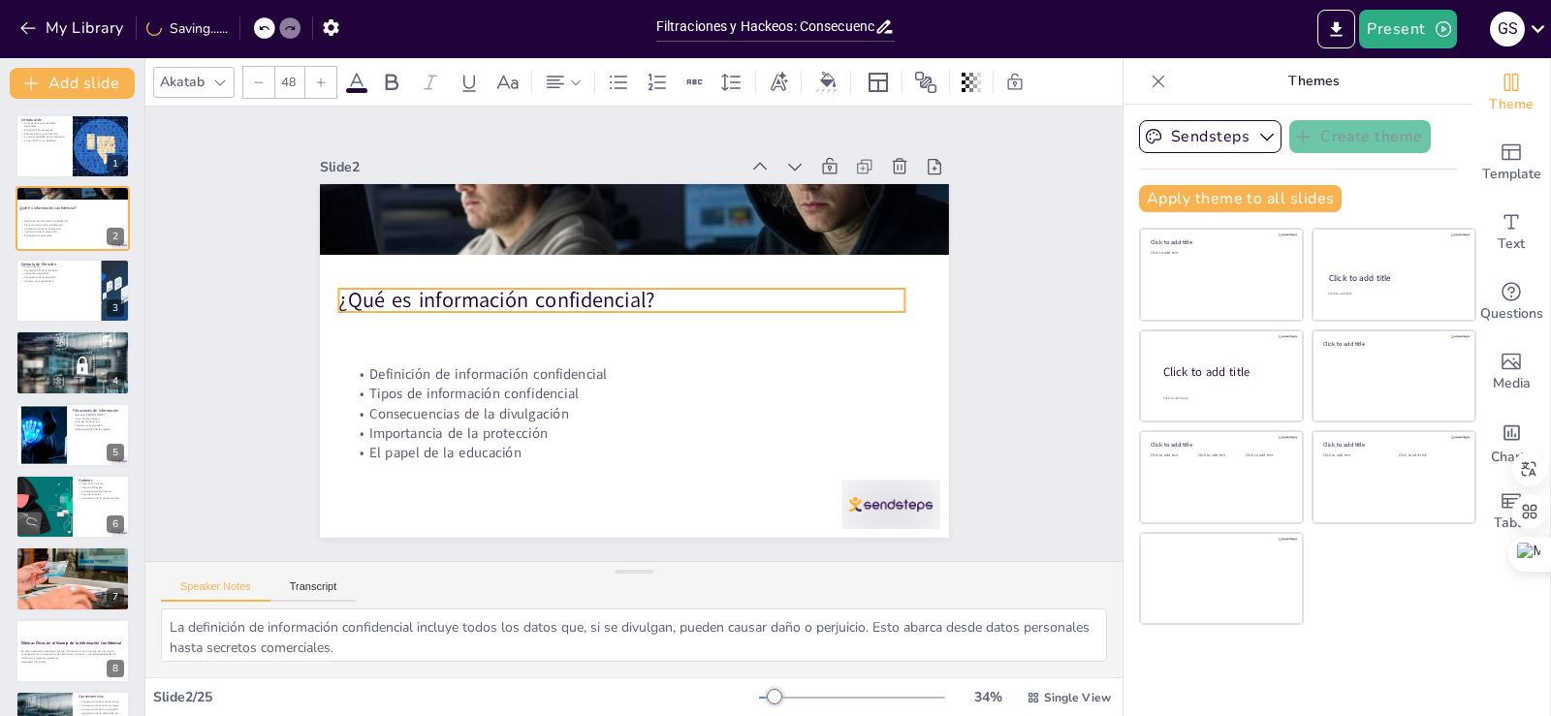
drag, startPoint x: 458, startPoint y: 263, endPoint x: 455, endPoint y: 299, distance: 37.0
click at [455, 299] on p "¿Qué es información confidencial?" at bounding box center [629, 299] width 560 height 146
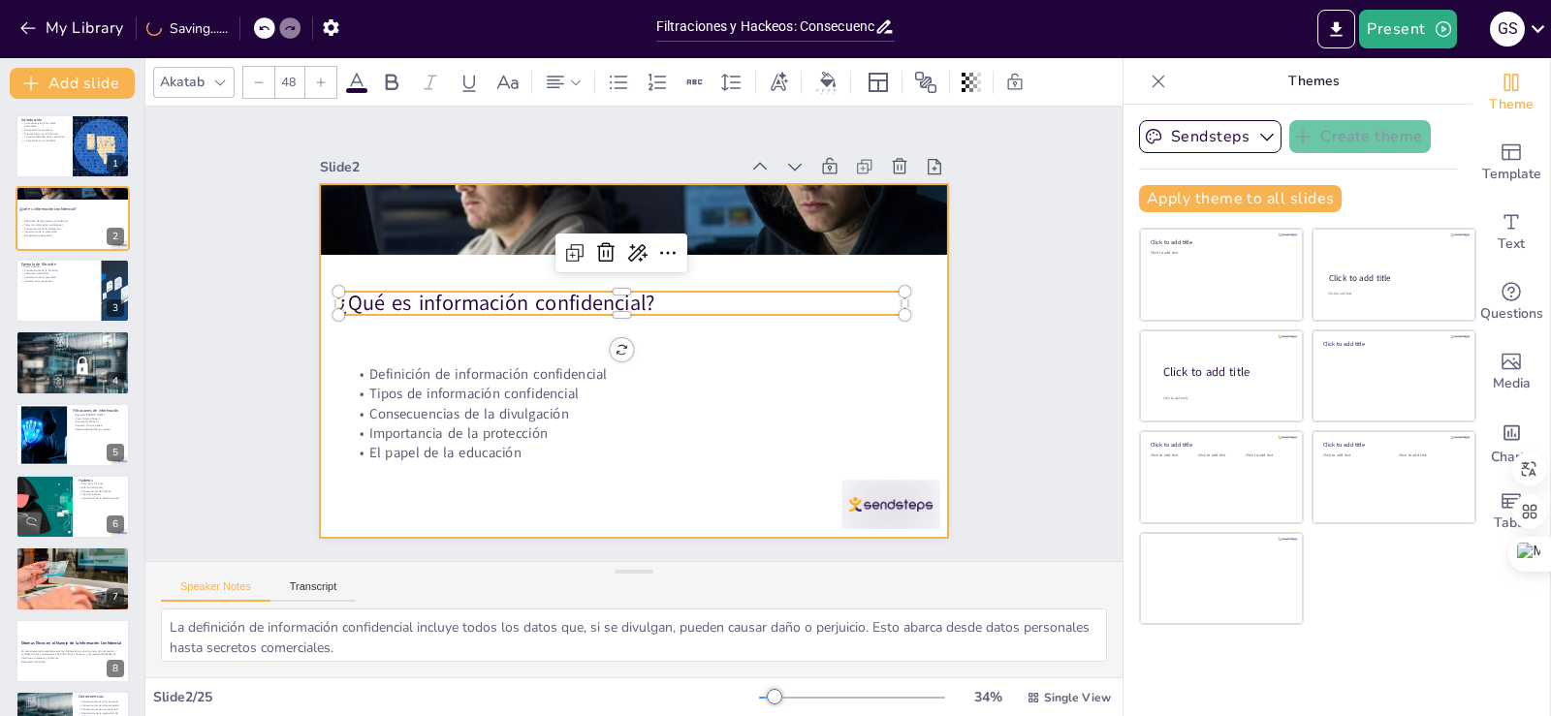
click at [685, 481] on div at bounding box center [628, 360] width 689 height 477
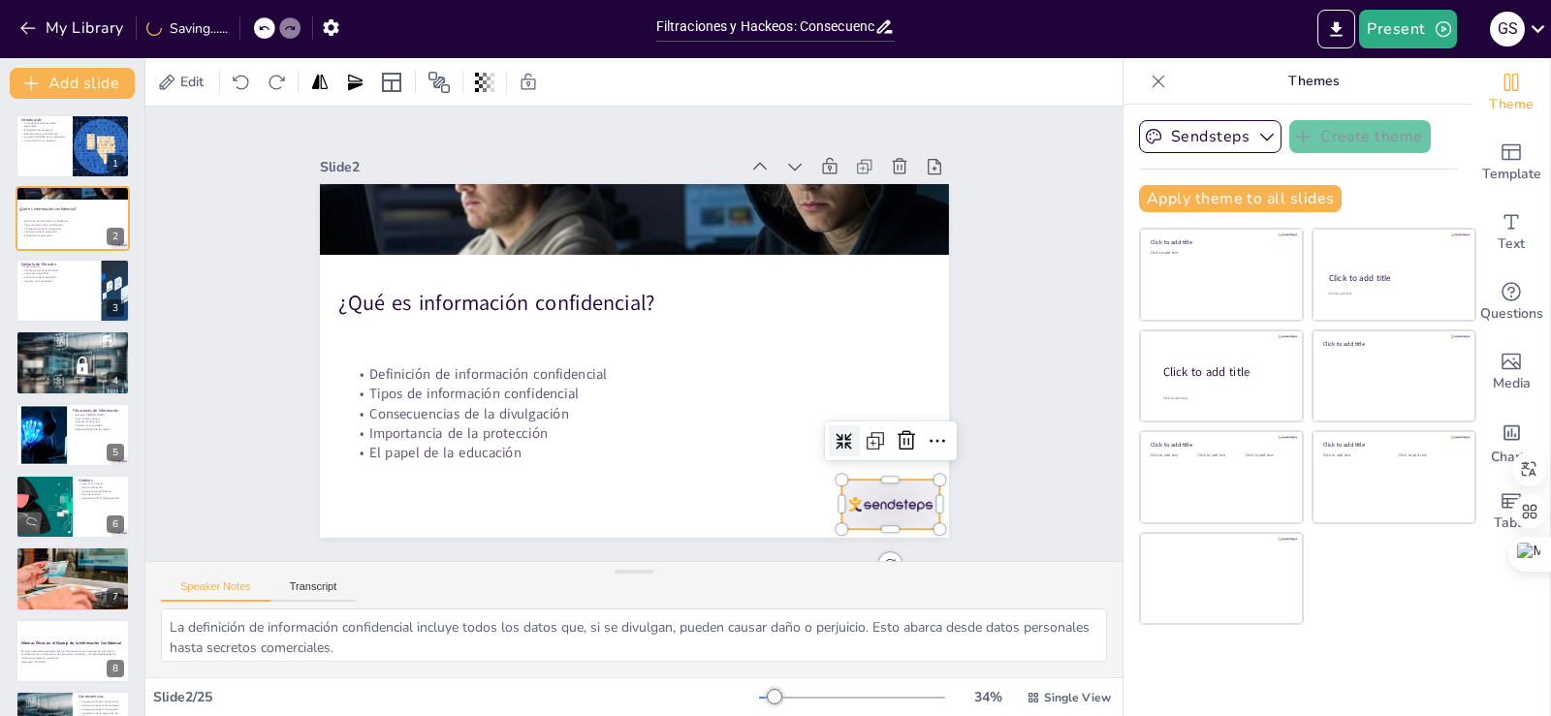
click at [897, 519] on div at bounding box center [850, 553] width 107 height 69
click at [885, 456] on icon at bounding box center [892, 468] width 25 height 25
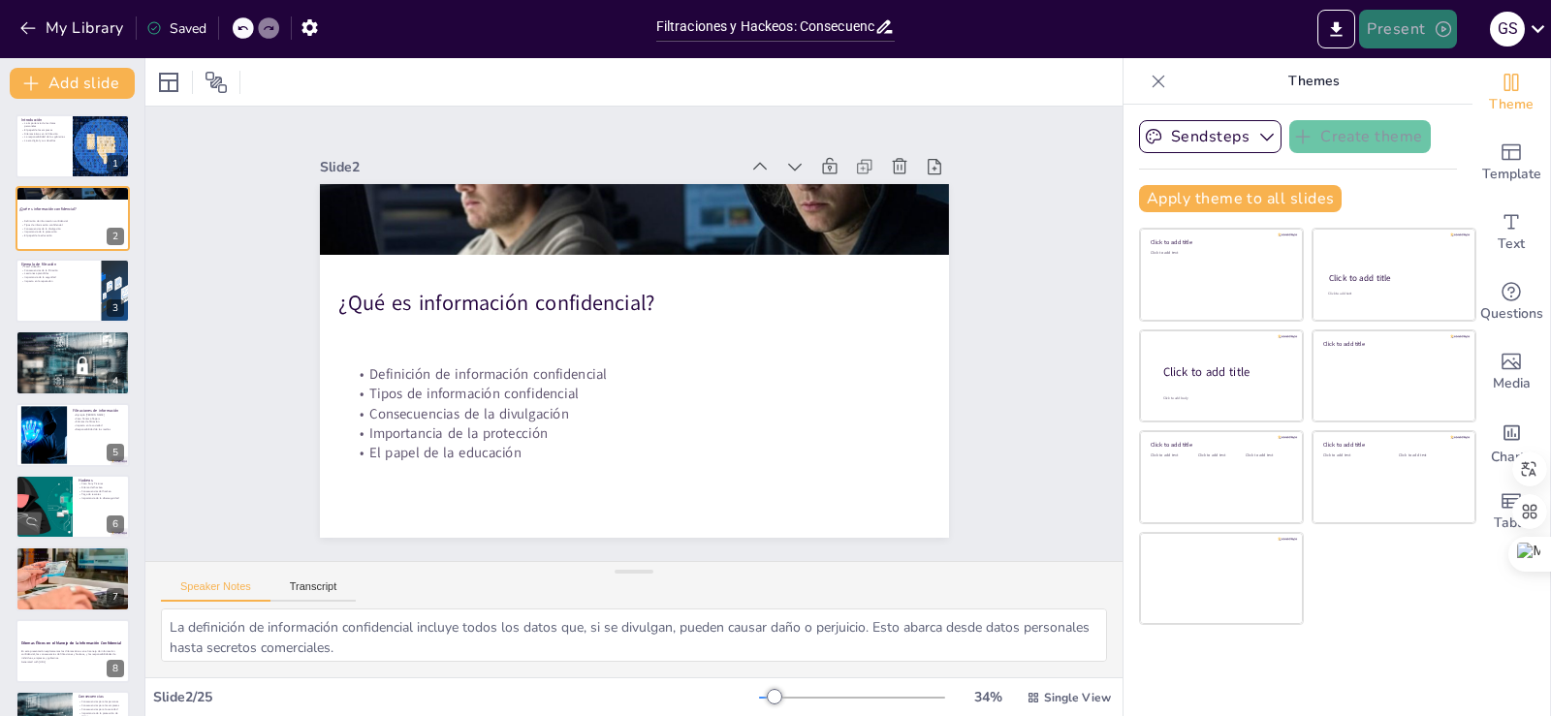
click at [1437, 23] on icon "button" at bounding box center [1442, 28] width 19 height 19
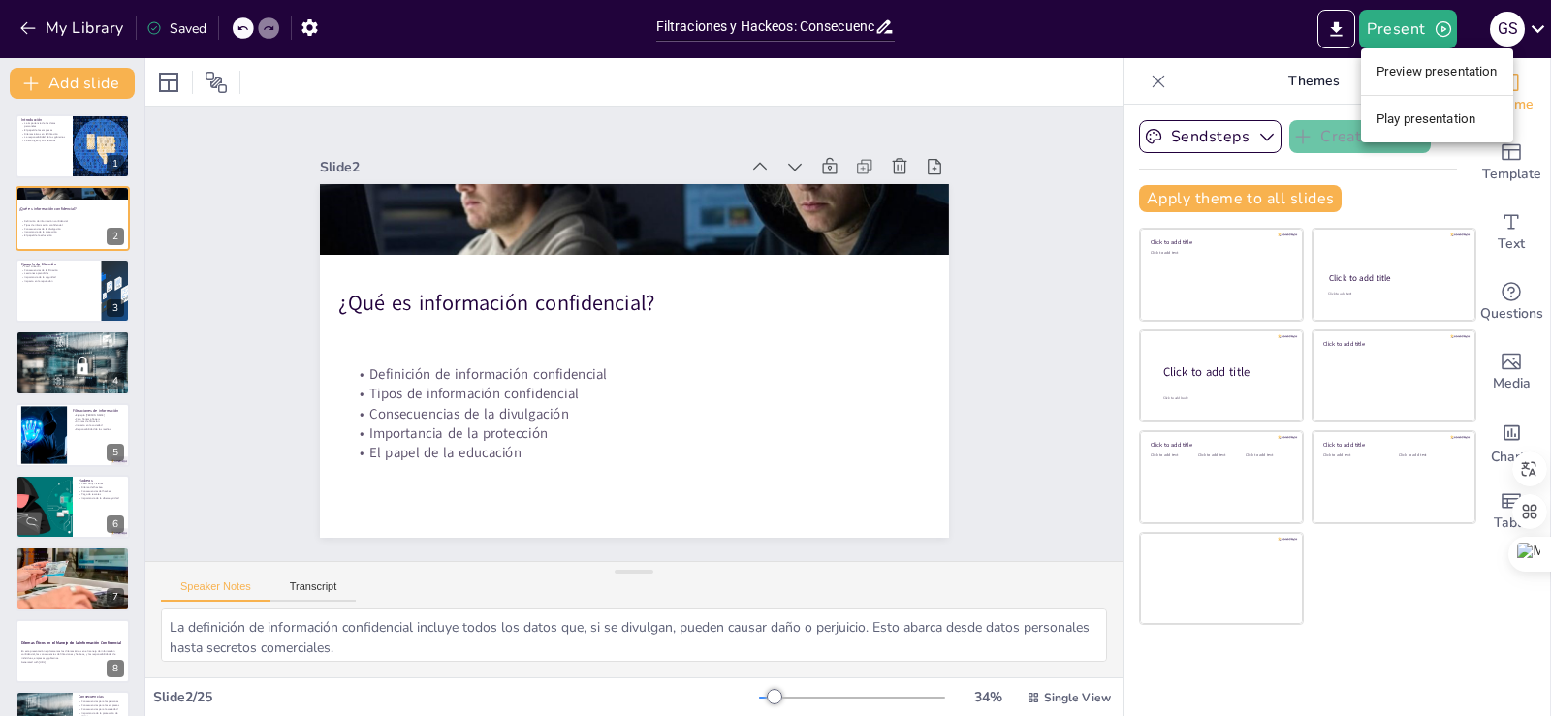
click at [1442, 115] on li "Play presentation" at bounding box center [1437, 119] width 152 height 31
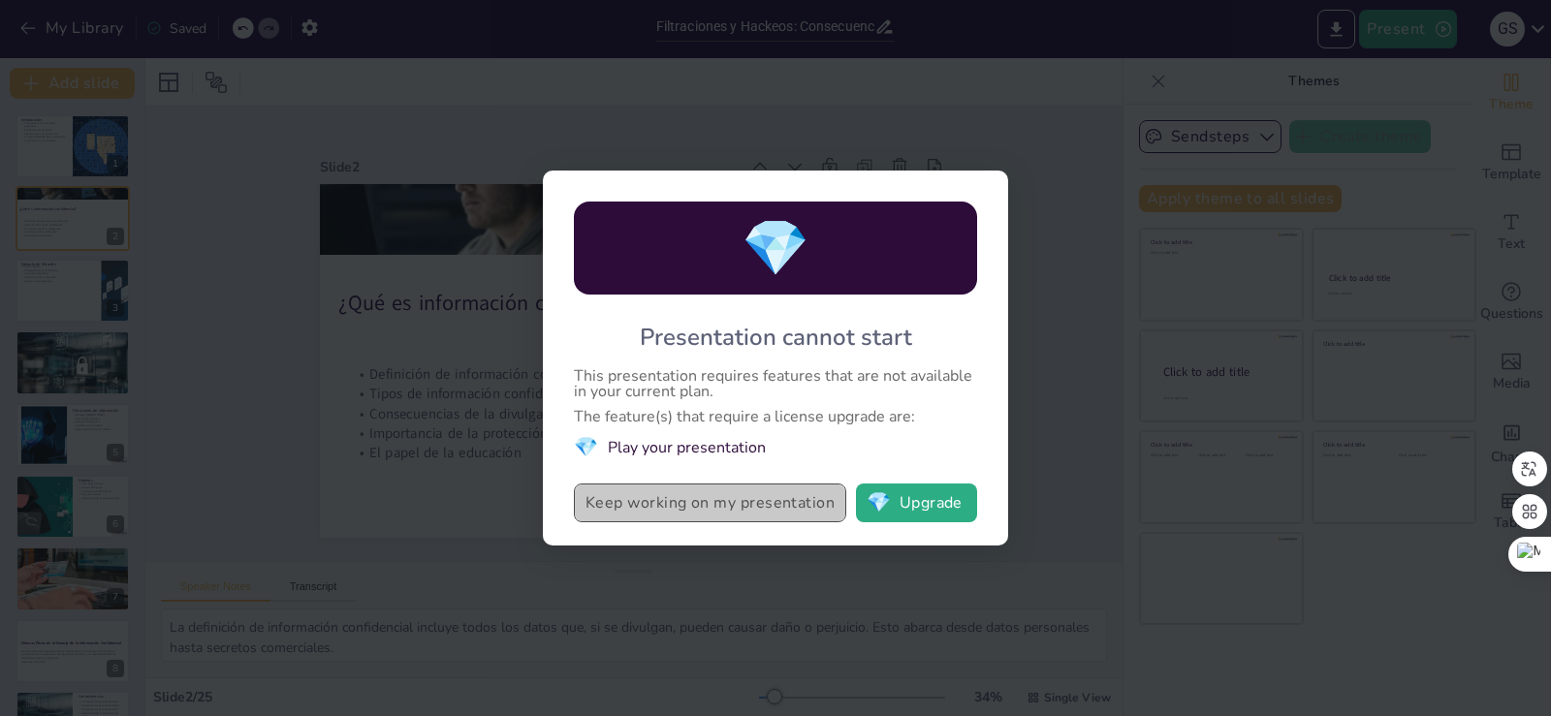
click at [778, 504] on button "Keep working on my presentation" at bounding box center [710, 503] width 272 height 39
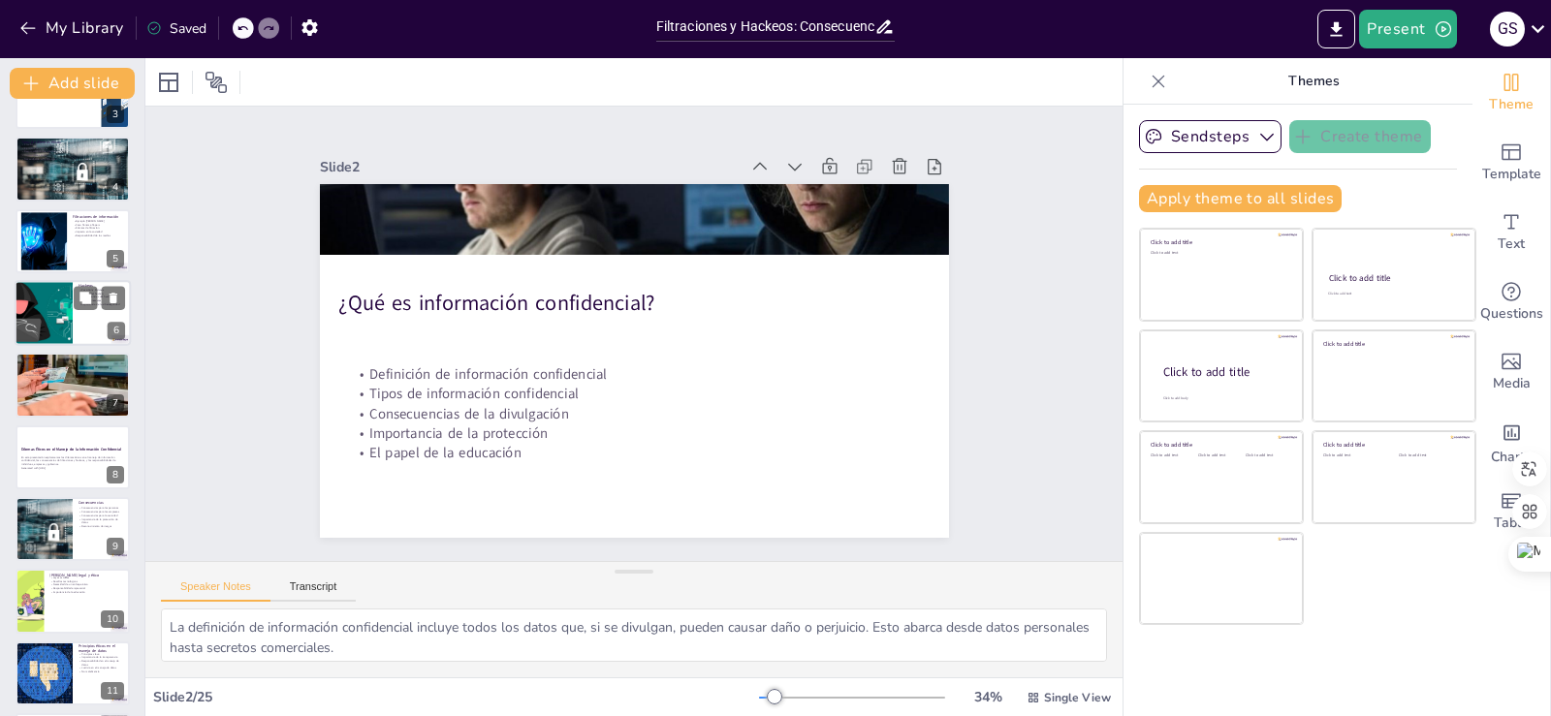
click at [53, 299] on div at bounding box center [43, 313] width 110 height 66
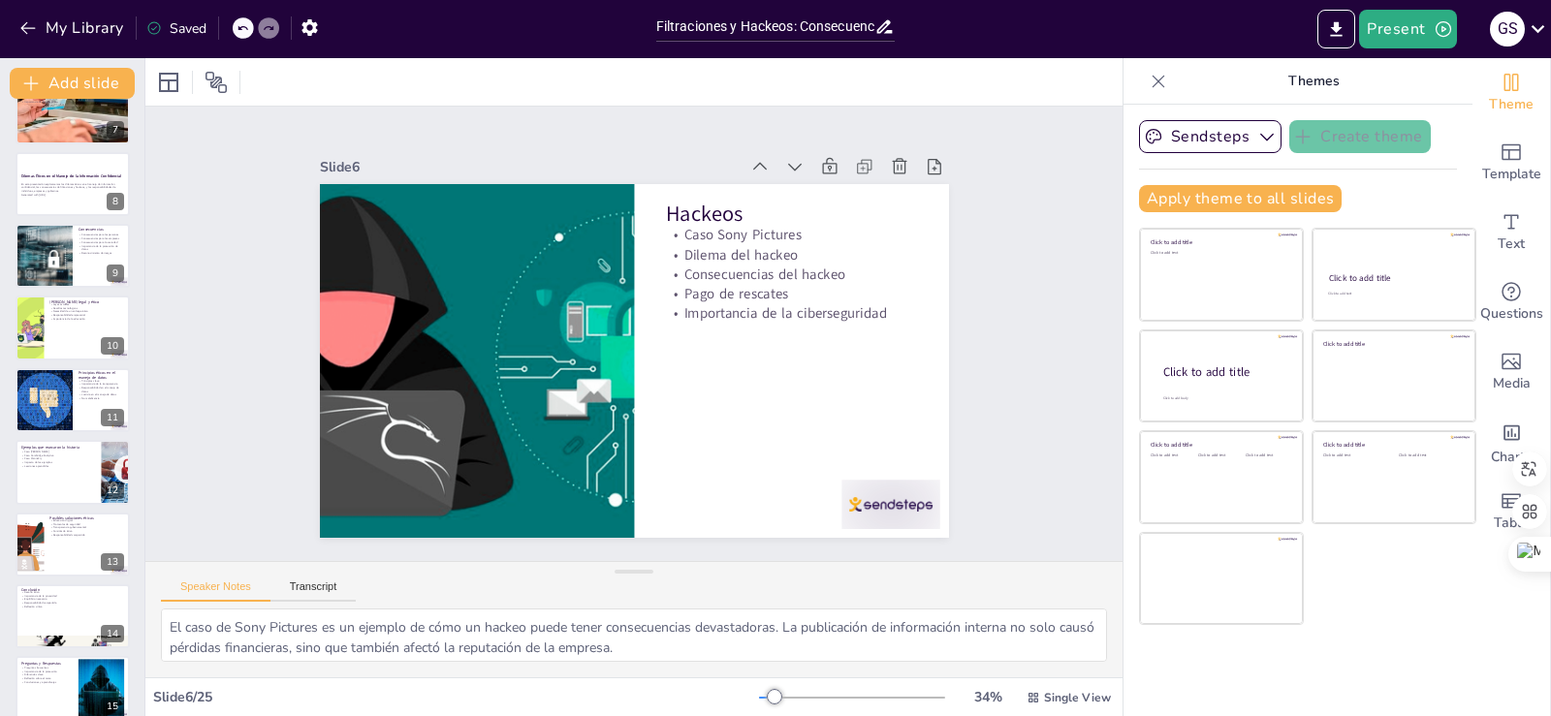
scroll to position [487, 0]
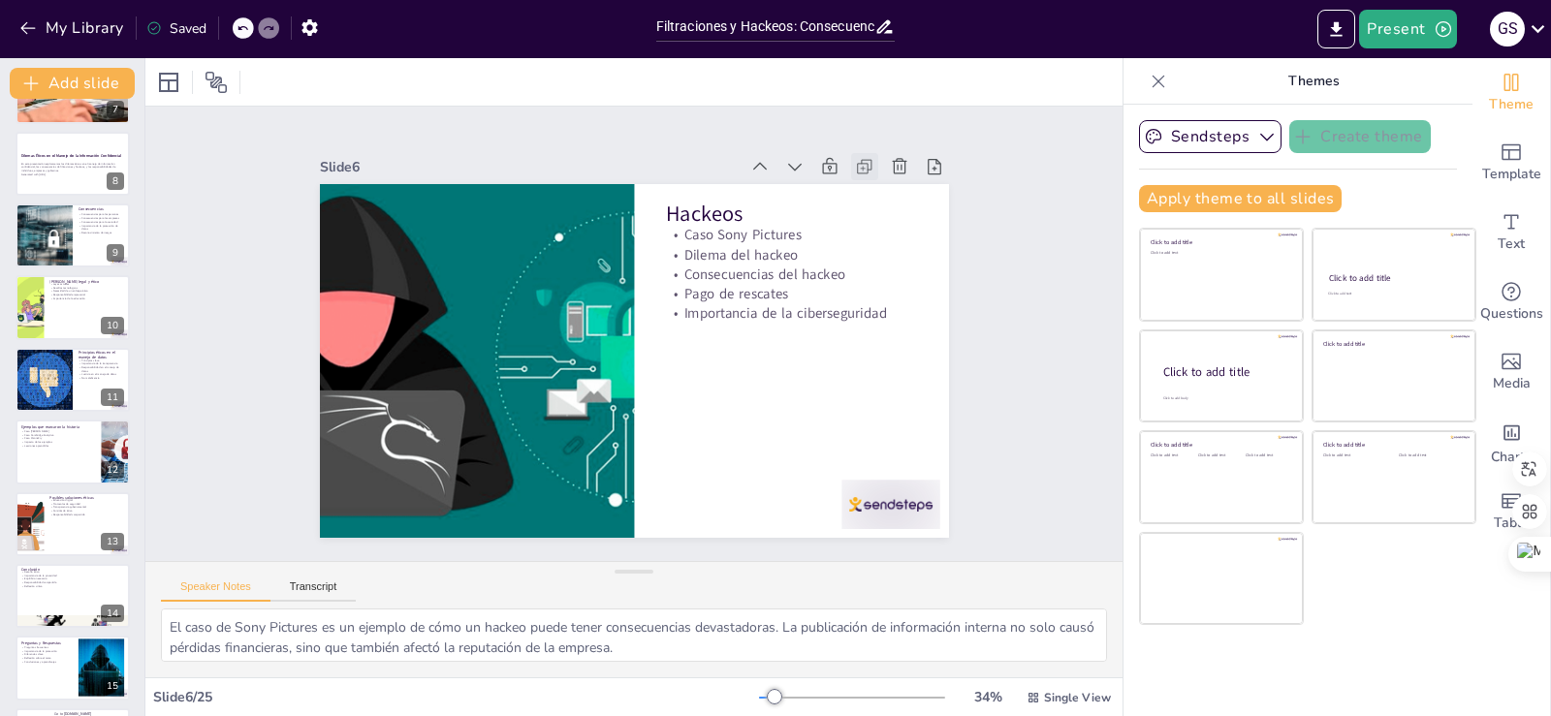
click at [870, 181] on icon at bounding box center [880, 191] width 21 height 21
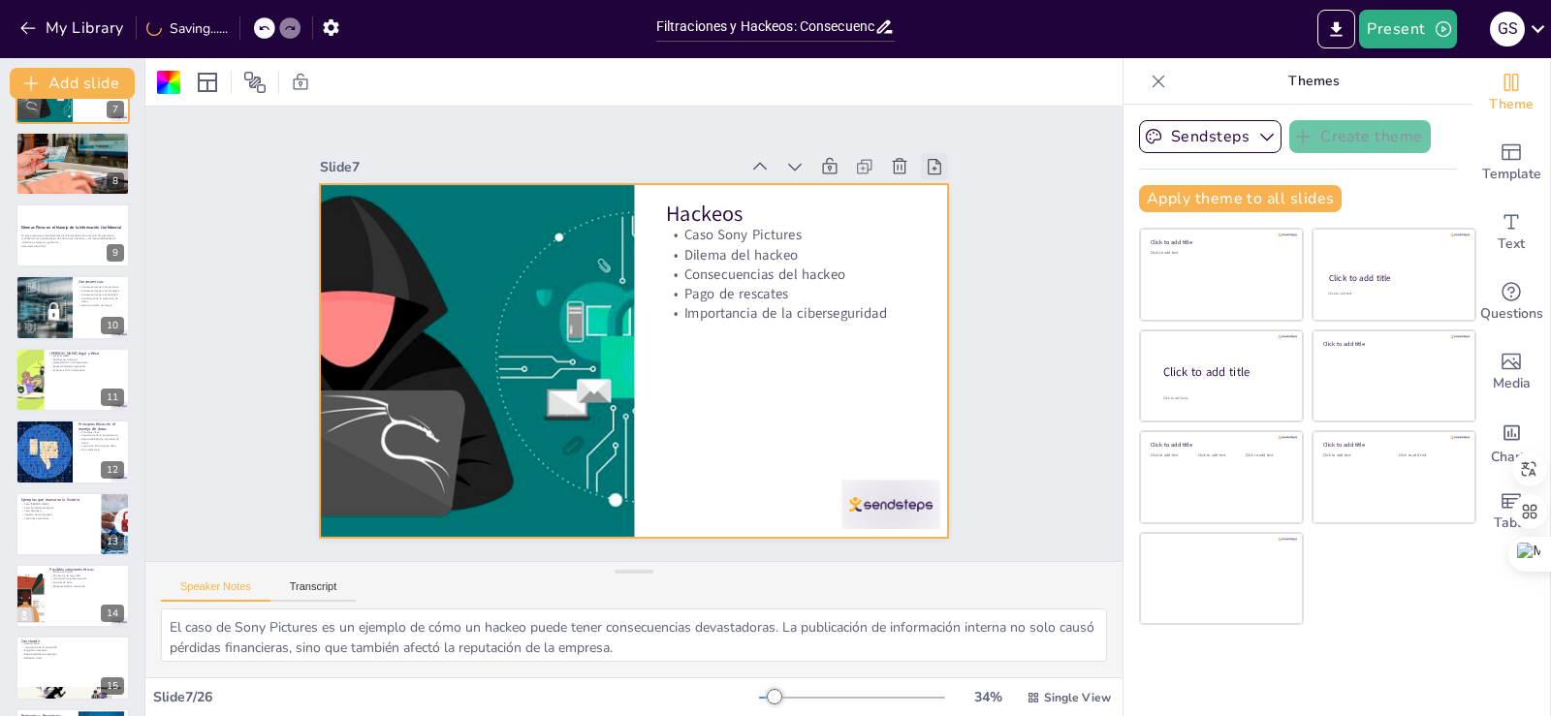
click at [940, 188] on icon at bounding box center [950, 198] width 21 height 21
